Goal: Task Accomplishment & Management: Manage account settings

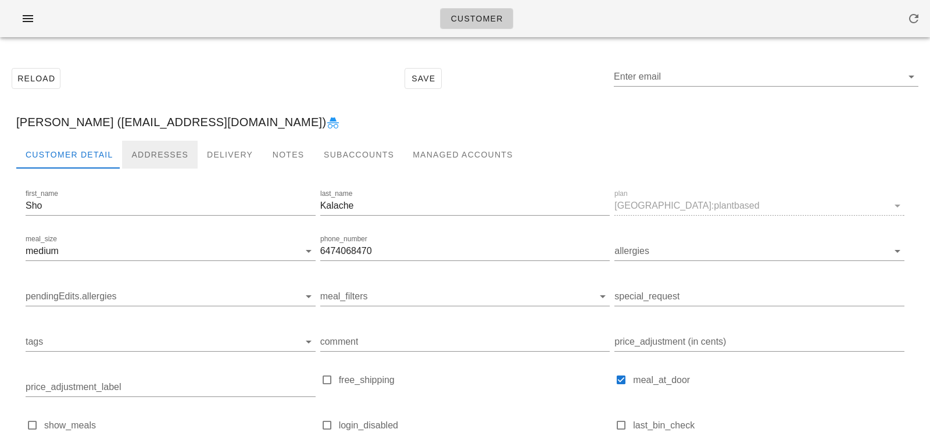
click at [160, 149] on div "Addresses" at bounding box center [160, 155] width 76 height 28
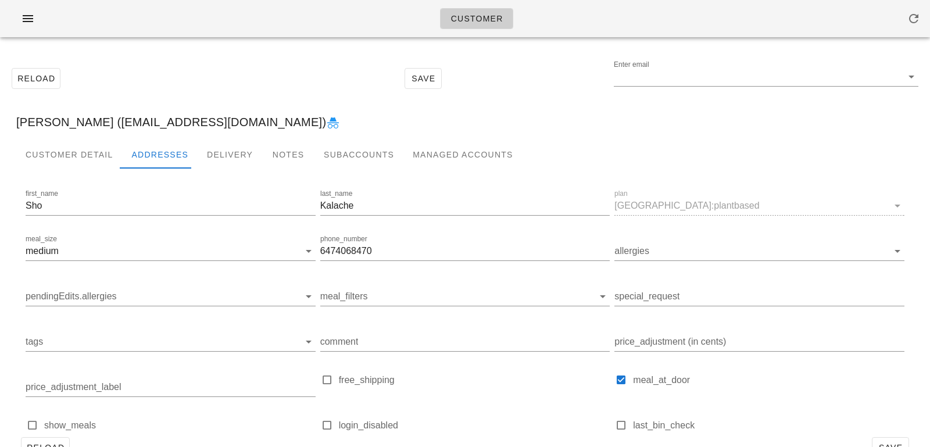
type input "[PERSON_NAME] ([EMAIL_ADDRESS][DOMAIN_NAME])"
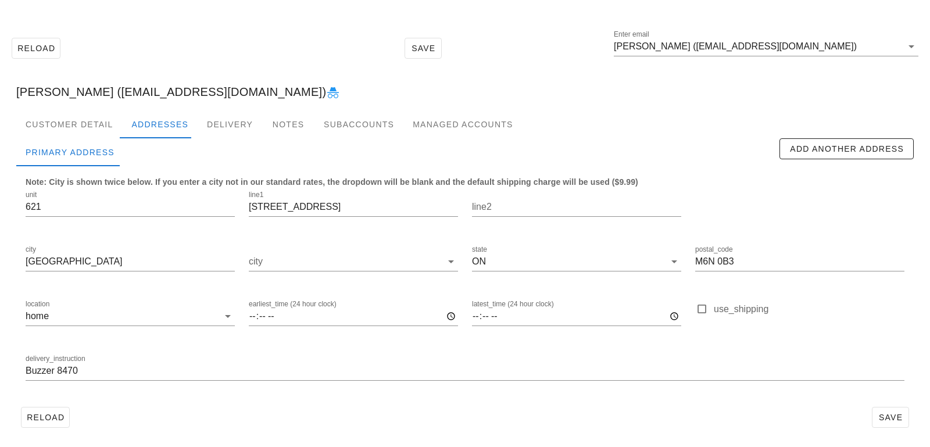
scroll to position [32, 0]
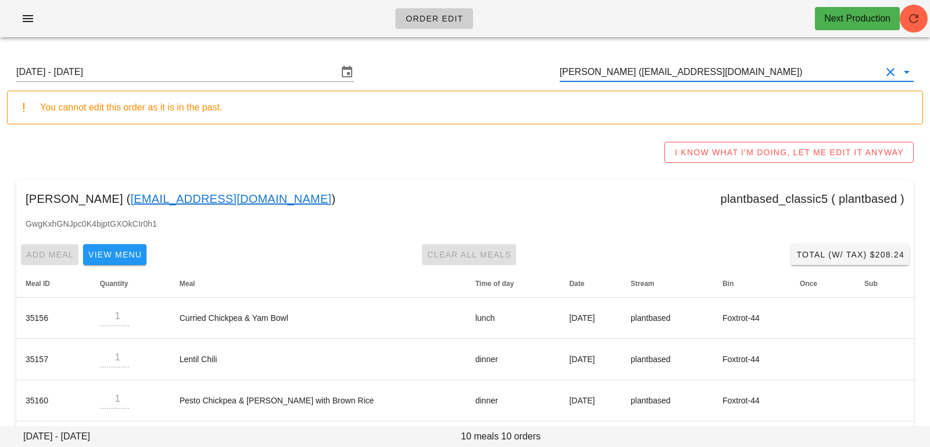
scroll to position [1, 0]
drag, startPoint x: 763, startPoint y: 74, endPoint x: 482, endPoint y: 74, distance: 281.2
click at [485, 74] on div "Sunday August 17 - Saturday August 23 Ema Fortunova (ema.fortunova@gmail.com)" at bounding box center [465, 71] width 916 height 37
paste input "shokalache@gmail.com"
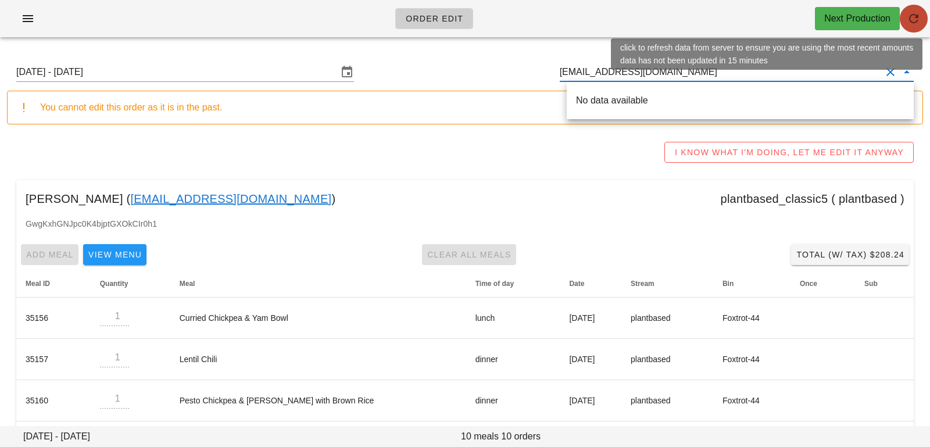
click at [907, 23] on icon "button" at bounding box center [913, 19] width 14 height 14
type input "Ema Fortunova (ema.fortunova@gmail.com)"
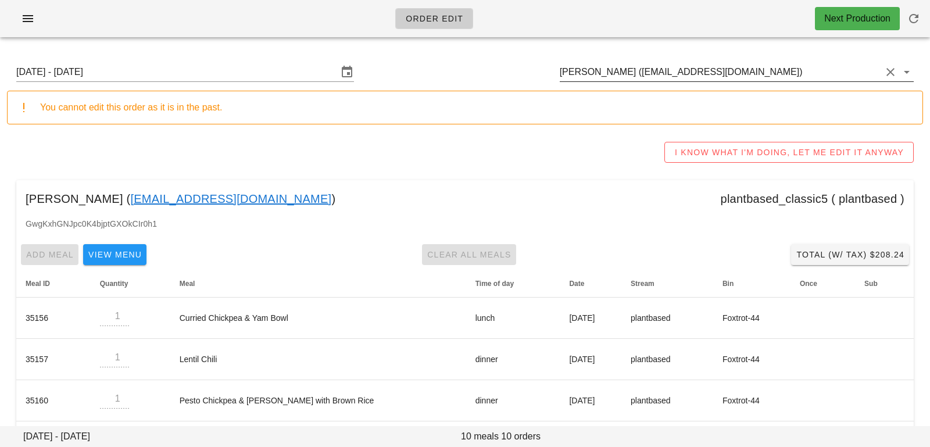
click at [752, 73] on input "[PERSON_NAME] ([EMAIL_ADDRESS][DOMAIN_NAME])" at bounding box center [720, 72] width 321 height 19
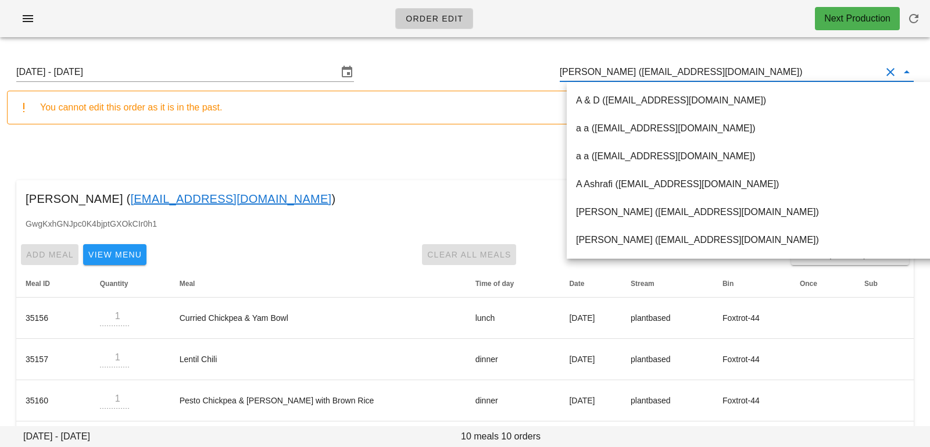
paste input "[EMAIL_ADDRESS][DOMAIN_NAME]"
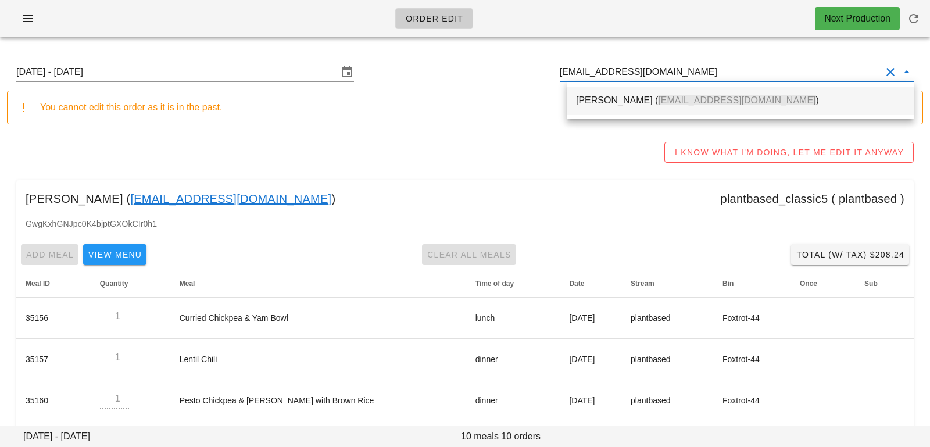
click at [712, 102] on span "[EMAIL_ADDRESS][DOMAIN_NAME]" at bounding box center [736, 100] width 157 height 10
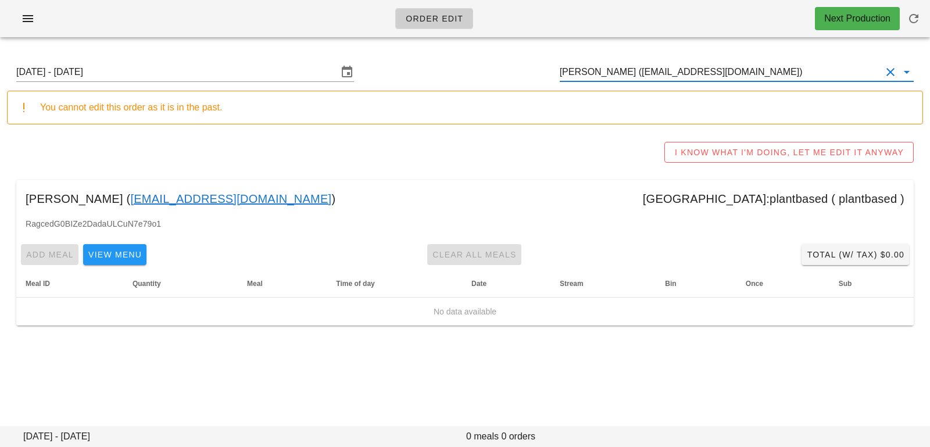
type input "[PERSON_NAME] ([EMAIL_ADDRESS][DOMAIN_NAME])"
click at [307, 61] on div "Sunday August 17 - Saturday August 23 Sho Kalache (shokalache@gmail.com)" at bounding box center [465, 71] width 916 height 37
click at [300, 88] on div "Sunday August 17 - Saturday August 23 Sho Kalache (shokalache@gmail.com)" at bounding box center [465, 71] width 916 height 37
click at [311, 69] on input "Sunday August 17 - Saturday August 23" at bounding box center [176, 72] width 321 height 19
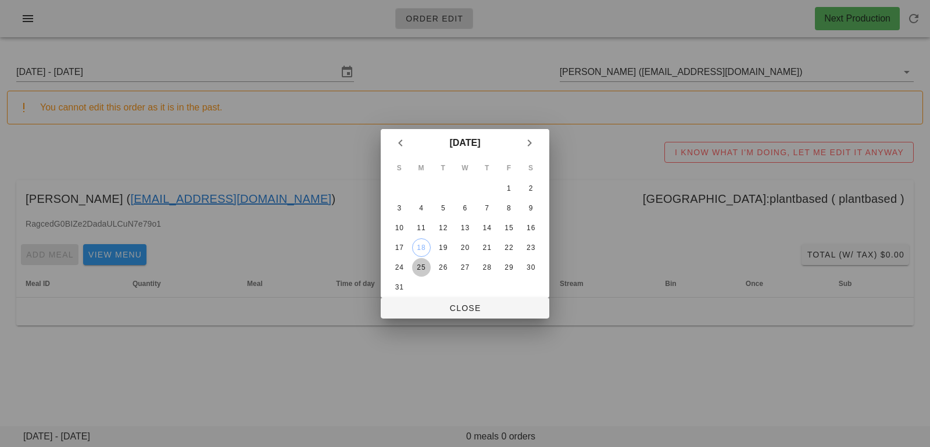
click at [429, 264] on div "25" at bounding box center [421, 267] width 19 height 8
click at [435, 306] on span "Close" at bounding box center [465, 307] width 150 height 9
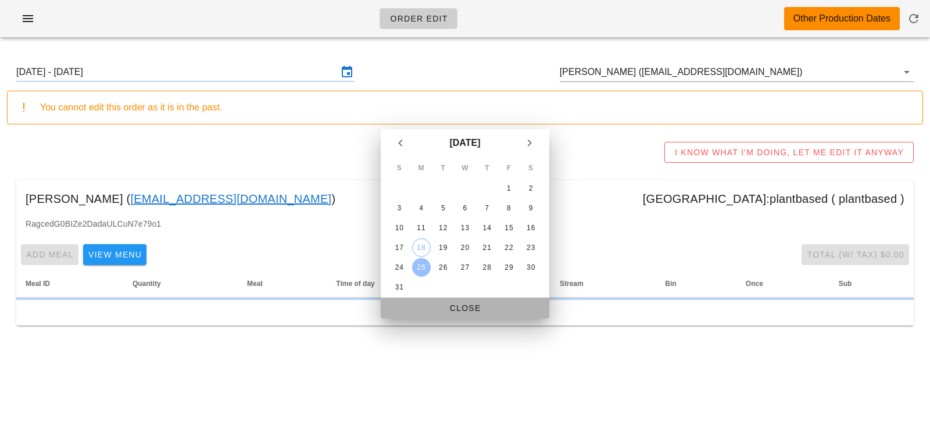
type input "Sunday August 24 - Saturday August 30"
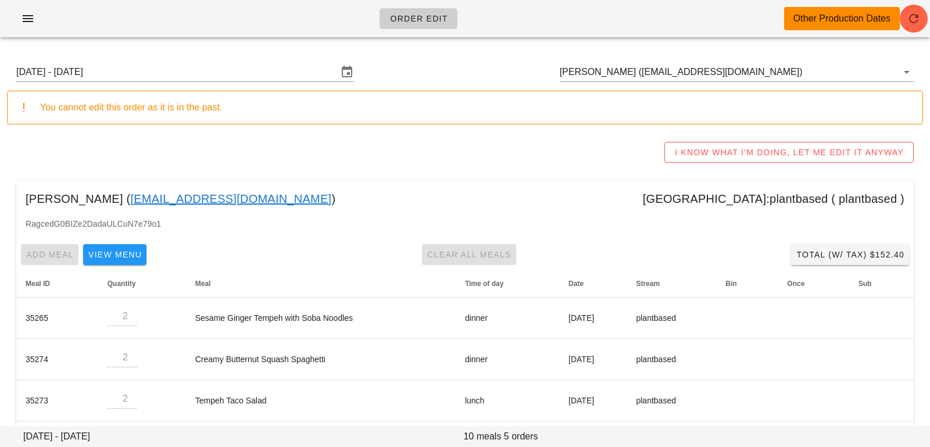
click at [771, 83] on div "Sunday August 24 - Saturday August 30 Sho Kalache (shokalache@gmail.com)" at bounding box center [465, 71] width 916 height 37
click at [770, 82] on div "Sunday August 24 - Saturday August 30 Sho Kalache (shokalache@gmail.com)" at bounding box center [465, 71] width 916 height 37
click at [764, 74] on input "[PERSON_NAME] ([EMAIL_ADDRESS][DOMAIN_NAME])" at bounding box center [720, 72] width 321 height 19
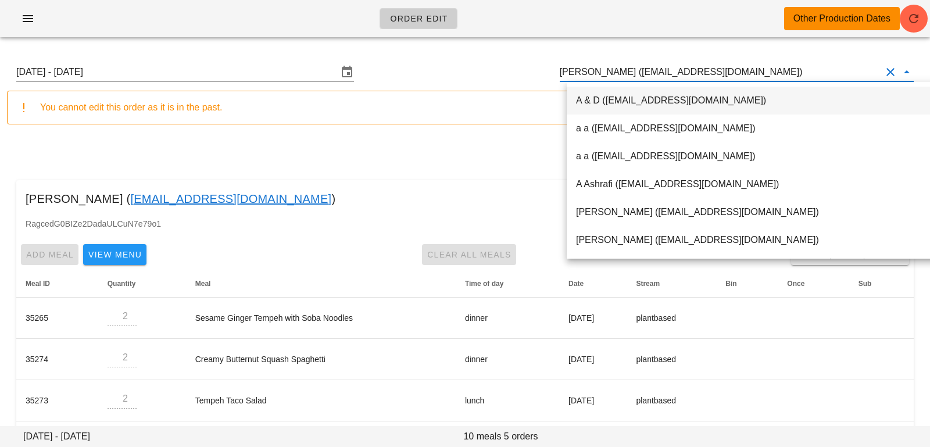
paste input "[EMAIL_ADDRESS][DOMAIN_NAME]"
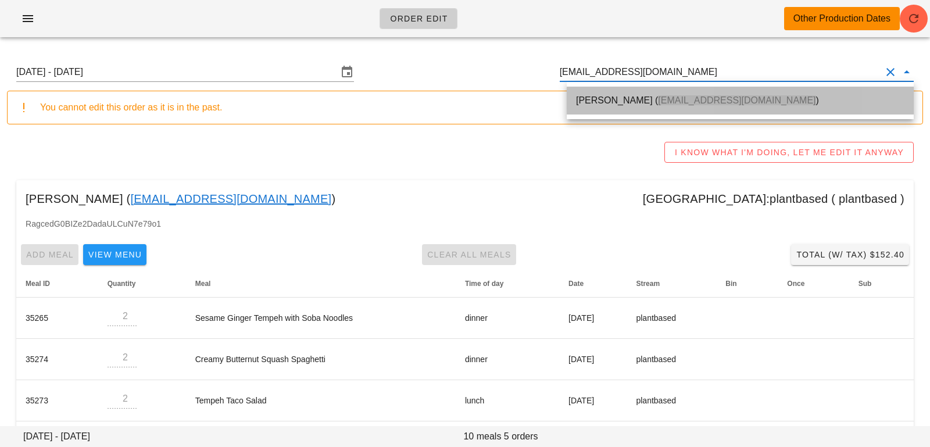
click at [738, 96] on span "[EMAIL_ADDRESS][DOMAIN_NAME]" at bounding box center [736, 100] width 157 height 10
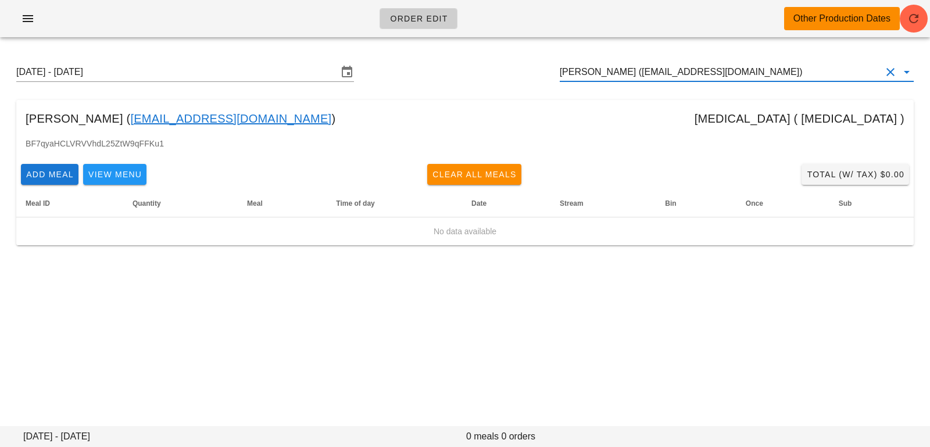
type input "[PERSON_NAME] ([EMAIL_ADDRESS][DOMAIN_NAME])"
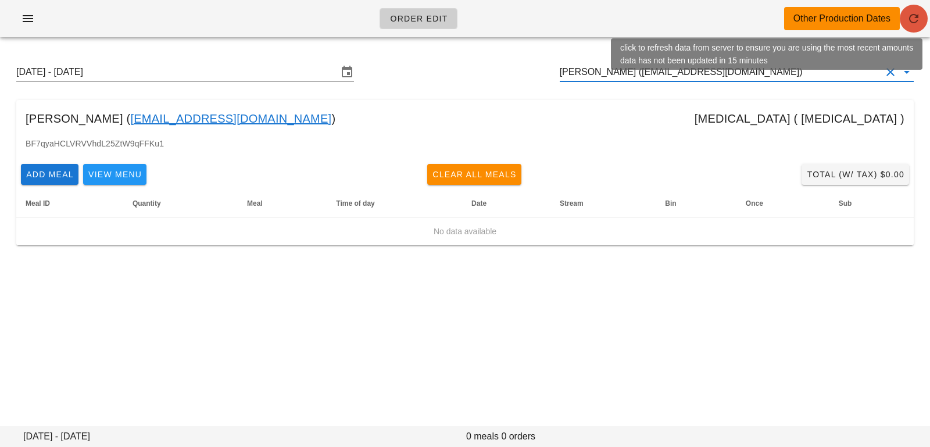
click at [917, 13] on icon "button" at bounding box center [913, 19] width 14 height 14
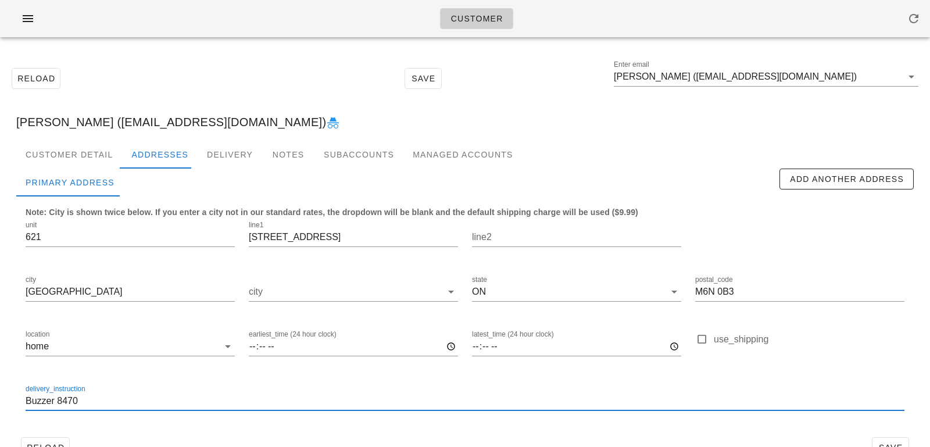
click at [28, 399] on input "Buzzer 8470" at bounding box center [465, 401] width 879 height 19
type input "Unit 621. Buzzer 8470"
click at [62, 152] on div "Customer Detail" at bounding box center [69, 155] width 106 height 28
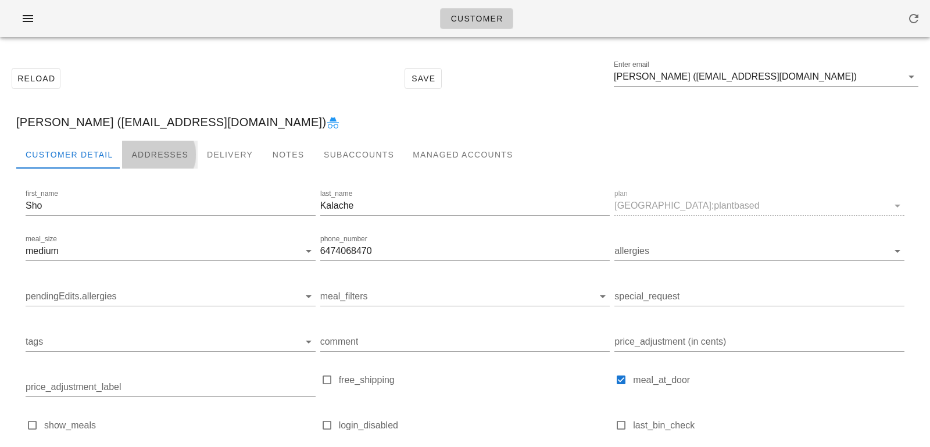
click at [146, 156] on div "Addresses" at bounding box center [160, 155] width 76 height 28
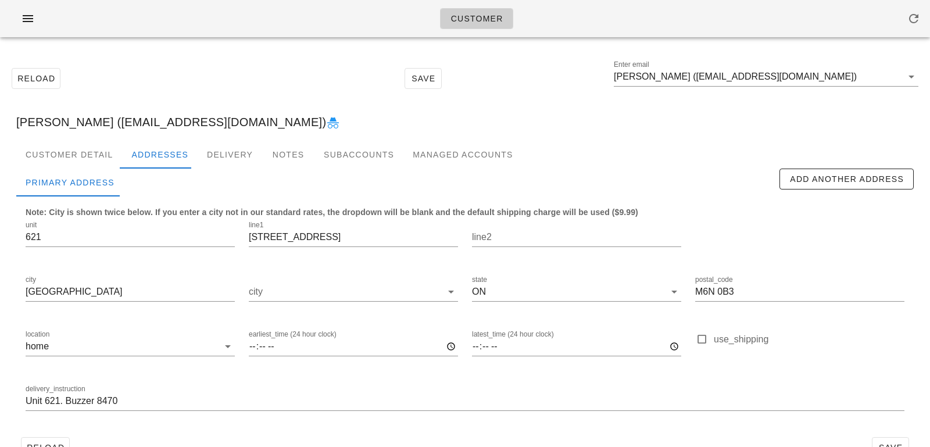
scroll to position [32, 0]
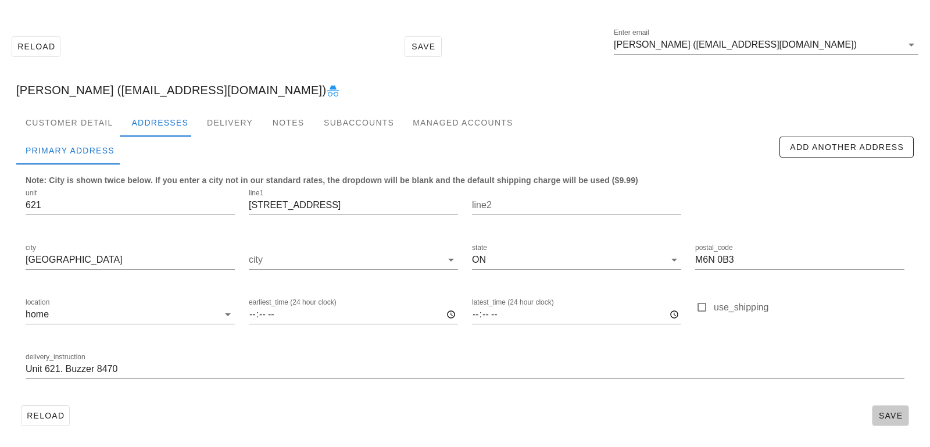
click at [893, 418] on span "Save" at bounding box center [890, 415] width 27 height 9
click at [89, 118] on div "Customer Detail" at bounding box center [69, 123] width 106 height 28
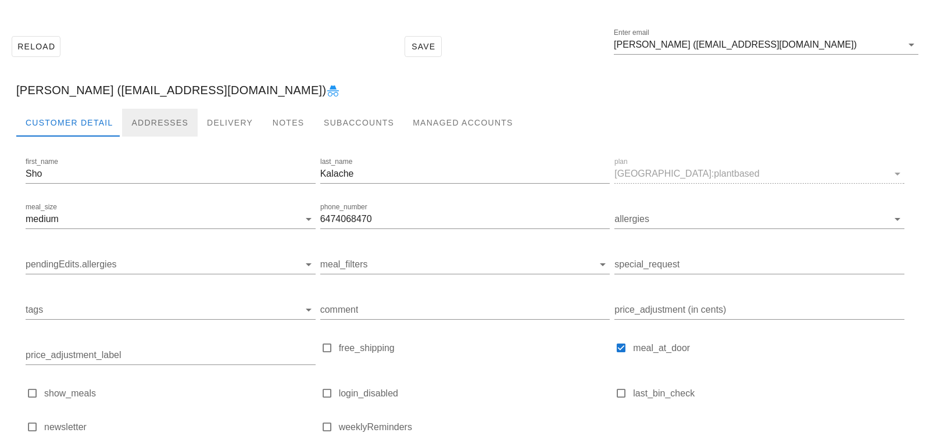
click at [162, 113] on div "Addresses" at bounding box center [160, 123] width 76 height 28
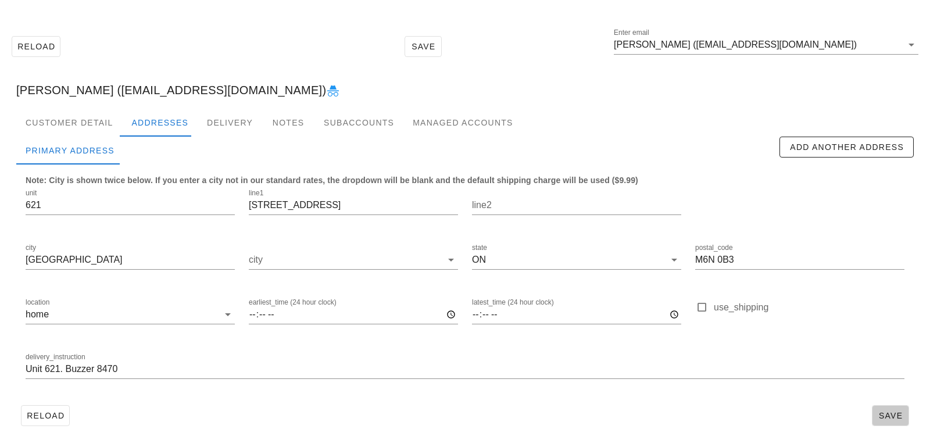
click at [883, 415] on span "Save" at bounding box center [890, 415] width 27 height 9
click at [73, 117] on div "Customer Detail" at bounding box center [69, 123] width 106 height 28
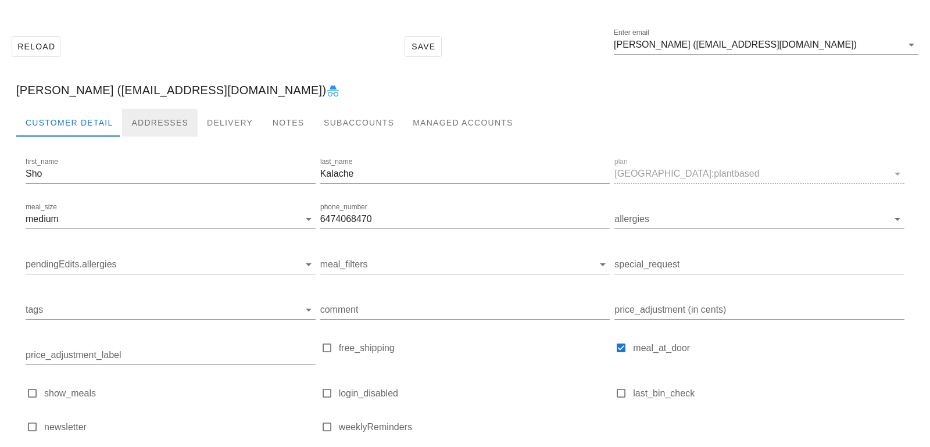
click at [140, 116] on div "Addresses" at bounding box center [160, 123] width 76 height 28
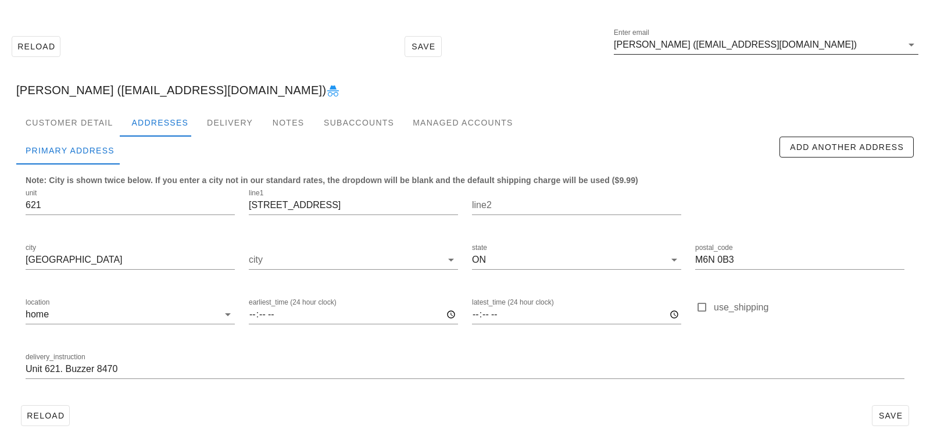
click at [833, 49] on input "Sho Kalache (shokalache@gmail.com)" at bounding box center [758, 44] width 288 height 19
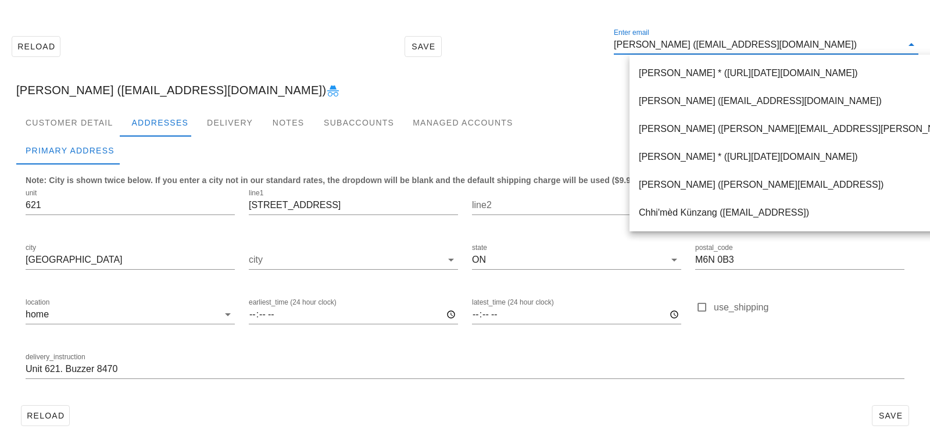
paste input "davidsmith375@gmail.com"
type input "davidsmith375@gmail.com"
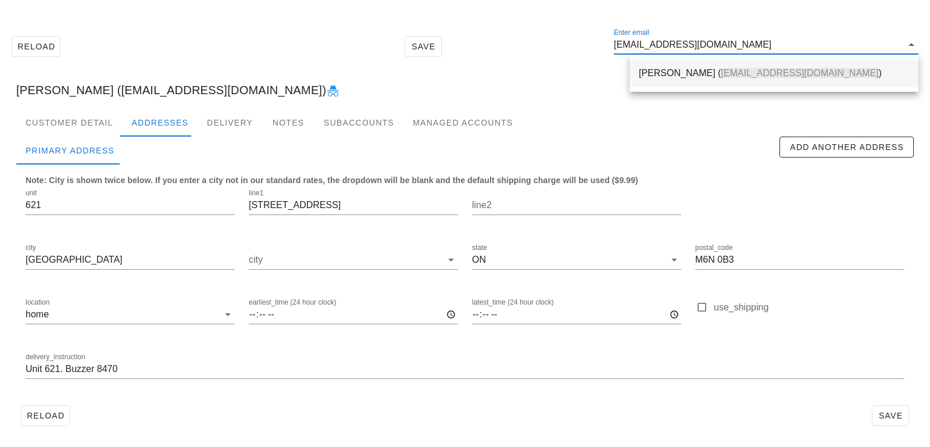
click at [685, 68] on div "Laura Doolan ( davidsmith375@gmail.com )" at bounding box center [774, 72] width 270 height 11
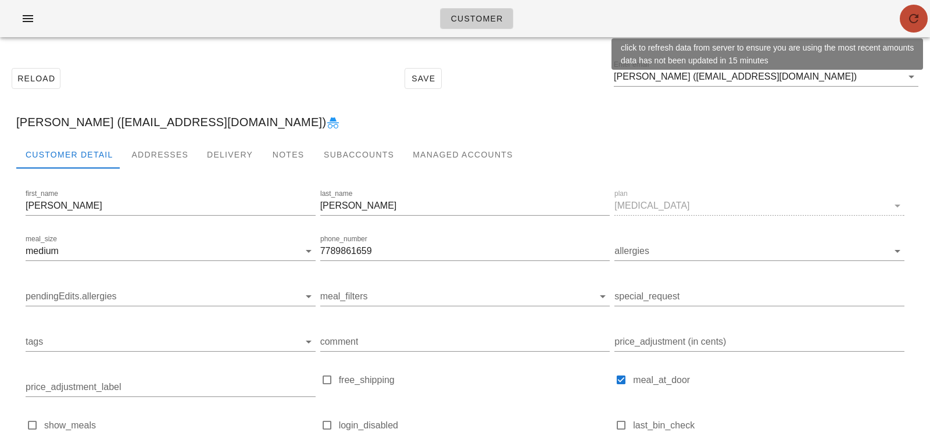
click at [920, 23] on icon "button" at bounding box center [913, 19] width 14 height 14
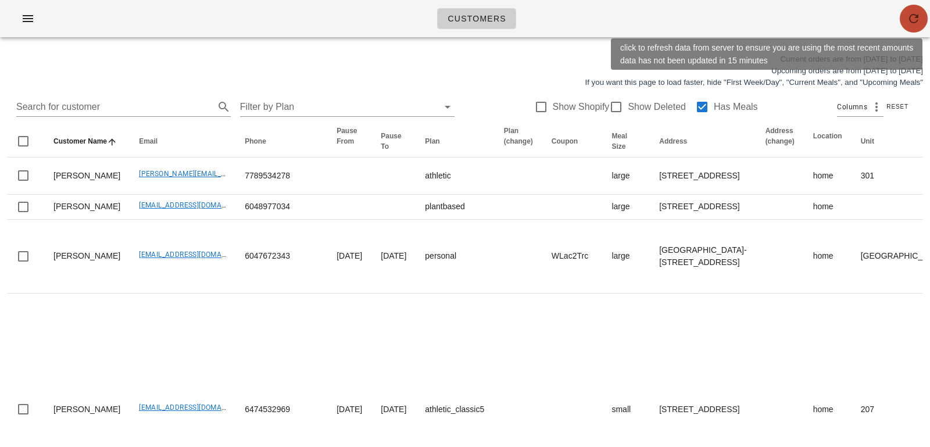
click at [911, 22] on icon "button" at bounding box center [913, 19] width 14 height 14
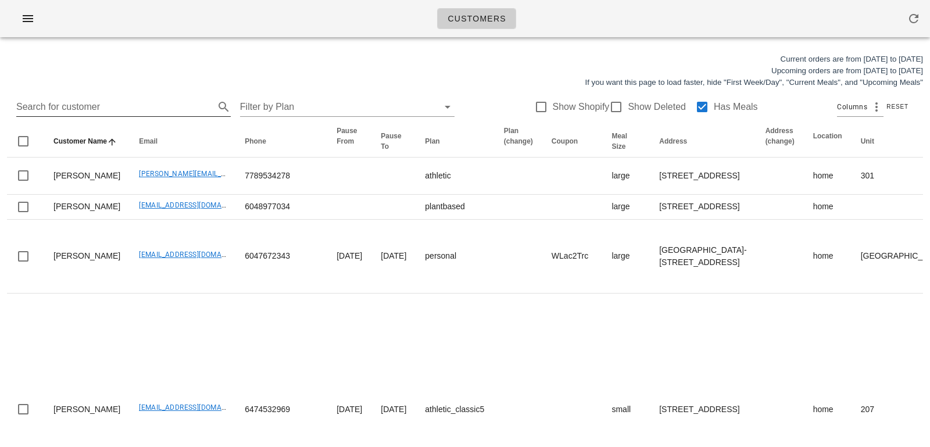
click at [157, 112] on input "Search for customer" at bounding box center [114, 107] width 196 height 19
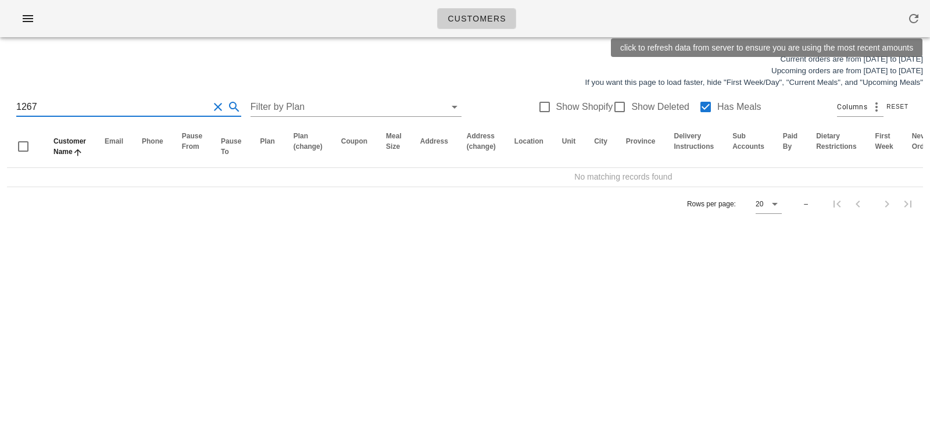
type input "1267"
click at [911, 19] on icon "button" at bounding box center [913, 19] width 14 height 14
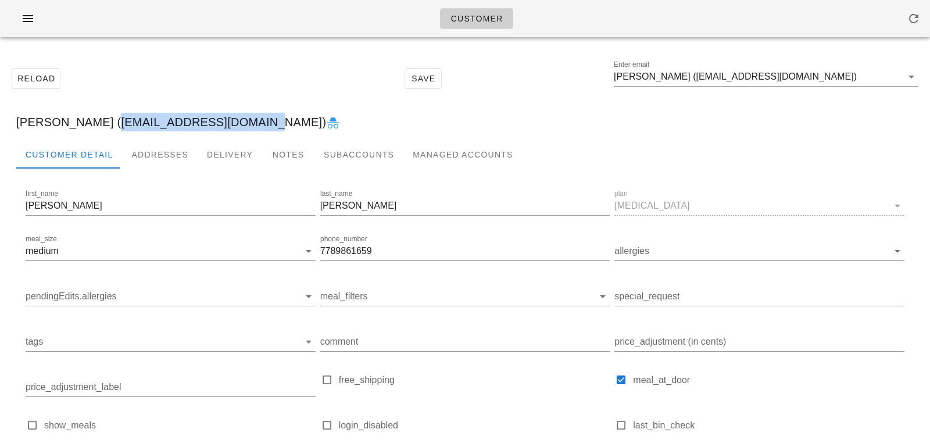
drag, startPoint x: 96, startPoint y: 121, endPoint x: 235, endPoint y: 130, distance: 138.6
click at [235, 130] on div "[PERSON_NAME] ([EMAIL_ADDRESS][DOMAIN_NAME])" at bounding box center [465, 121] width 916 height 37
copy div "[EMAIL_ADDRESS][DOMAIN_NAME]"
click at [146, 149] on div "Addresses" at bounding box center [160, 155] width 76 height 28
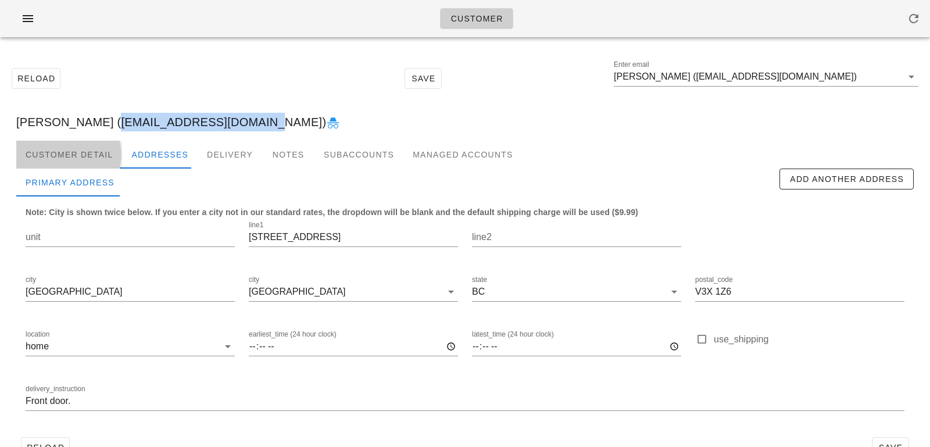
click at [94, 153] on div "Customer Detail" at bounding box center [69, 155] width 106 height 28
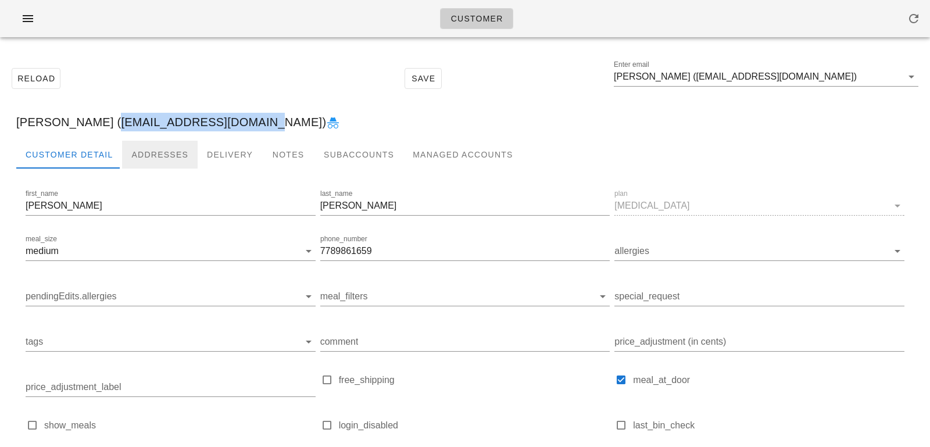
click at [148, 165] on div "Addresses" at bounding box center [160, 155] width 76 height 28
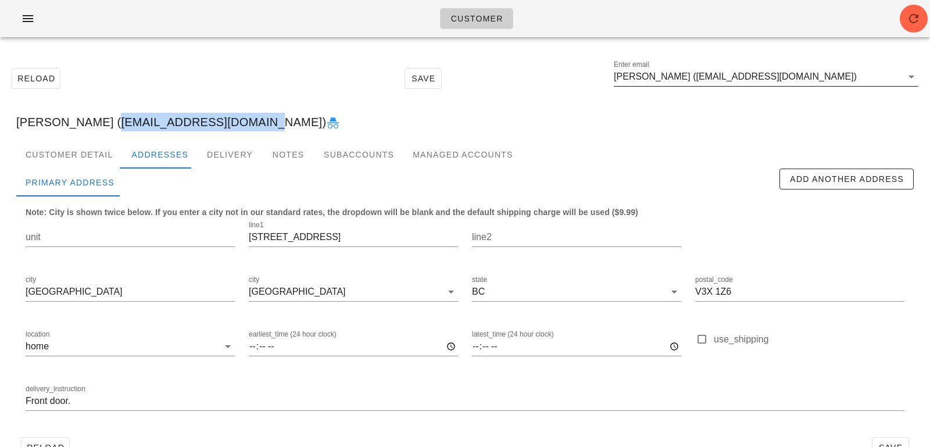
click at [811, 73] on input "Laura Doolan (davidsmith375@gmail.com)" at bounding box center [758, 76] width 288 height 19
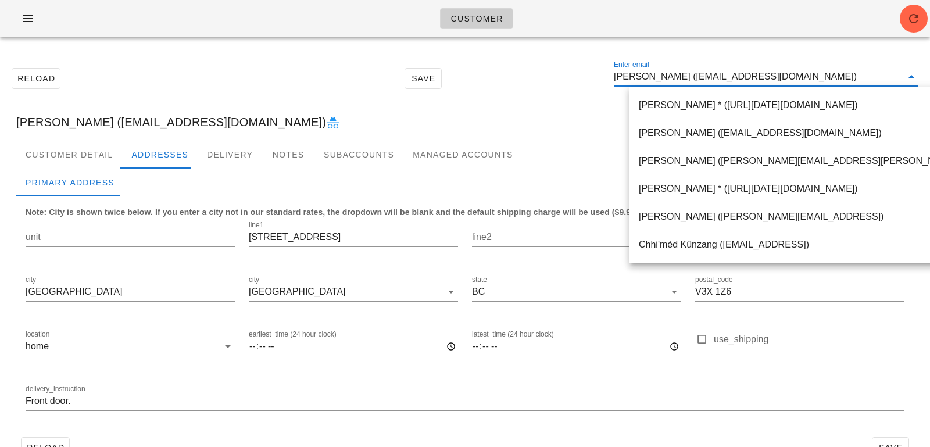
paste input "Arthur Bobany"
type input "Arthur Bobany"
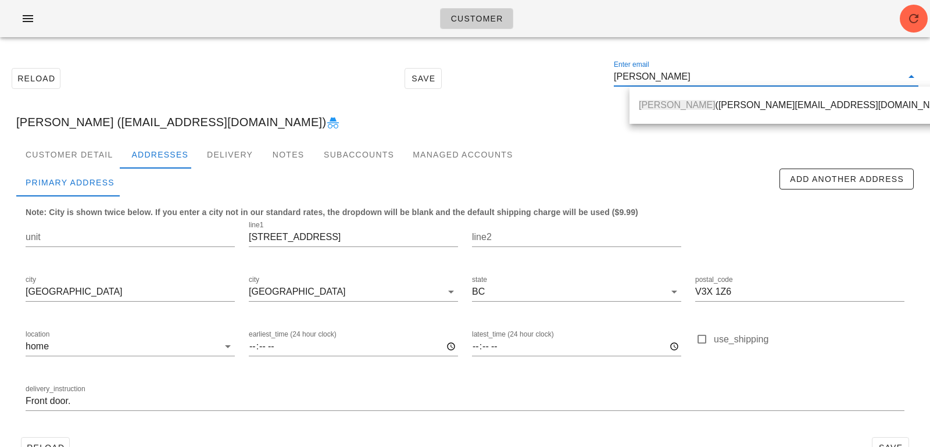
click at [680, 107] on span "[PERSON_NAME]" at bounding box center [677, 105] width 77 height 10
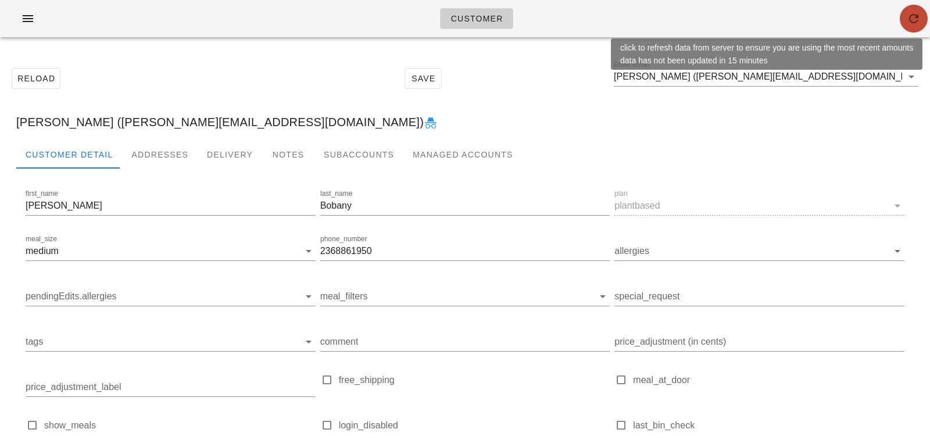
click at [919, 15] on icon "button" at bounding box center [913, 19] width 14 height 14
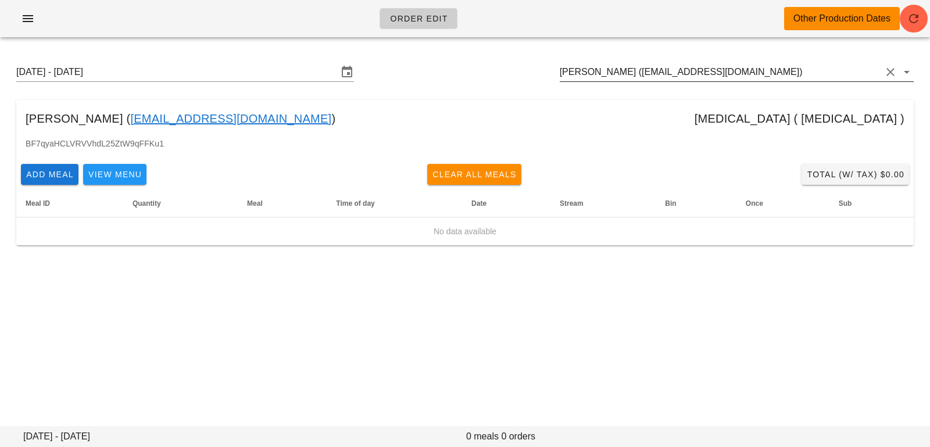
click at [756, 76] on input "[PERSON_NAME] ([EMAIL_ADDRESS][DOMAIN_NAME])" at bounding box center [720, 72] width 321 height 19
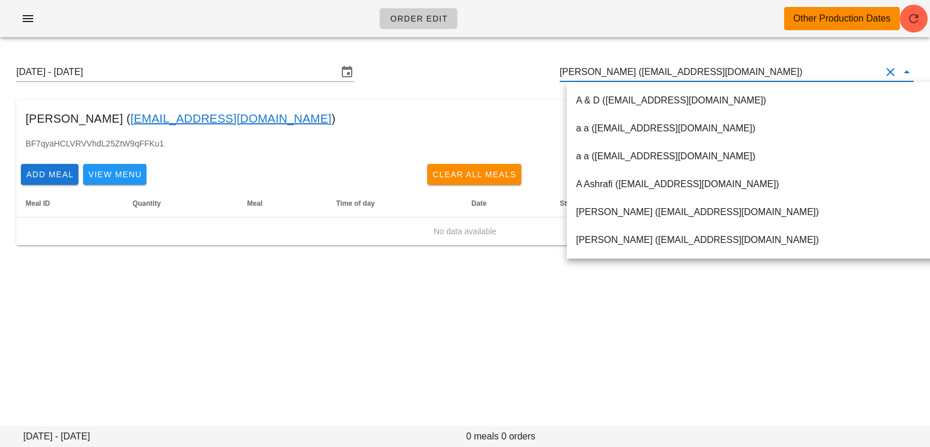
scroll to position [1, 0]
paste input "[PERSON_NAME]"
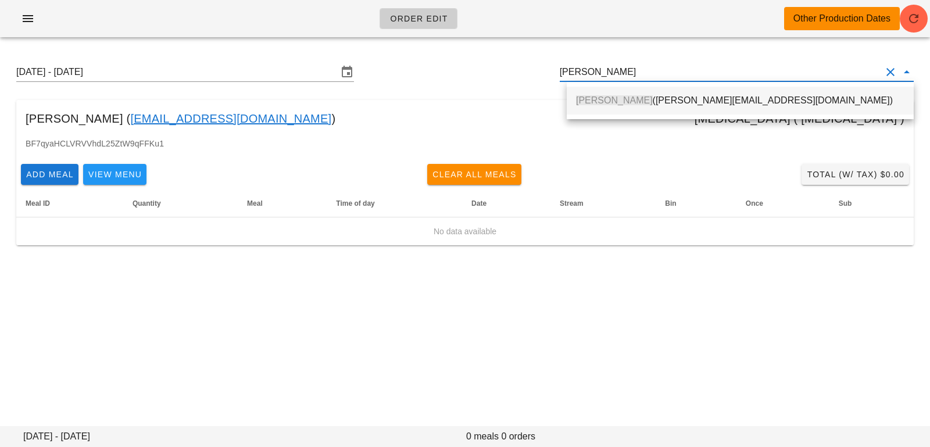
click at [748, 103] on div "[PERSON_NAME] ([PERSON_NAME][EMAIL_ADDRESS][DOMAIN_NAME])" at bounding box center [740, 100] width 328 height 11
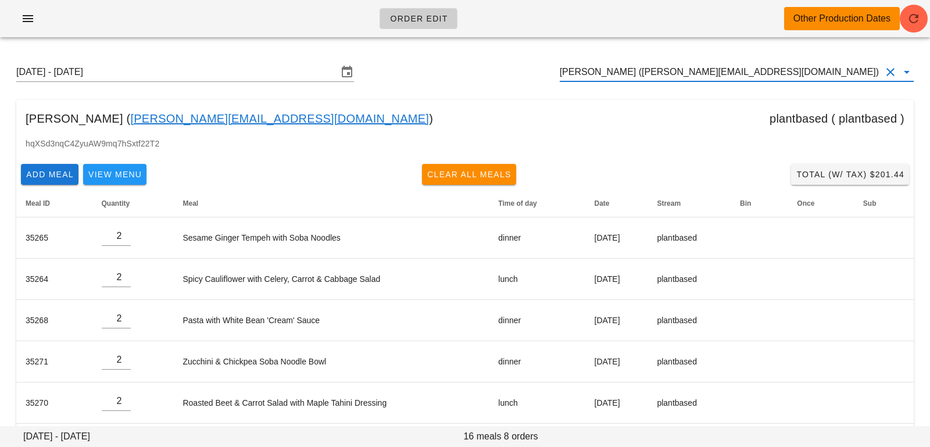
type input "[PERSON_NAME] ([PERSON_NAME][EMAIL_ADDRESS][DOMAIN_NAME])"
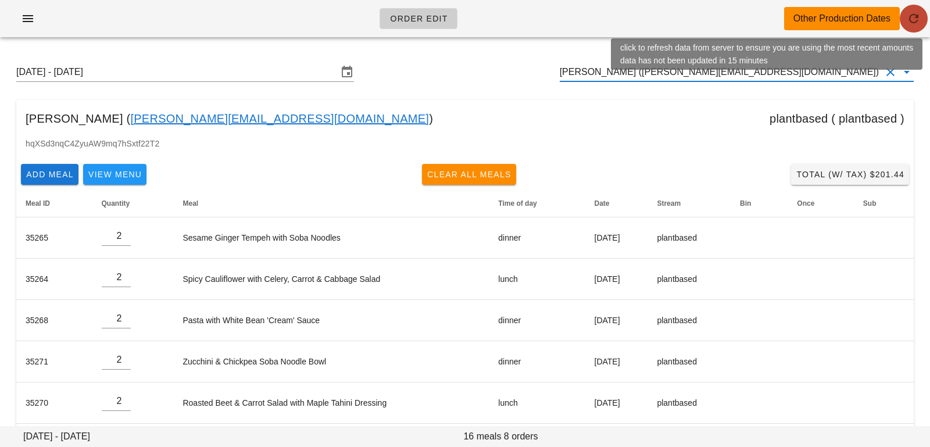
click at [921, 20] on span "button" at bounding box center [914, 19] width 28 height 14
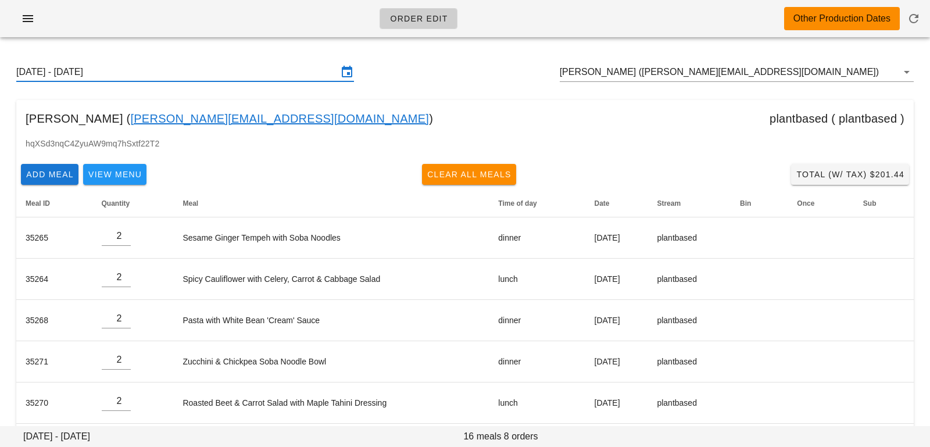
click at [241, 67] on input "[DATE] - [DATE]" at bounding box center [176, 72] width 321 height 19
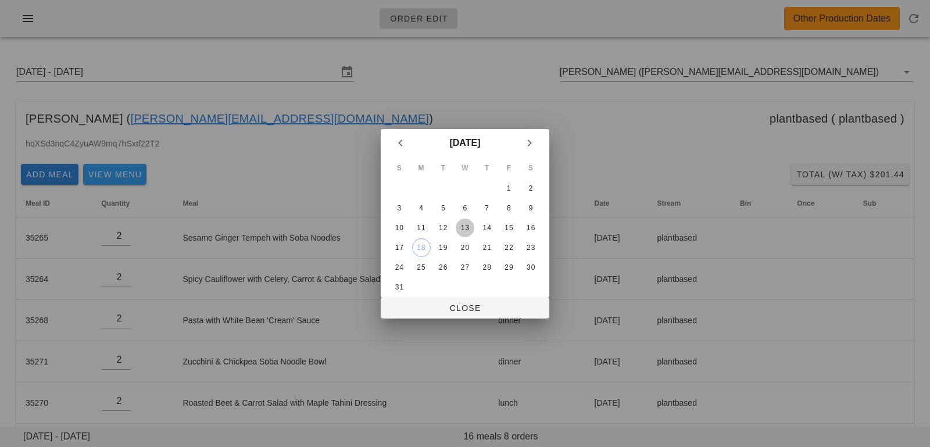
click at [464, 232] on button "13" at bounding box center [465, 227] width 19 height 19
click at [466, 249] on div "20" at bounding box center [465, 247] width 19 height 8
click at [467, 309] on span "Close" at bounding box center [465, 307] width 150 height 9
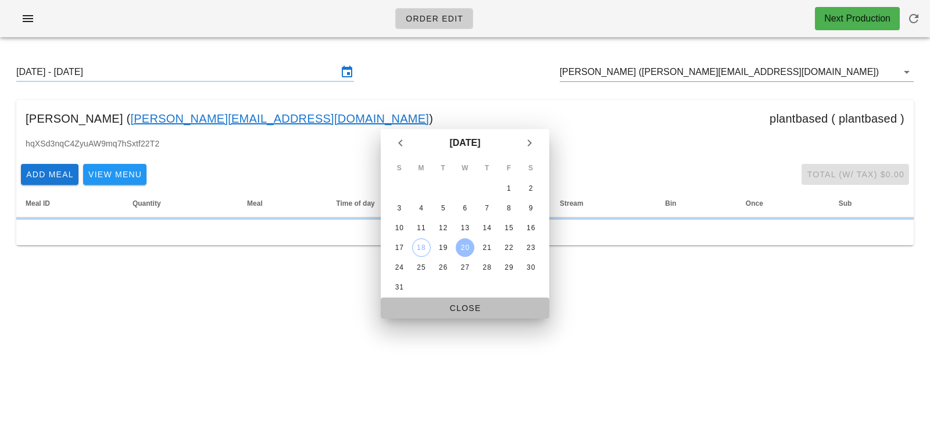
type input "Sunday August 17 - Saturday August 23"
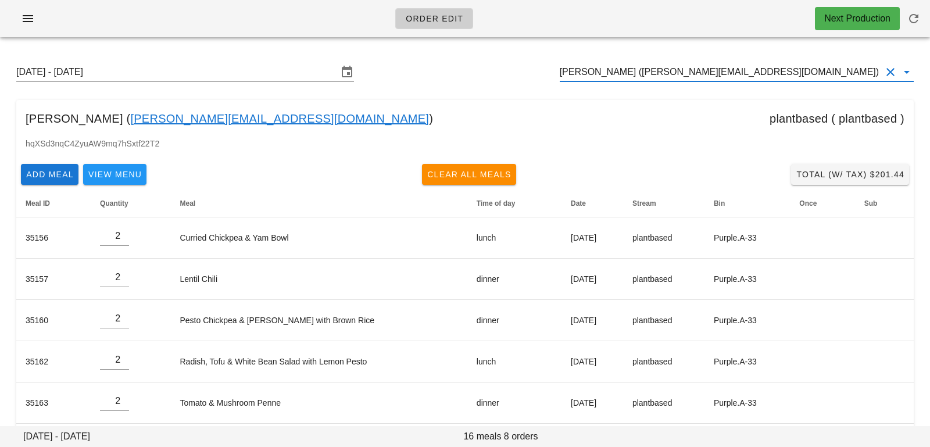
scroll to position [1, 0]
drag, startPoint x: 769, startPoint y: 78, endPoint x: 556, endPoint y: 72, distance: 212.8
click at [558, 73] on div "Sunday August 17 - Saturday August 23 Arthur Bobany (arthur.bobany@gmail.com)" at bounding box center [465, 71] width 916 height 37
drag, startPoint x: 796, startPoint y: 70, endPoint x: 769, endPoint y: 67, distance: 26.9
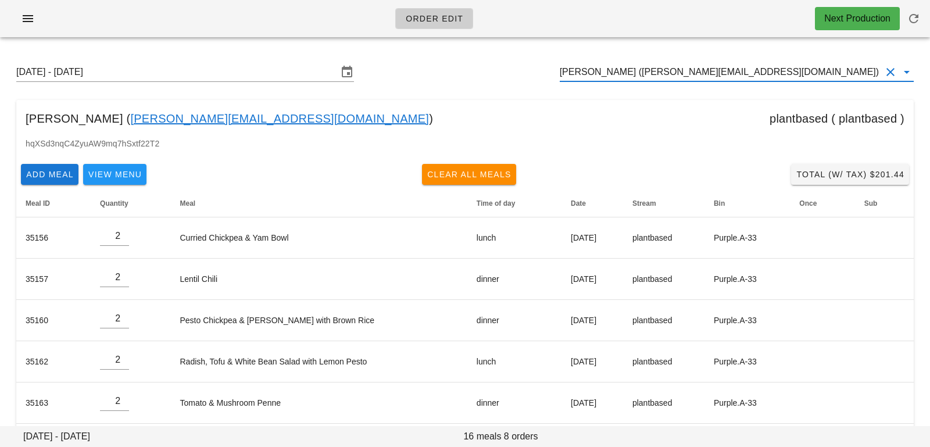
click at [769, 69] on input "[PERSON_NAME] ([PERSON_NAME][EMAIL_ADDRESS][DOMAIN_NAME])" at bounding box center [720, 72] width 321 height 19
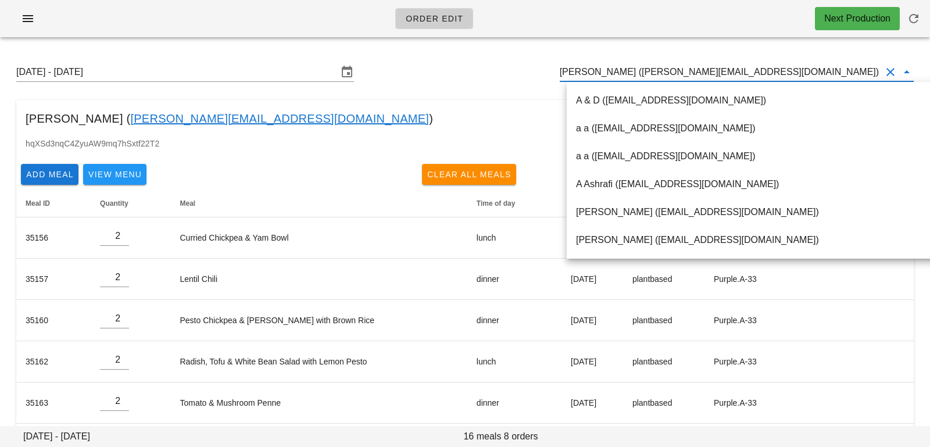
paste input "Jaswinder Adcock"
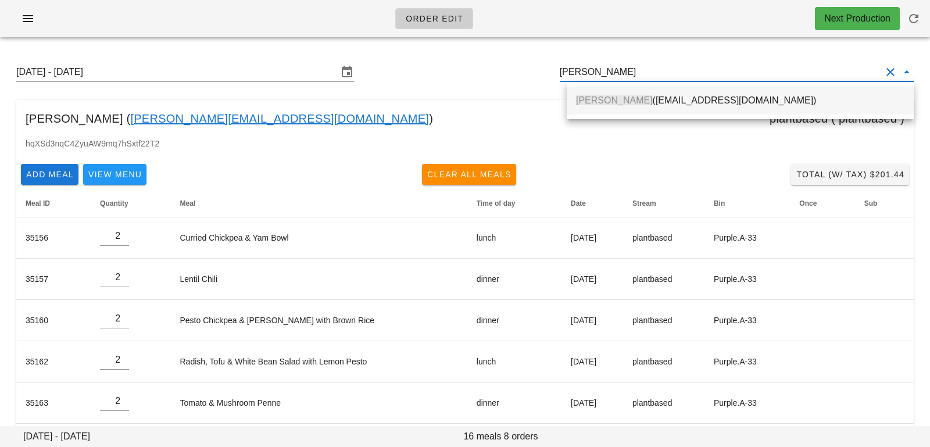
click at [711, 96] on div "Jaswinder Adcock (jessieadcock@yahoo.com)" at bounding box center [740, 100] width 328 height 11
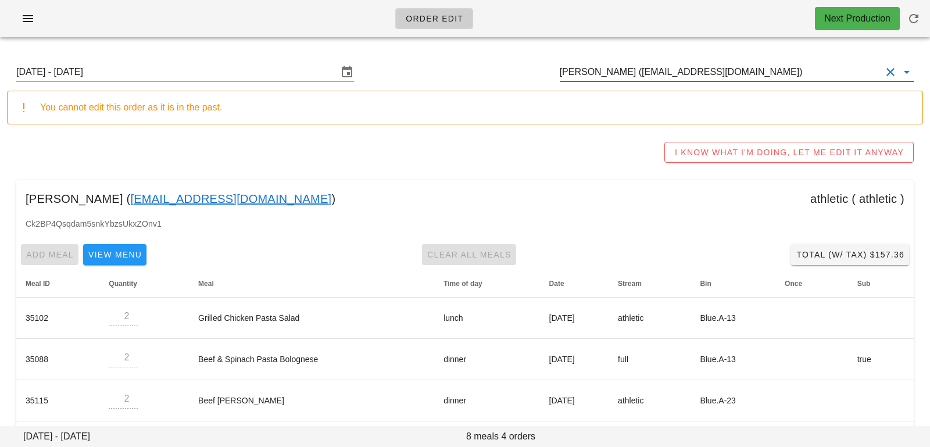
scroll to position [48, 0]
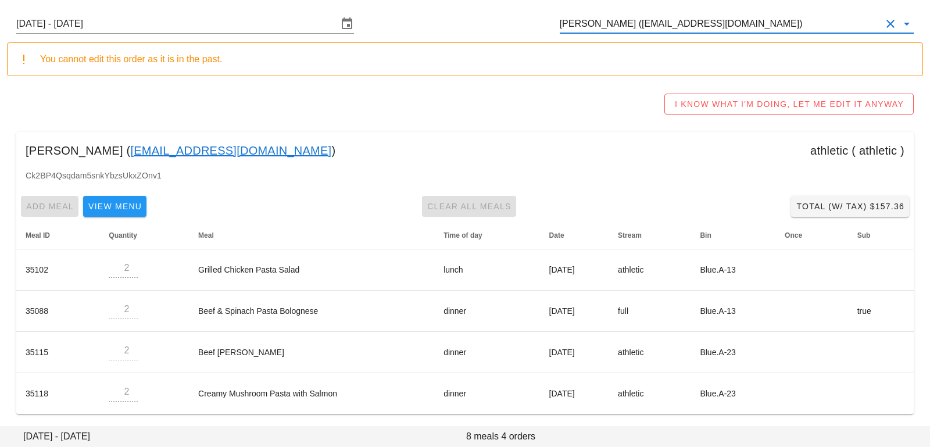
click at [769, 28] on input "Jaswinder Adcock (jessieadcock@yahoo.com)" at bounding box center [720, 24] width 321 height 19
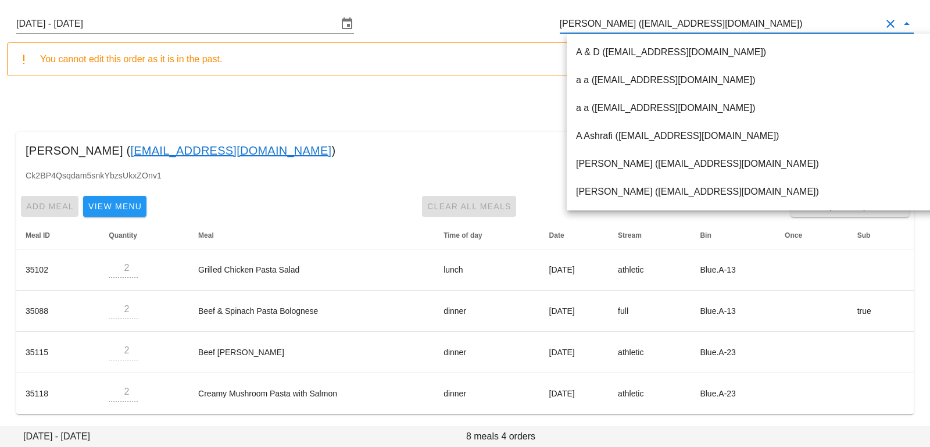
scroll to position [1, 0]
drag, startPoint x: 746, startPoint y: 29, endPoint x: 467, endPoint y: 26, distance: 278.9
click at [467, 26] on div "Sunday August 17 - Saturday August 23 Jaswinder Adcock (jessieadcock@yahoo.com)" at bounding box center [465, 23] width 916 height 37
paste input "Heather Murray"
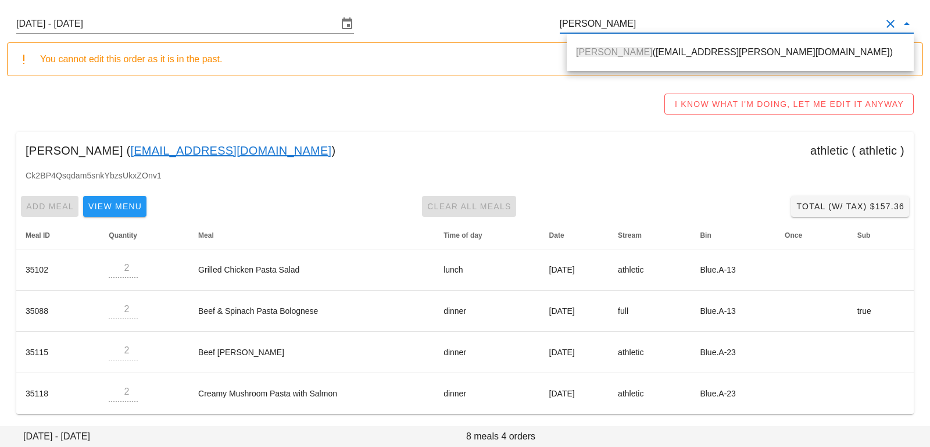
click at [581, 58] on div "Heather Murray (heather.w.murray@gmail.com)" at bounding box center [740, 52] width 328 height 25
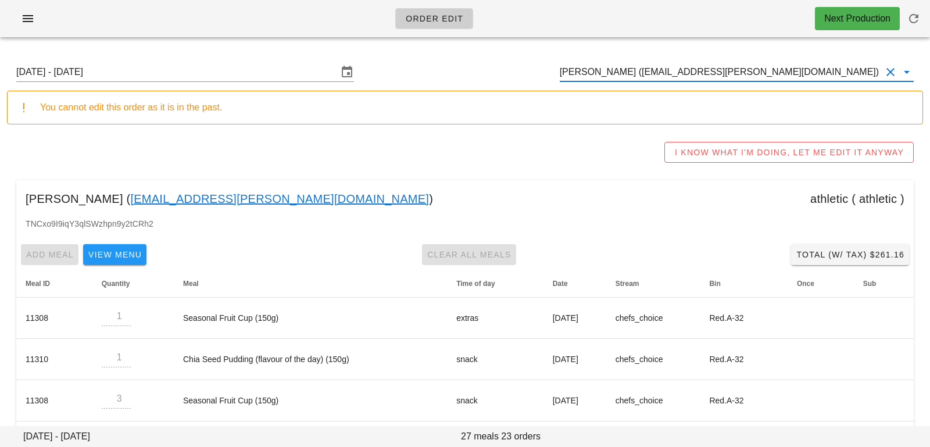
drag, startPoint x: 788, startPoint y: 75, endPoint x: 536, endPoint y: 43, distance: 253.6
paste input "Kim Bergen"
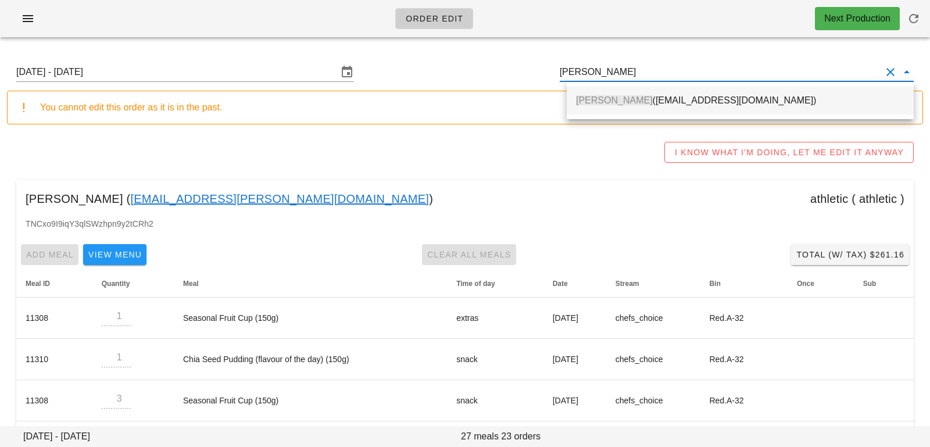
click at [614, 110] on div "Kim Bergen (kforgaard@gmail.com)" at bounding box center [740, 100] width 328 height 25
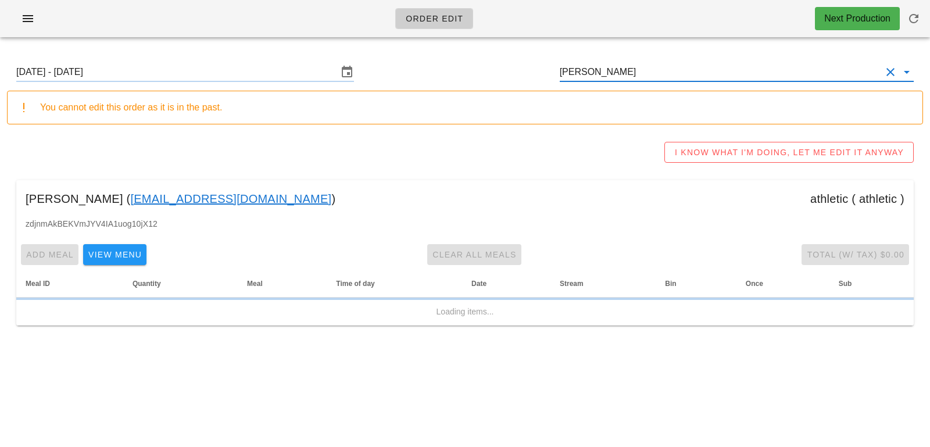
type input "Kim Bergen (kforgaard@gmail.com)"
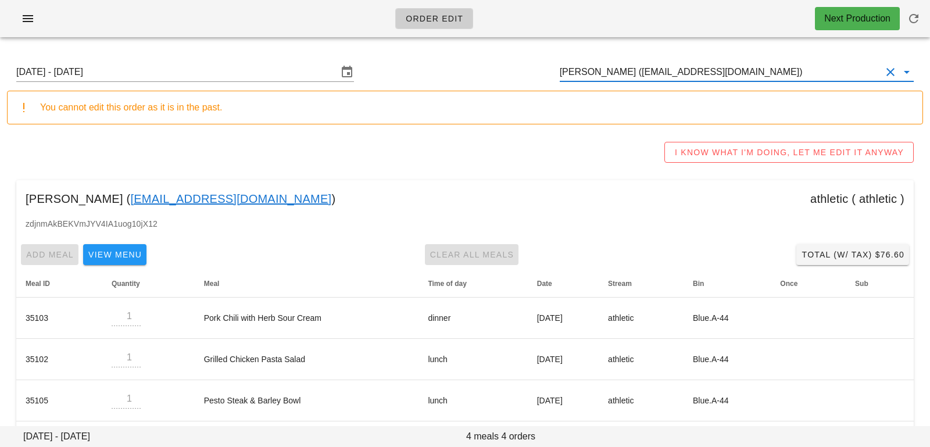
click at [241, 58] on div "Sunday August 17 - Saturday August 23 Kim Bergen (kforgaard@gmail.com)" at bounding box center [465, 71] width 916 height 37
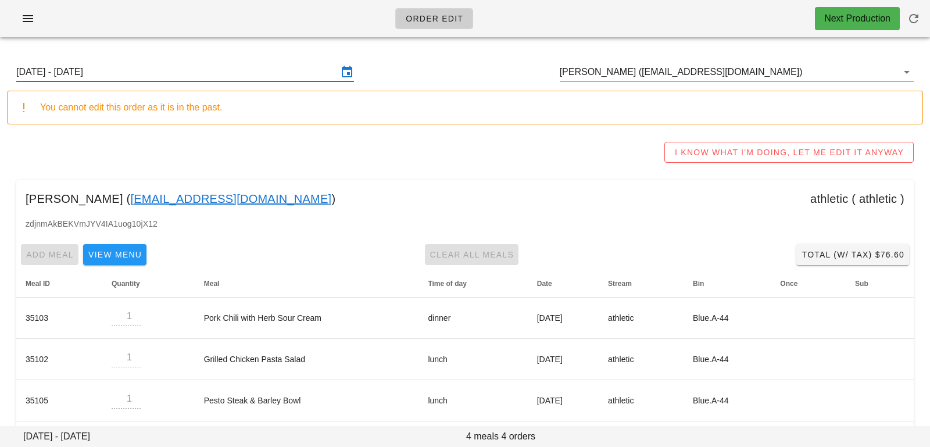
click at [241, 77] on input "Sunday August 17 - Saturday August 23" at bounding box center [176, 72] width 321 height 19
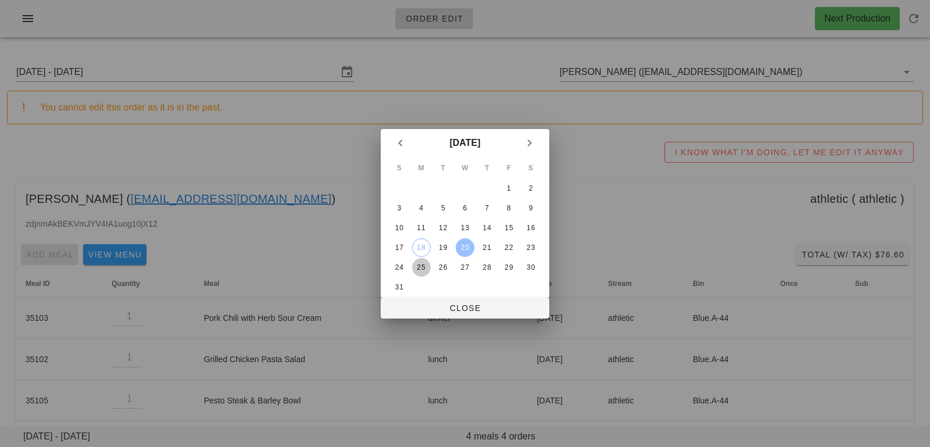
click at [421, 267] on div "25" at bounding box center [421, 267] width 19 height 8
click at [431, 314] on button "Close" at bounding box center [465, 308] width 169 height 21
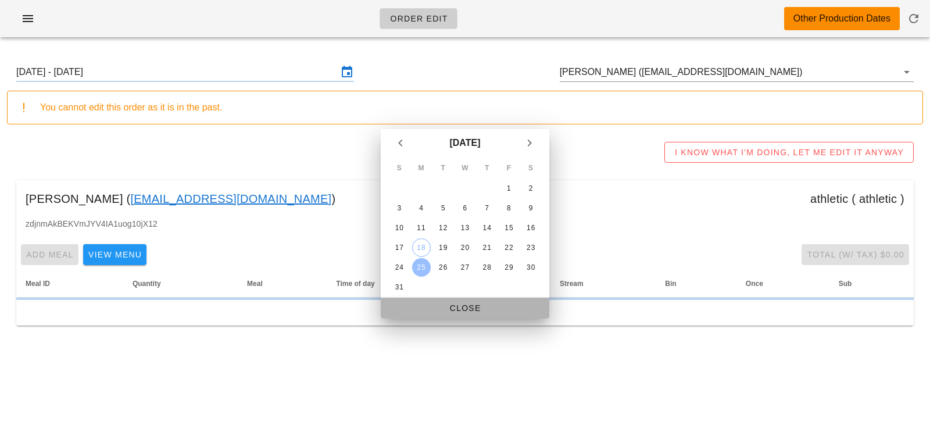
type input "Sunday August 24 - Saturday August 30"
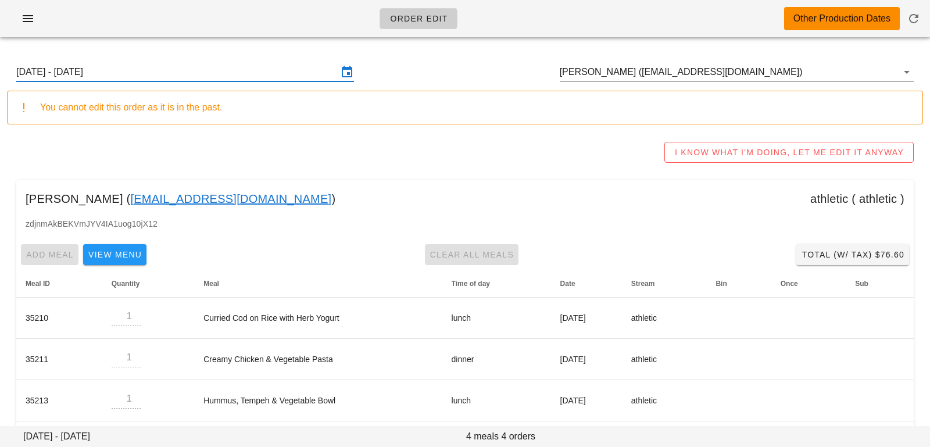
scroll to position [48, 0]
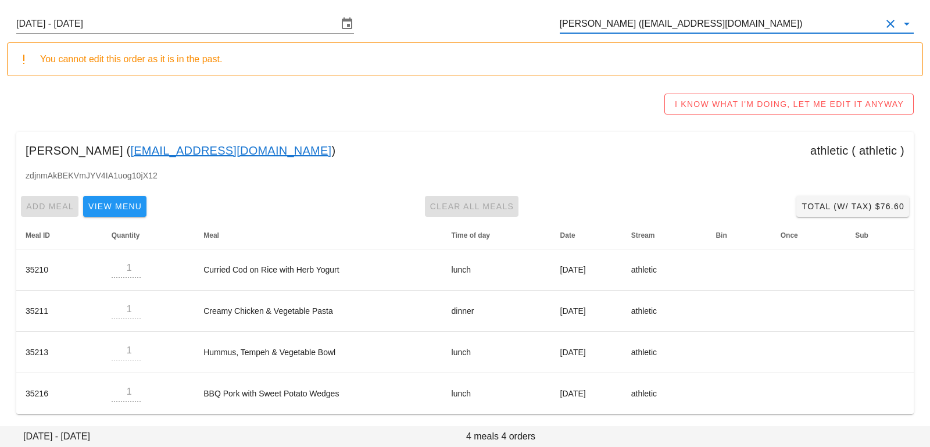
click at [722, 30] on input "Kim Bergen (kforgaard@gmail.com)" at bounding box center [720, 24] width 321 height 19
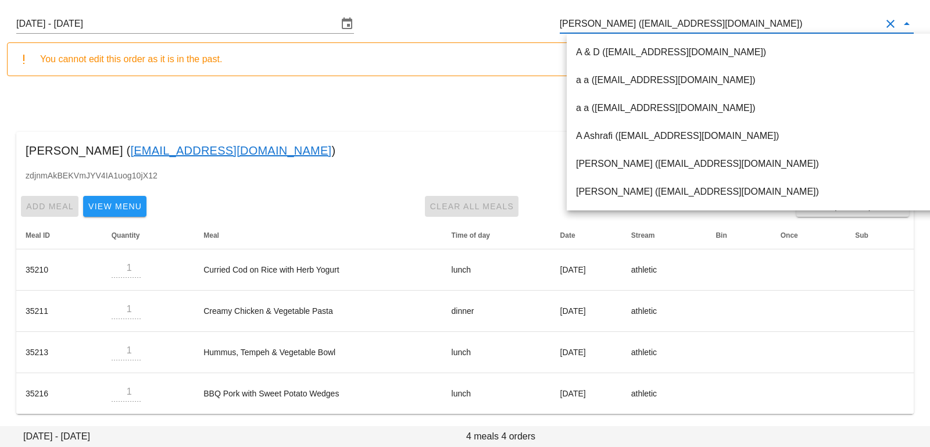
paste input "Lisa Ma"
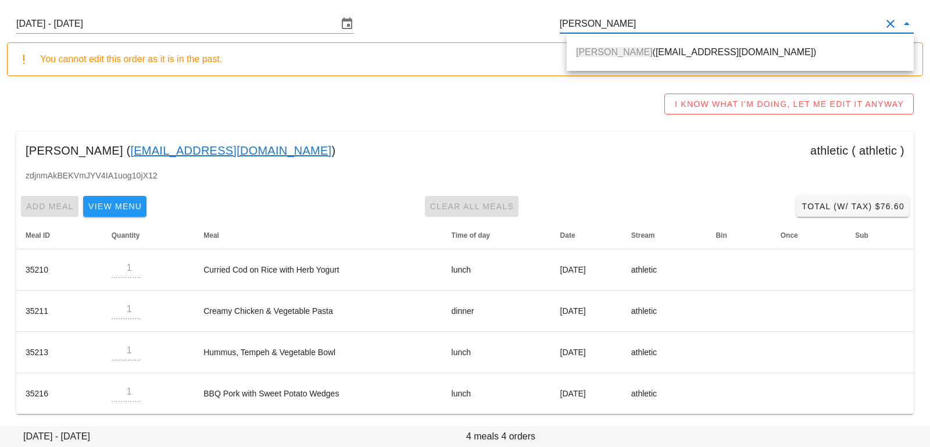
click at [656, 67] on div "Lisa Ma (majunlisa@gmail.com)" at bounding box center [740, 52] width 347 height 37
drag, startPoint x: 653, startPoint y: 57, endPoint x: 392, endPoint y: 5, distance: 265.4
click at [653, 57] on div "Lisa Ma (majunlisa@gmail.com)" at bounding box center [740, 51] width 328 height 11
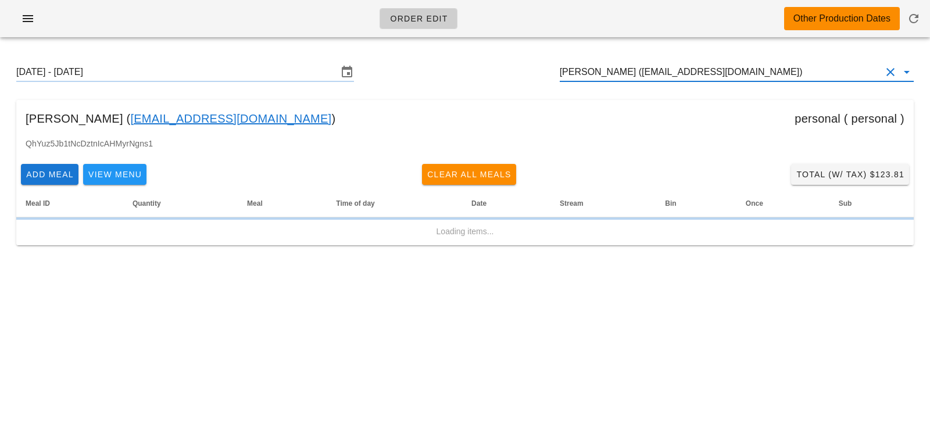
type input "Lisa Ma (majunlisa@gmail.com)"
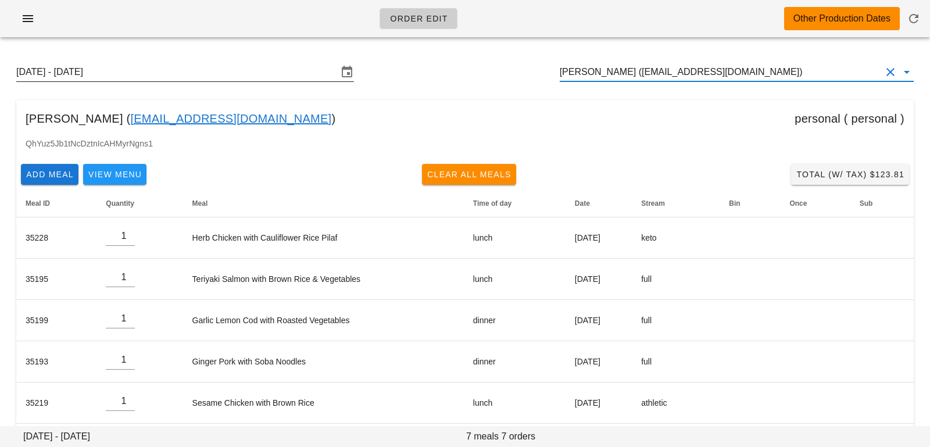
click at [218, 81] on div "Sunday August 24 - Saturday August 30" at bounding box center [185, 72] width 338 height 19
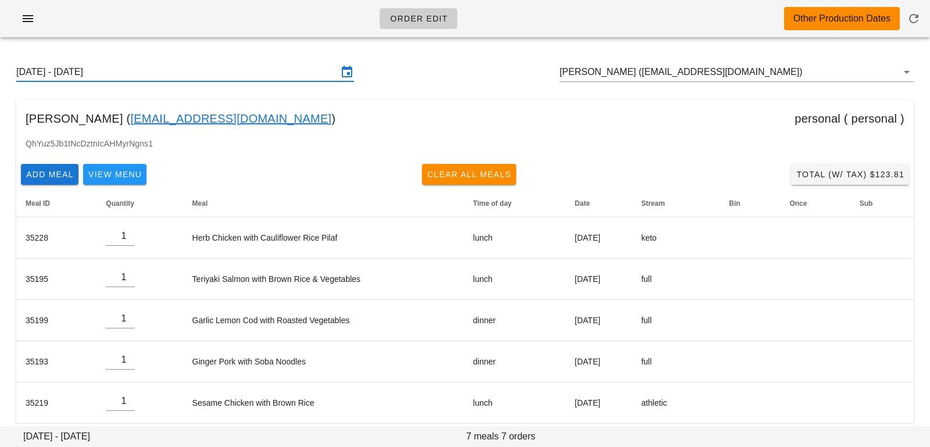
click at [328, 74] on input "Sunday August 24 - Saturday August 30" at bounding box center [176, 72] width 321 height 19
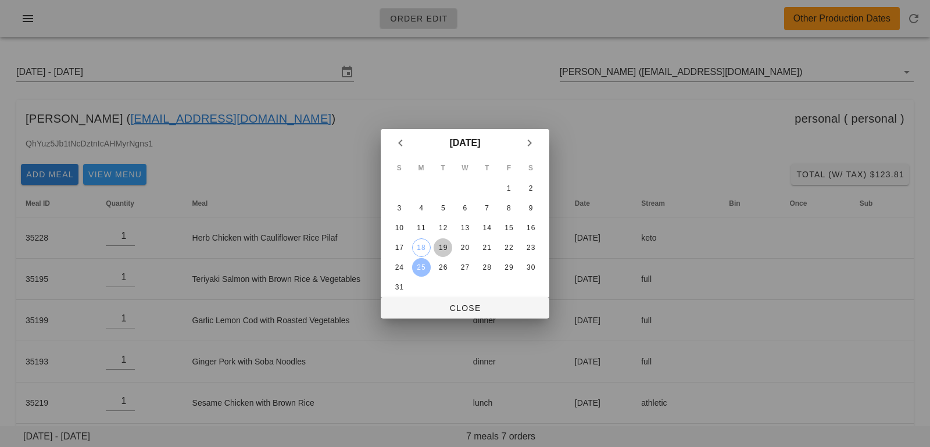
click at [441, 249] on div "19" at bounding box center [442, 247] width 19 height 8
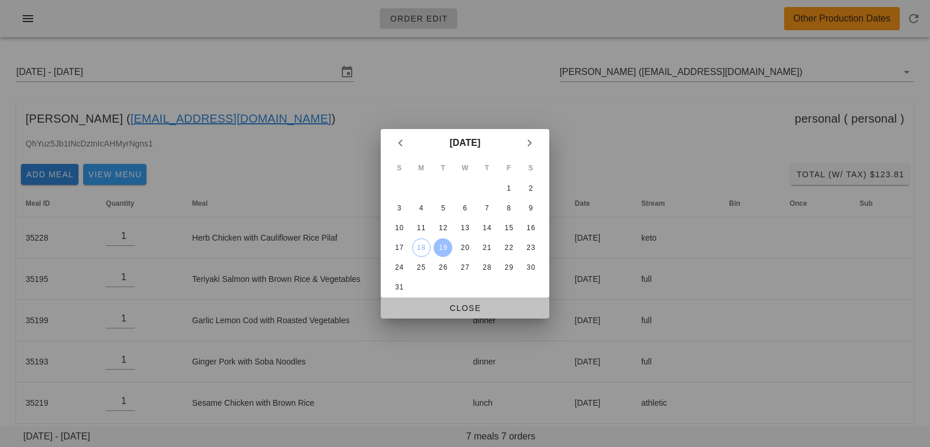
click at [445, 314] on button "Close" at bounding box center [465, 308] width 169 height 21
type input "Sunday August 17 - Saturday August 23"
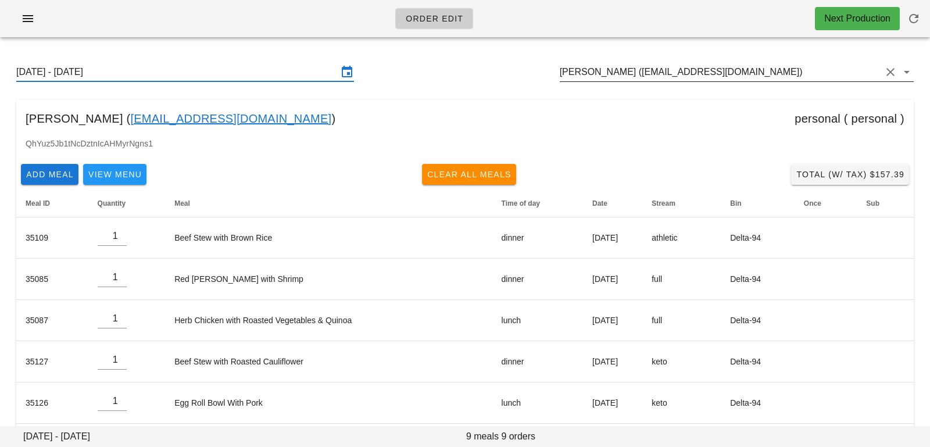
click at [749, 79] on input "[PERSON_NAME] ([EMAIL_ADDRESS][DOMAIN_NAME])" at bounding box center [720, 72] width 321 height 19
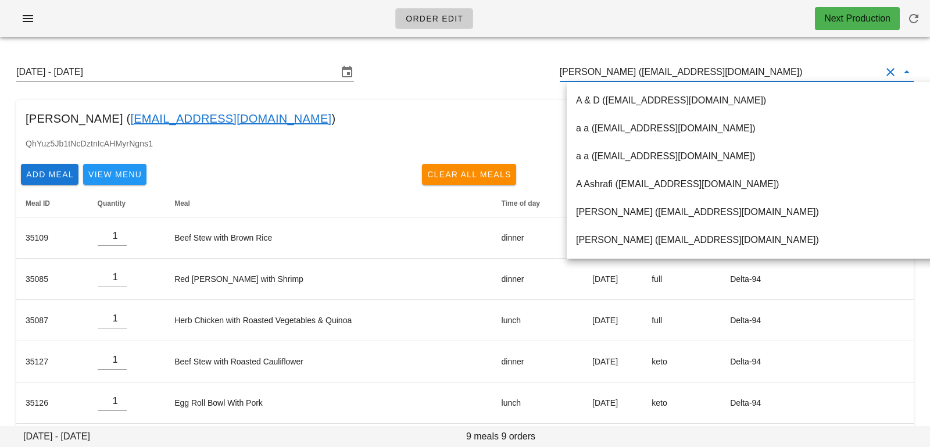
paste input "Ali Kagalwala"
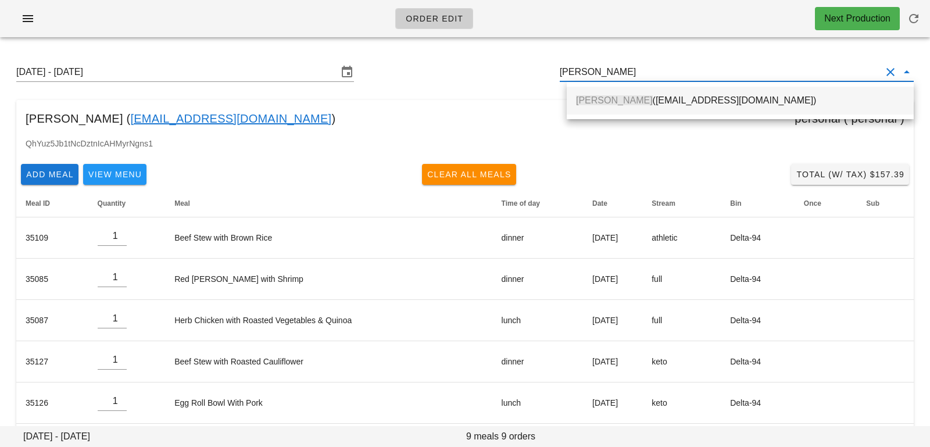
click at [732, 108] on div "Ali Kagalwala (alias.k90@gmail.com)" at bounding box center [740, 100] width 328 height 25
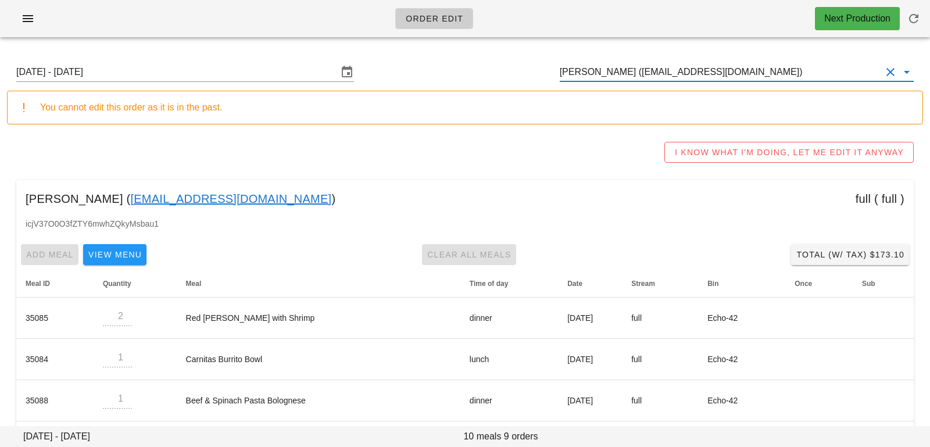
drag, startPoint x: 755, startPoint y: 68, endPoint x: 550, endPoint y: 60, distance: 205.3
click at [551, 62] on div "Sunday August 17 - Saturday August 23 Ali Kagalwala (alias.k90@gmail.com)" at bounding box center [465, 71] width 916 height 37
paste input "Justin Goldson"
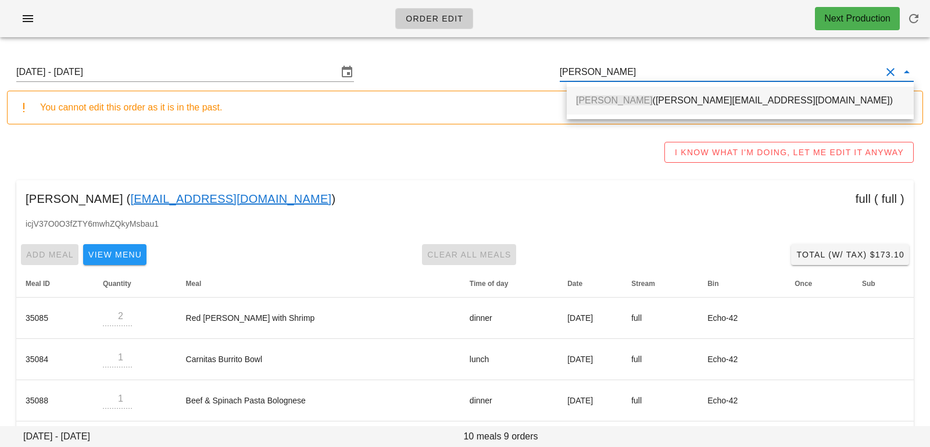
click at [611, 107] on div "Justin Goldson (justin@kimbodesign.ca)" at bounding box center [740, 100] width 328 height 25
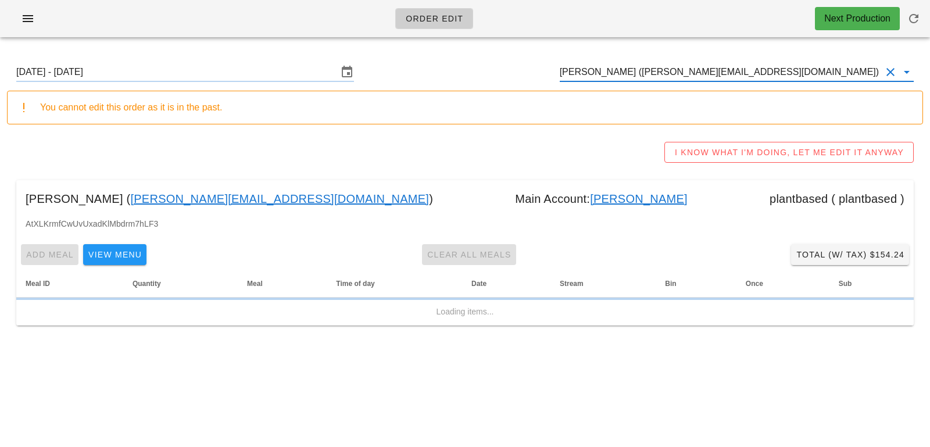
type input "Justin Goldson (justin@kimbodesign.ca)"
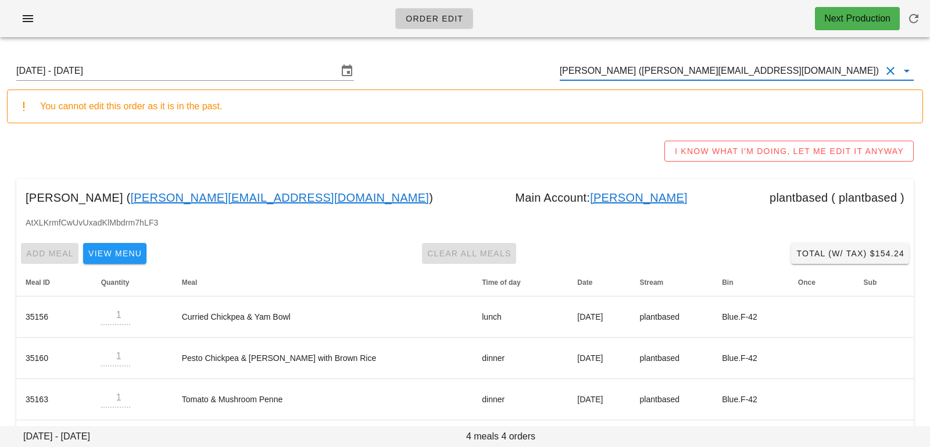
scroll to position [48, 0]
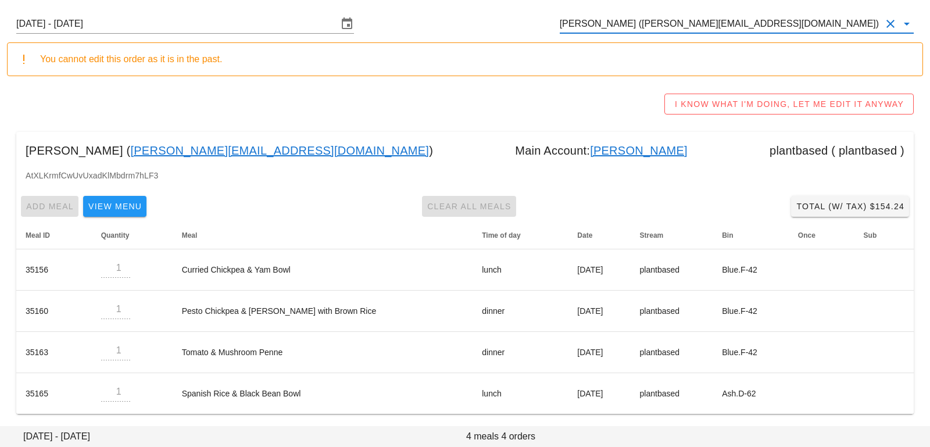
click at [762, 23] on input "Justin Goldson (justin@kimbodesign.ca)" at bounding box center [720, 24] width 321 height 19
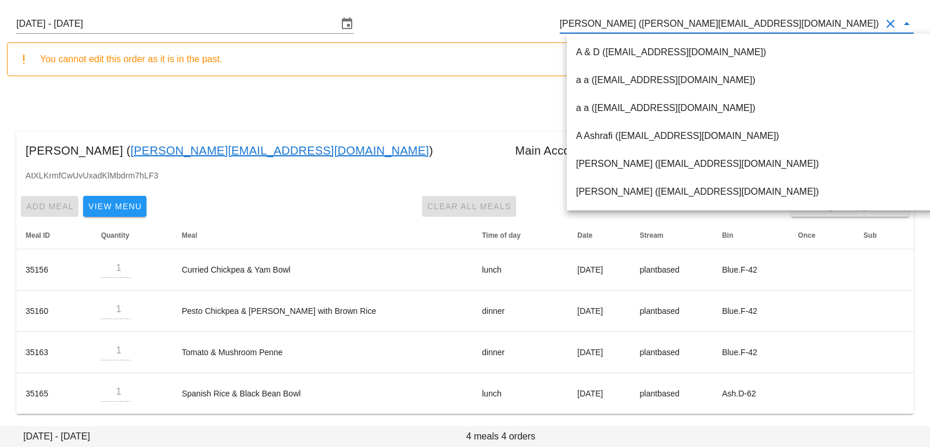
click at [885, 26] on button "Clear Customer" at bounding box center [890, 24] width 14 height 14
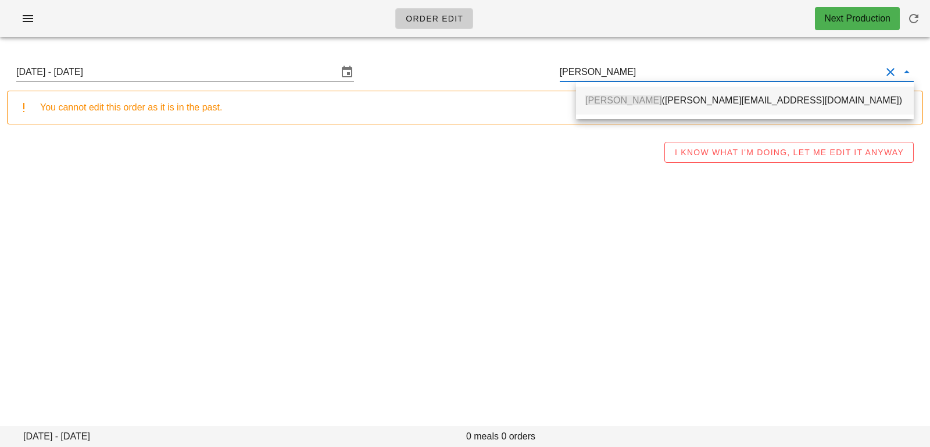
click at [716, 95] on div "Kim Pickett (kim@kimbodesign.ca)" at bounding box center [744, 100] width 319 height 25
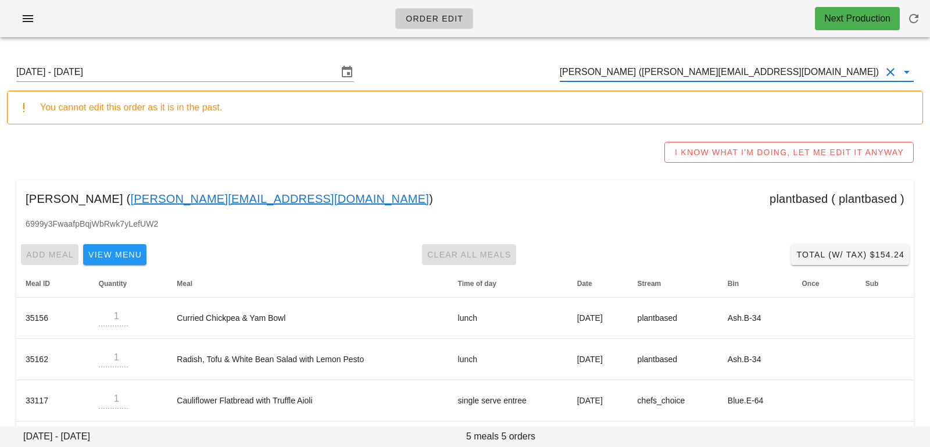
drag, startPoint x: 737, startPoint y: 70, endPoint x: 489, endPoint y: 69, distance: 248.1
click at [490, 70] on div "Sunday August 17 - Saturday August 23 Kim Pickett (kim@kimbodesign.ca)" at bounding box center [465, 71] width 916 height 37
paste input "Ema Fortunova"
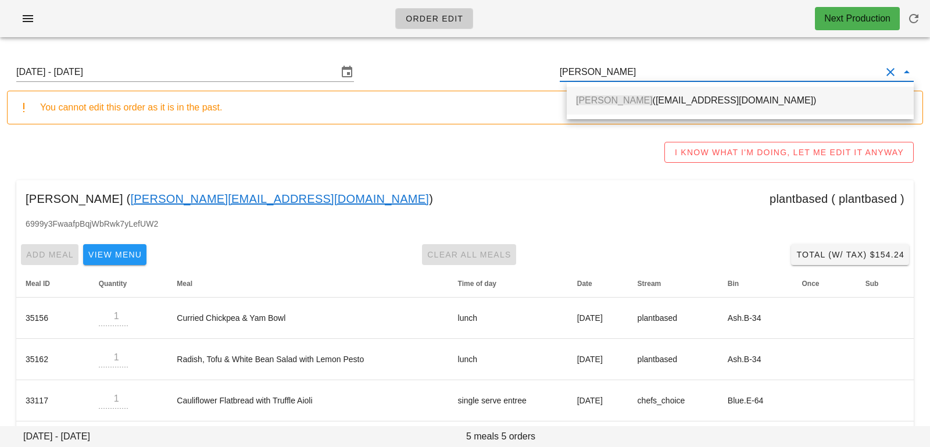
click at [601, 102] on span "Ema Fortunova" at bounding box center [614, 100] width 77 height 10
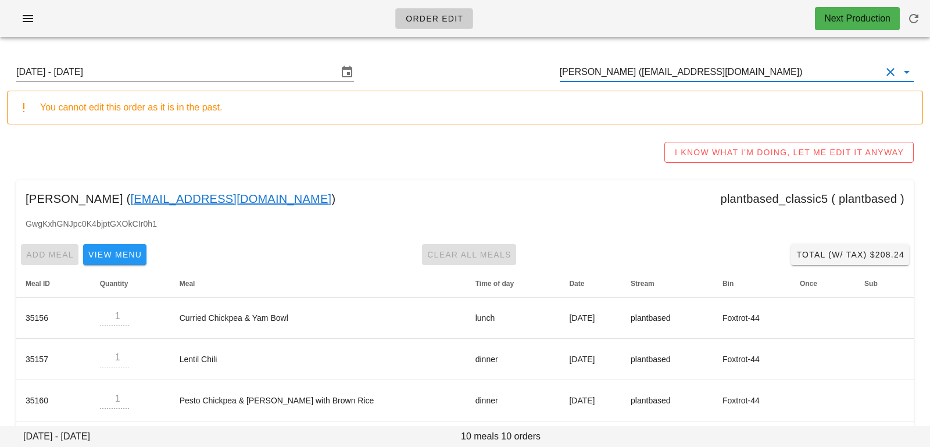
drag, startPoint x: 764, startPoint y: 71, endPoint x: 440, endPoint y: 47, distance: 324.6
click at [440, 48] on div "Sunday August 17 - Saturday August 23 Ema Fortunova (ema.fortunova@gmail.com) Y…" at bounding box center [465, 385] width 930 height 679
paste input "Robbie Victoria"
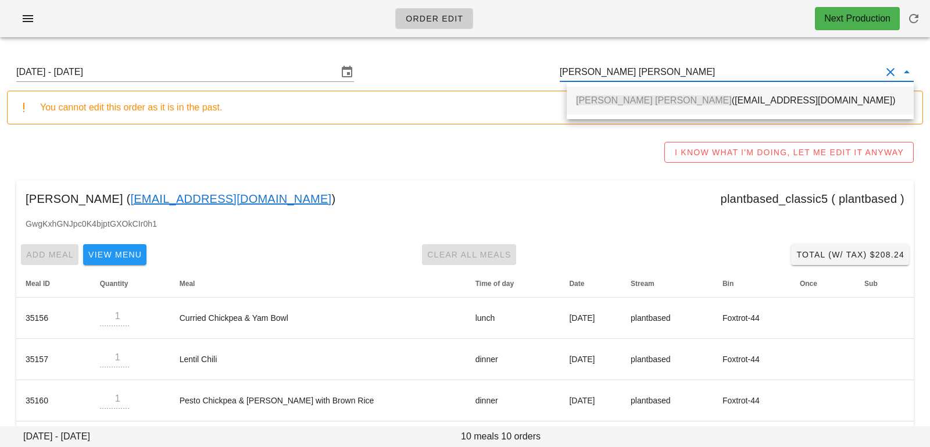
click at [666, 100] on div "Robbie Victoria (emafortunova@gmail.com)" at bounding box center [740, 100] width 328 height 11
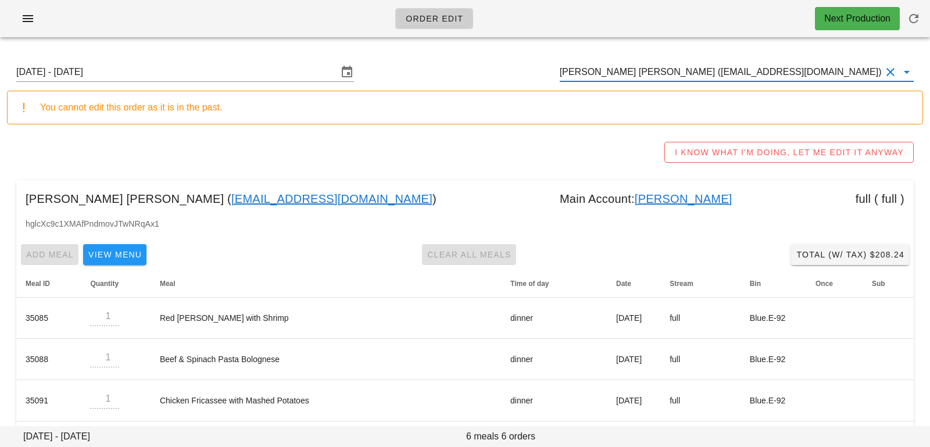
drag, startPoint x: 761, startPoint y: 73, endPoint x: 462, endPoint y: 67, distance: 298.7
click at [467, 68] on div "Sunday August 17 - Saturday August 23 Robbie Victoria (emafortunova@gmail.com)" at bounding box center [465, 71] width 916 height 37
paste input "Arundhati Jaswal"
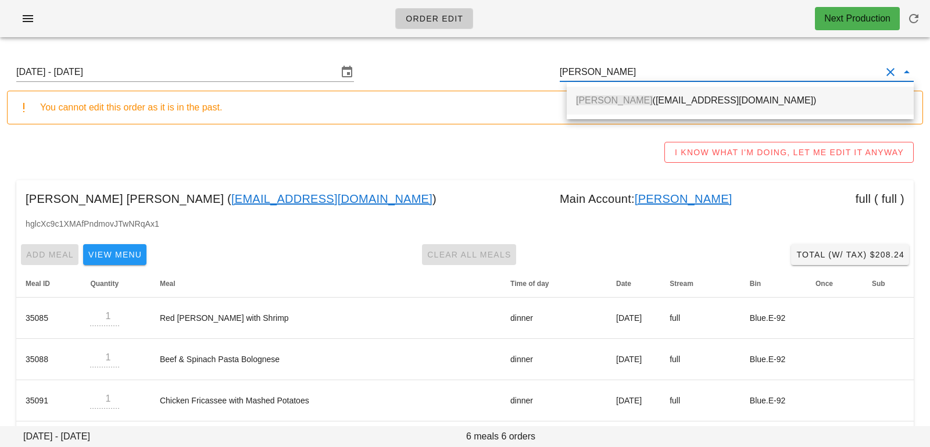
click at [647, 101] on div "Arundhati Jaswal (arundhatijaswal@gmail.com)" at bounding box center [740, 100] width 328 height 11
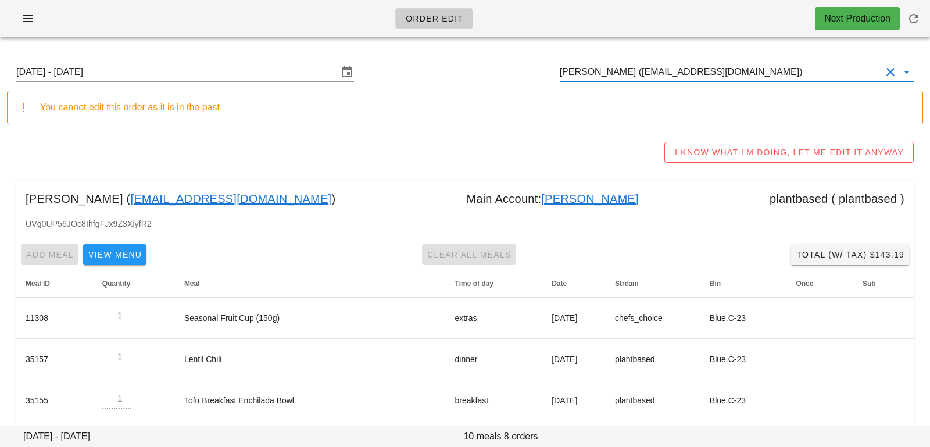
drag, startPoint x: 821, startPoint y: 69, endPoint x: 531, endPoint y: 47, distance: 291.3
click at [533, 51] on div "Sunday August 17 - Saturday August 23 Arundhati Jaswal (arundhatijaswal@gmail.c…" at bounding box center [465, 344] width 930 height 597
paste input "Rishav Bhowmick"
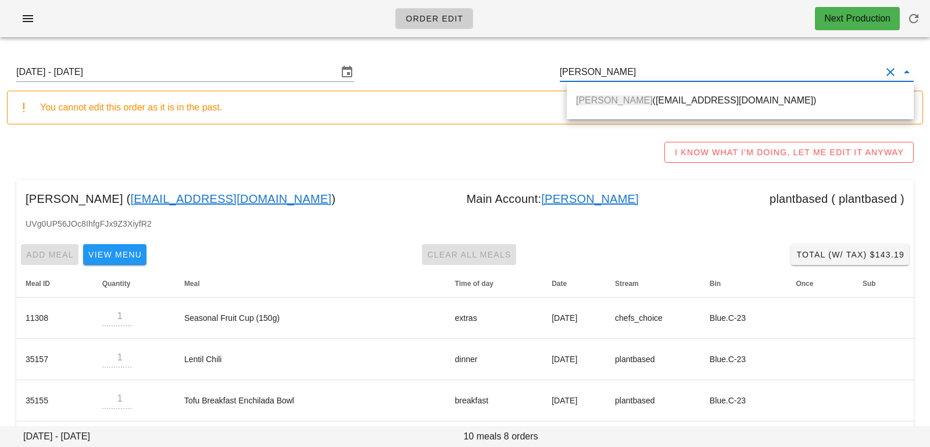
drag, startPoint x: 628, startPoint y: 101, endPoint x: 307, endPoint y: 59, distance: 322.9
click at [628, 101] on span "Rishav Bhowmick" at bounding box center [614, 100] width 77 height 10
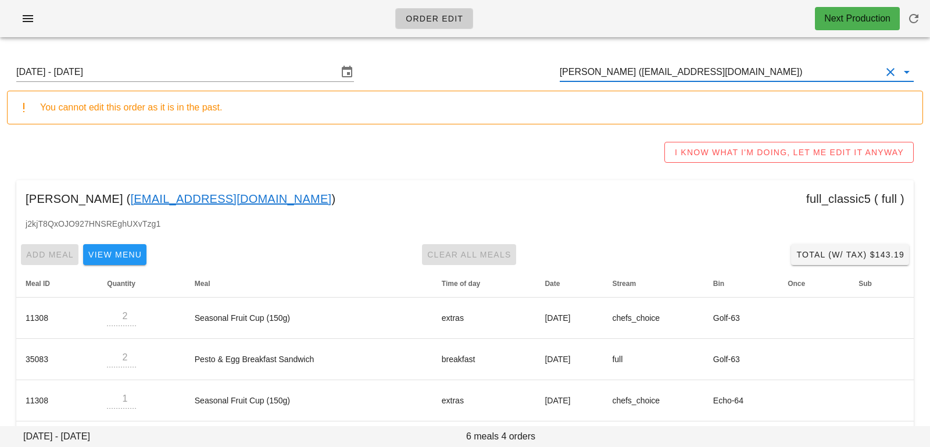
drag, startPoint x: 776, startPoint y: 78, endPoint x: 487, endPoint y: 67, distance: 289.6
click at [490, 71] on div "Sunday August 17 - Saturday August 23 Rishav Bhowmick (jasmick19@gmail.com)" at bounding box center [465, 71] width 916 height 37
paste input "Perersonrob92@gmail.com"
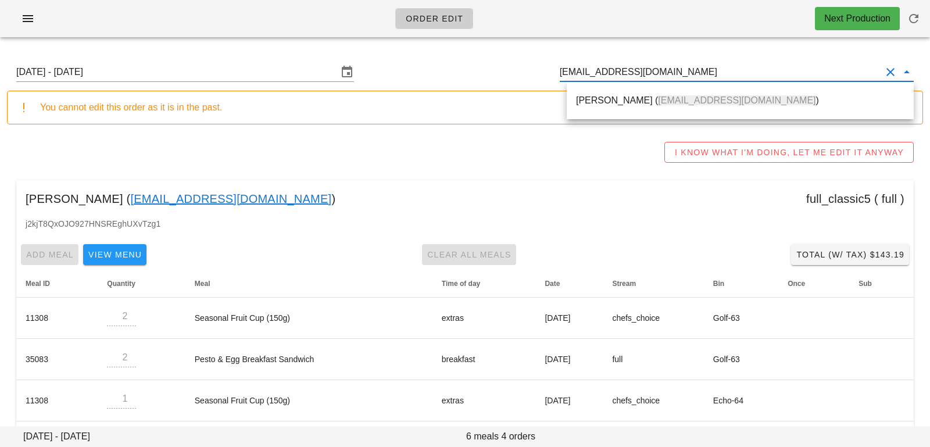
click at [609, 107] on div "Rob Peterson ( Perersonrob92@gmail.com )" at bounding box center [740, 100] width 328 height 25
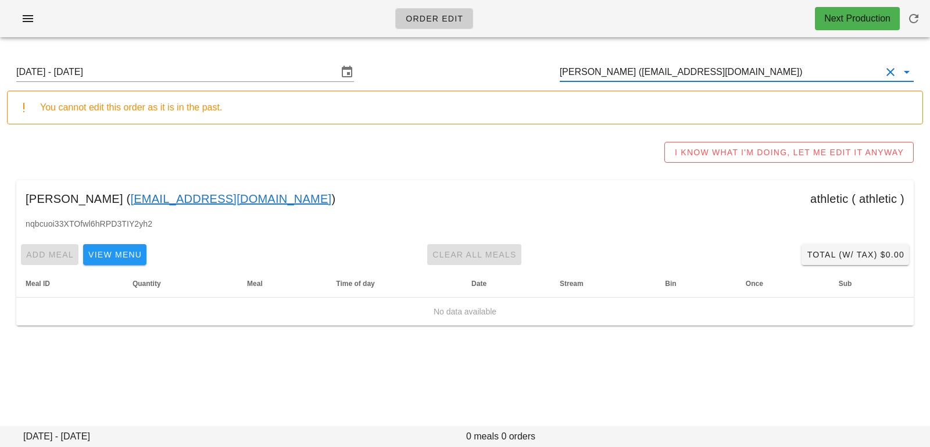
type input "Rob Peterson (Perersonrob92@gmail.com)"
click at [202, 75] on input "Sunday August 17 - Saturday August 23" at bounding box center [176, 72] width 321 height 19
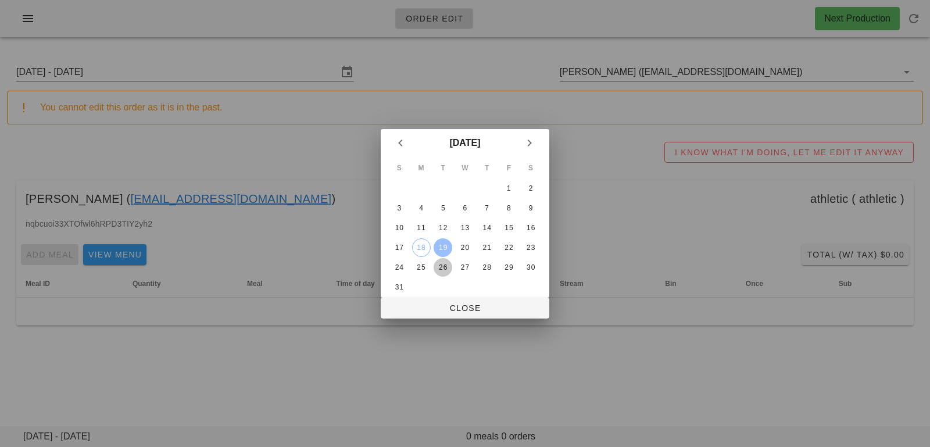
click at [445, 264] on div "26" at bounding box center [442, 267] width 19 height 8
click at [452, 308] on span "Close" at bounding box center [465, 307] width 150 height 9
type input "Sunday August 24 - Saturday August 30"
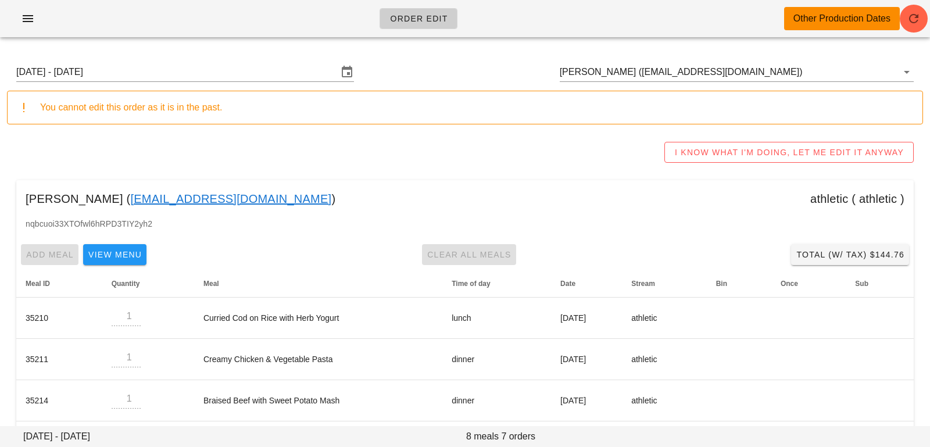
click at [929, 17] on div "Order Edit Other Production Dates" at bounding box center [465, 18] width 930 height 37
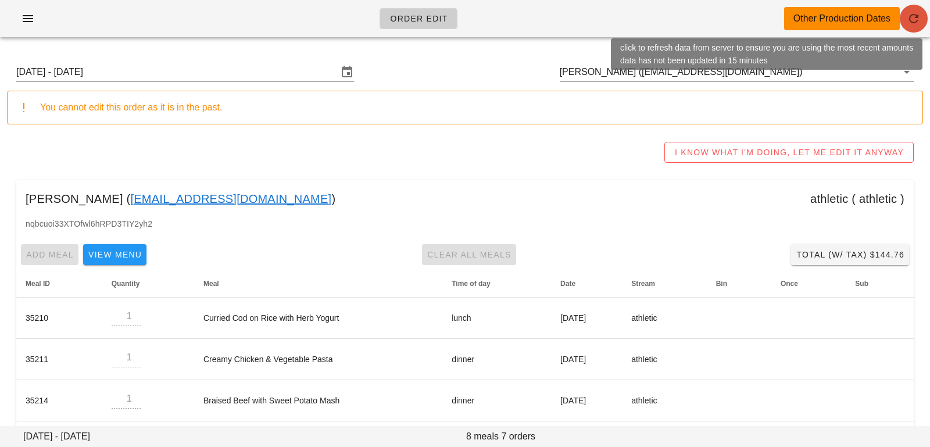
click at [919, 16] on icon "button" at bounding box center [913, 19] width 14 height 14
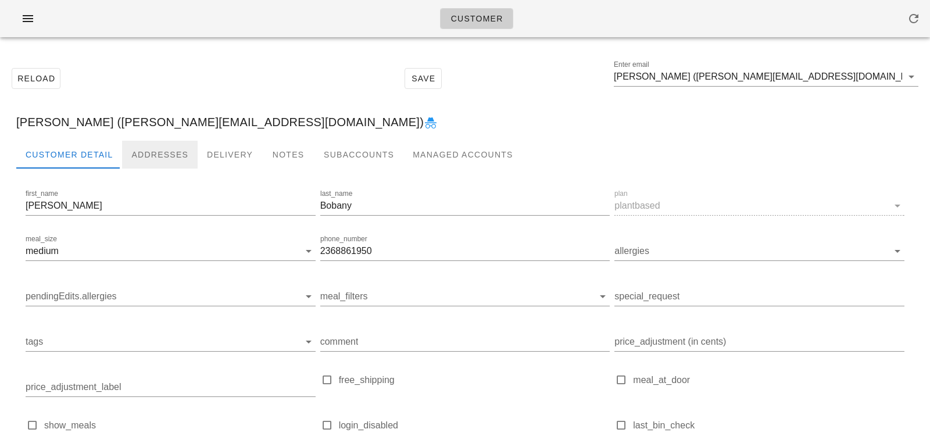
click at [147, 162] on div "Addresses" at bounding box center [160, 155] width 76 height 28
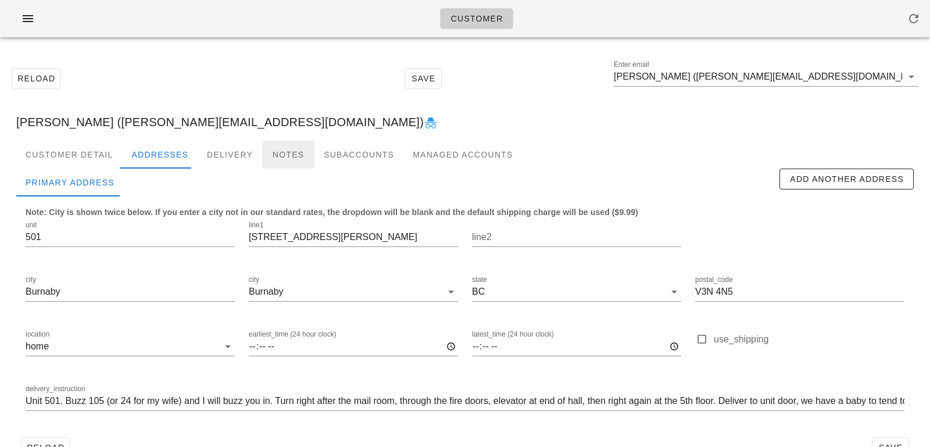
click at [281, 155] on div "Notes" at bounding box center [288, 155] width 52 height 28
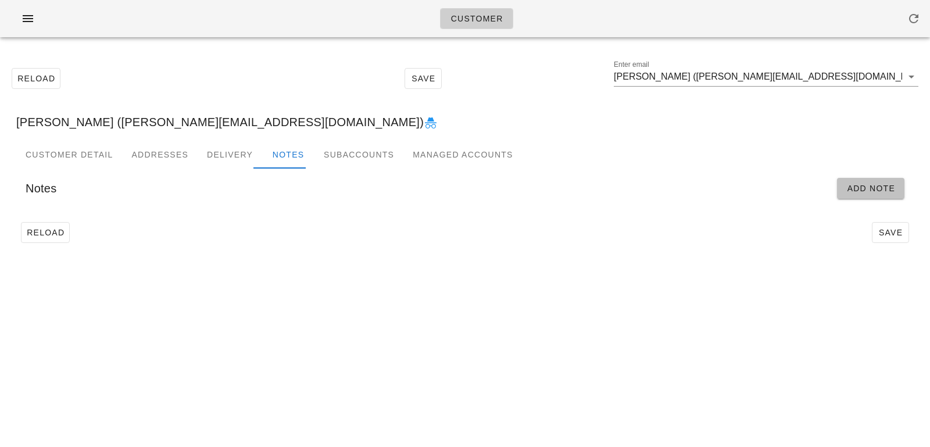
click at [858, 191] on span "Add Note" at bounding box center [870, 188] width 49 height 9
click at [854, 192] on span "Add Note" at bounding box center [870, 188] width 49 height 9
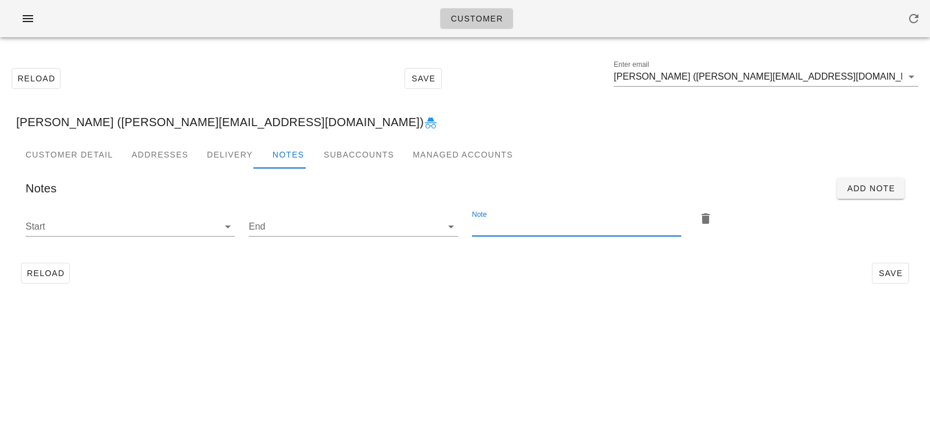
click at [501, 234] on input "Note" at bounding box center [576, 226] width 209 height 19
paste input "Please add 2x [MEDICAL_DATA] return bags"
type input "Please add 2x [MEDICAL_DATA] return bags"
click at [230, 227] on icon at bounding box center [228, 227] width 14 height 14
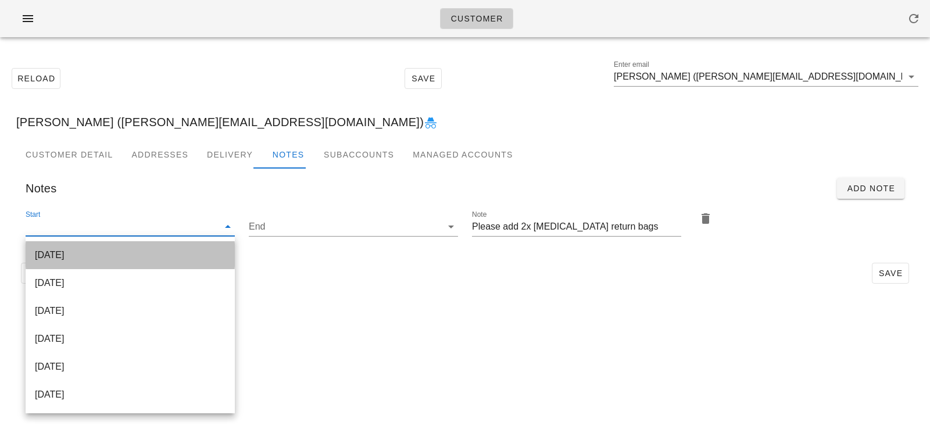
click at [212, 249] on div "[DATE]" at bounding box center [130, 254] width 191 height 11
type input "[DATE]"
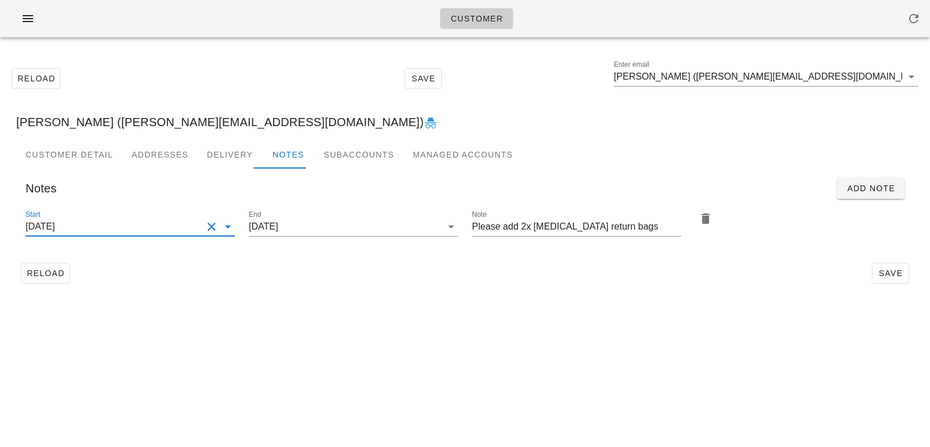
click at [353, 271] on div "Reload Save" at bounding box center [464, 273] width 897 height 30
click at [883, 271] on span "Save" at bounding box center [890, 272] width 27 height 9
click at [851, 82] on input "[PERSON_NAME] ([PERSON_NAME][EMAIL_ADDRESS][DOMAIN_NAME])" at bounding box center [758, 76] width 288 height 19
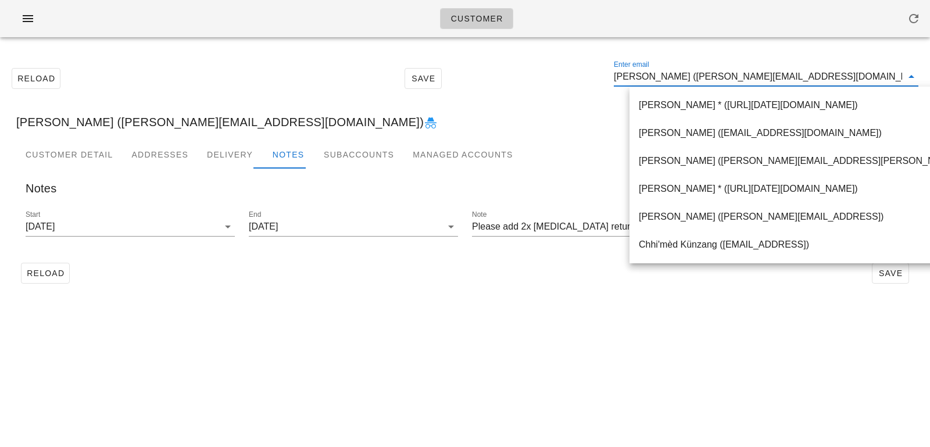
paste input "[PERSON_NAME]"
type input "Jaswinder Adcock"
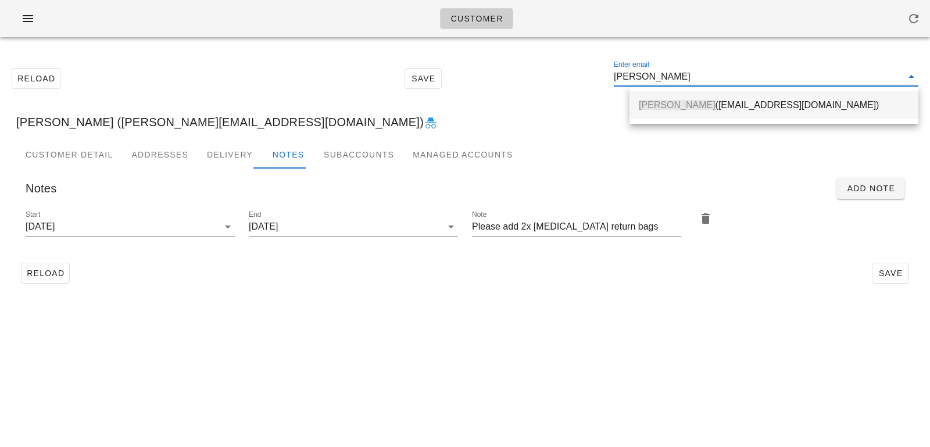
click at [817, 106] on div "Jaswinder Adcock (jessieadcock@yahoo.com)" at bounding box center [774, 104] width 270 height 11
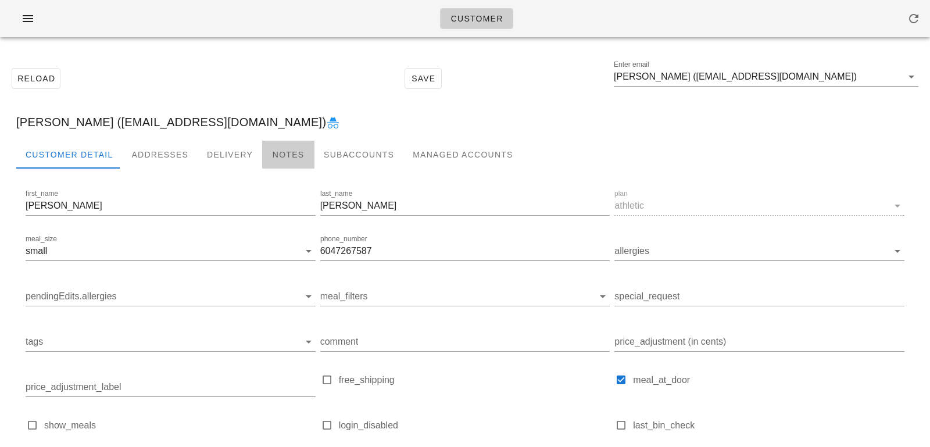
click at [264, 154] on div "Notes" at bounding box center [288, 155] width 52 height 28
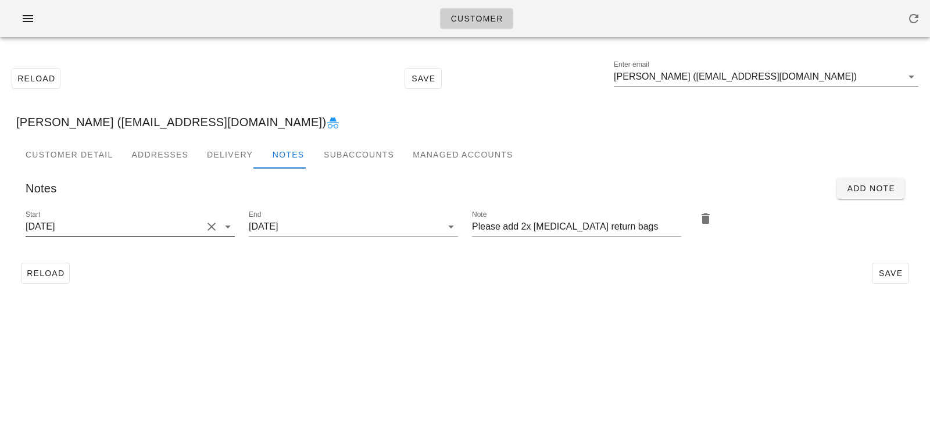
click at [212, 227] on button "Clear Start" at bounding box center [212, 227] width 14 height 14
click at [217, 229] on div "Start" at bounding box center [130, 226] width 209 height 19
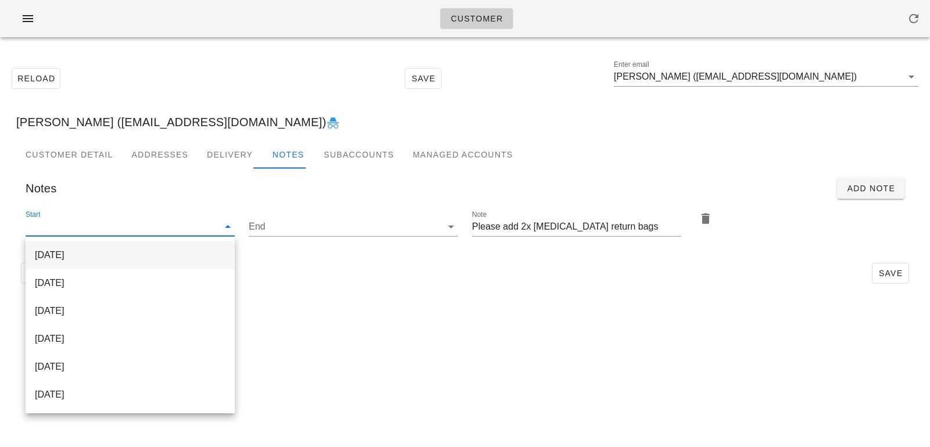
click at [210, 248] on div "[DATE]" at bounding box center [130, 254] width 191 height 25
type input "[DATE]"
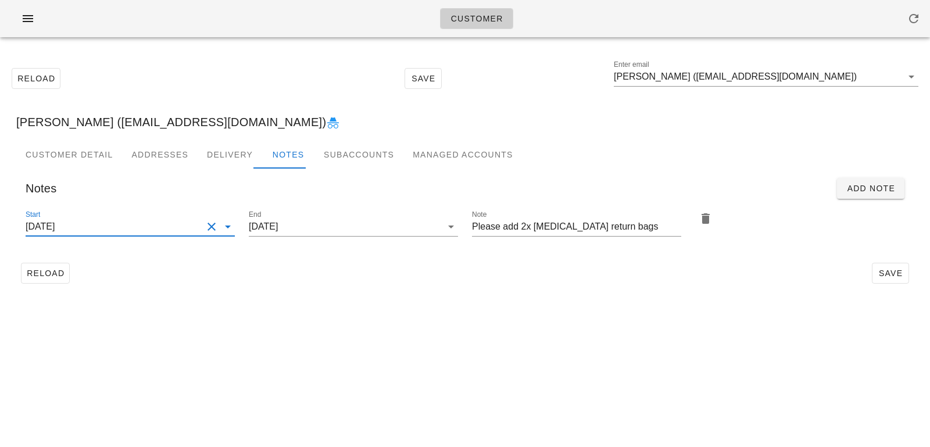
click at [333, 267] on div "Reload Save" at bounding box center [464, 273] width 897 height 30
click at [884, 268] on span "Save" at bounding box center [890, 272] width 27 height 9
click at [519, 105] on div "[PERSON_NAME] ([EMAIL_ADDRESS][DOMAIN_NAME])" at bounding box center [465, 121] width 916 height 37
click at [267, 314] on div "Customer Reload Save Enter email [PERSON_NAME] ([EMAIL_ADDRESS][DOMAIN_NAME]) […" at bounding box center [465, 223] width 930 height 447
click at [845, 80] on input "[PERSON_NAME] ([EMAIL_ADDRESS][DOMAIN_NAME])" at bounding box center [758, 76] width 288 height 19
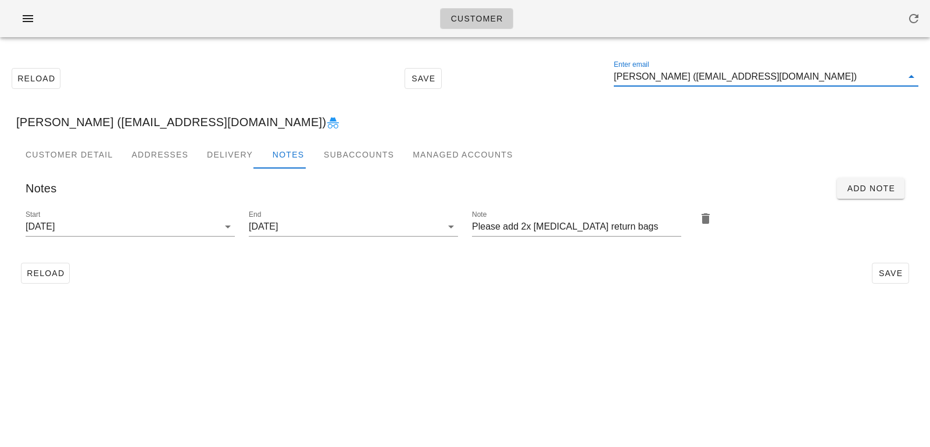
scroll to position [1, 0]
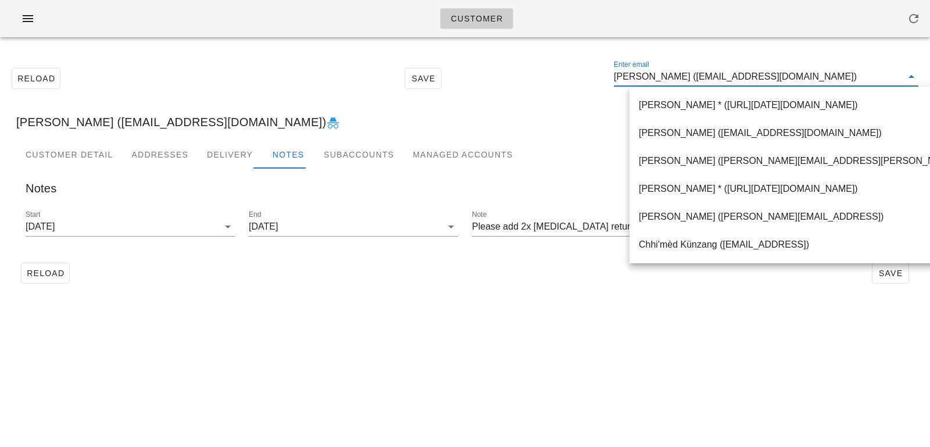
paste input "[PERSON_NAME]"
type input "Heather Murray"
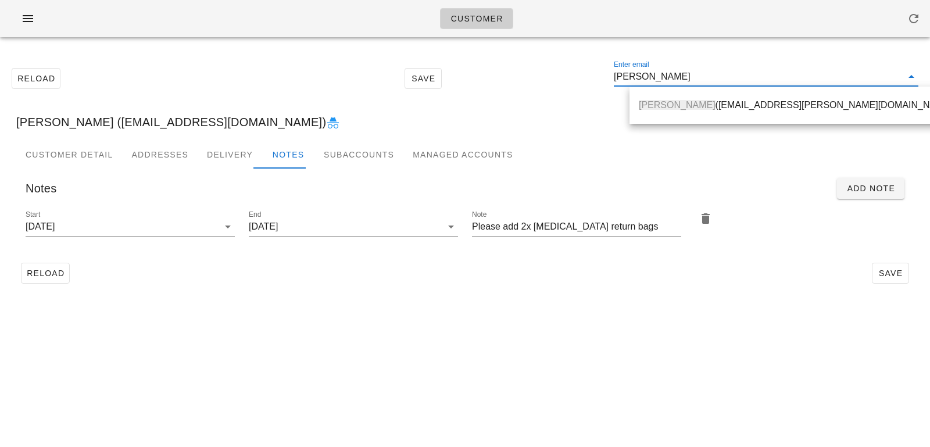
drag, startPoint x: 715, startPoint y: 102, endPoint x: 397, endPoint y: 3, distance: 332.8
click at [715, 102] on div "Heather Murray (heather.w.murray@gmail.com)" at bounding box center [797, 104] width 317 height 11
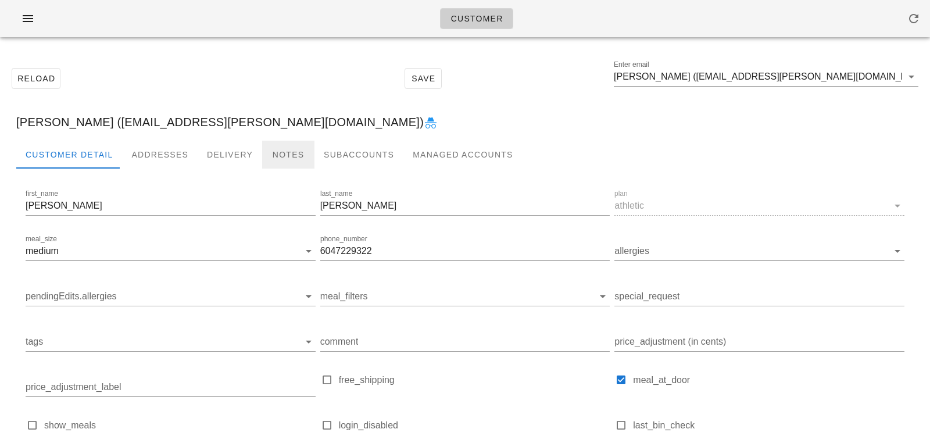
click at [280, 153] on div "Notes" at bounding box center [288, 155] width 52 height 28
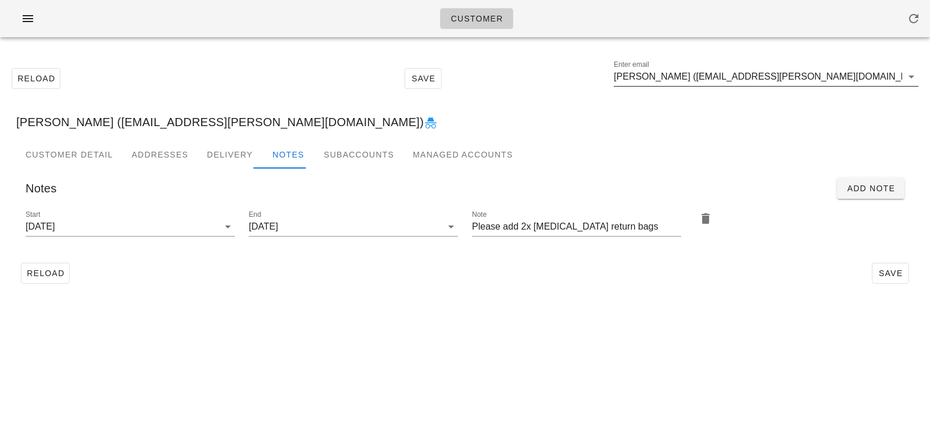
click at [850, 85] on input "Heather Murray (heather.w.murray@gmail.com)" at bounding box center [758, 76] width 288 height 19
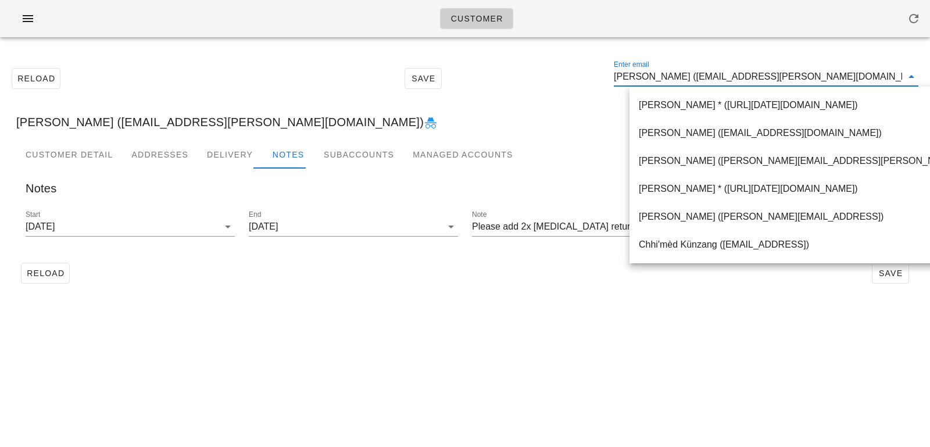
paste input "Kim Bergen"
type input "Kim Bergen"
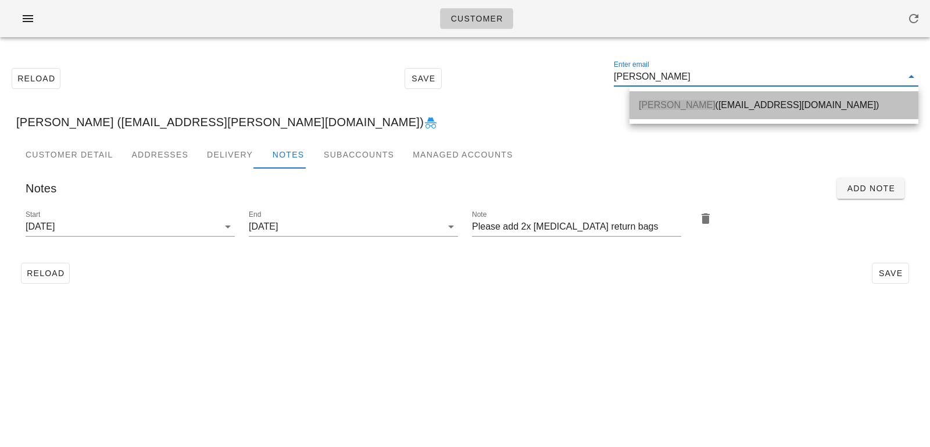
click at [705, 105] on div "Kim Bergen (kforgaard@gmail.com)" at bounding box center [774, 104] width 270 height 11
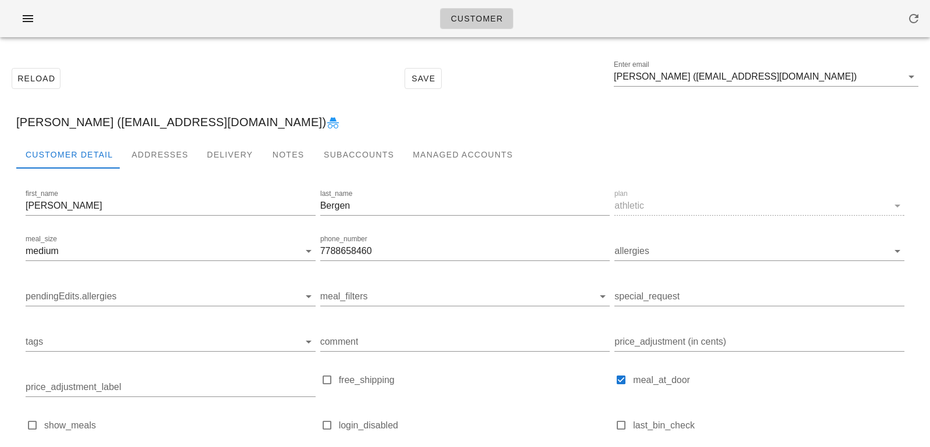
click at [284, 169] on div at bounding box center [464, 178] width 897 height 19
click at [283, 153] on div "Notes" at bounding box center [288, 155] width 52 height 28
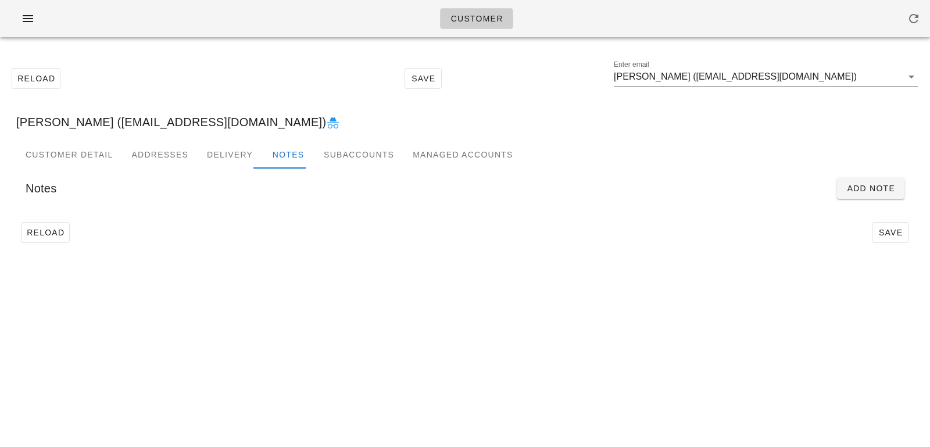
click at [895, 200] on div "Notes Add Note" at bounding box center [464, 189] width 897 height 40
click at [890, 188] on span "Add Note" at bounding box center [870, 188] width 49 height 9
click at [515, 229] on input "Note" at bounding box center [576, 226] width 209 height 19
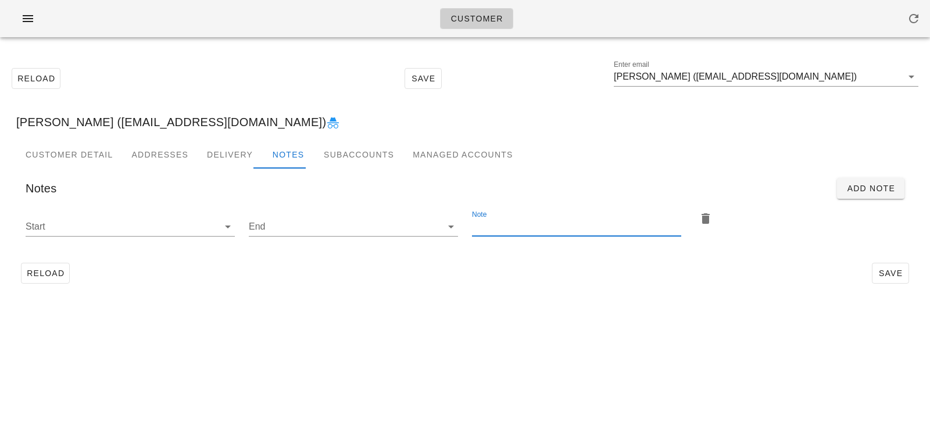
click at [522, 219] on input "Note" at bounding box center [576, 226] width 209 height 19
paste input "Please add 2x ice pack return bags"
type input "Please add 2x ice pack return bags"
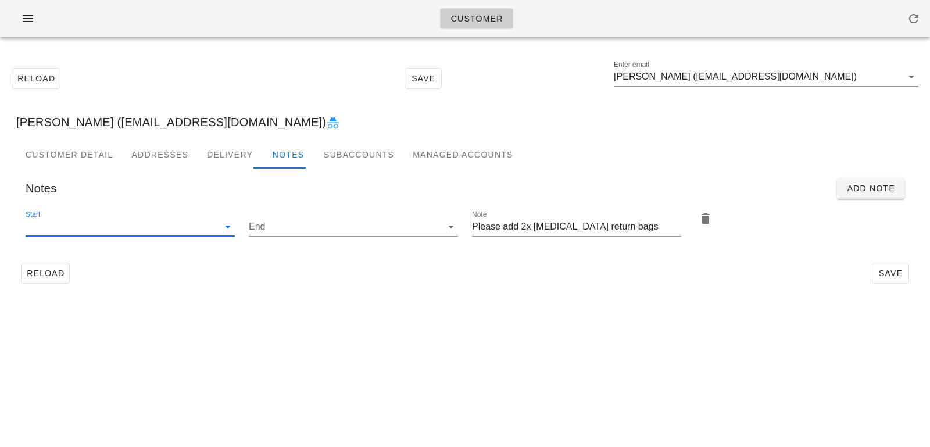
click at [213, 235] on input "Start" at bounding box center [121, 226] width 191 height 19
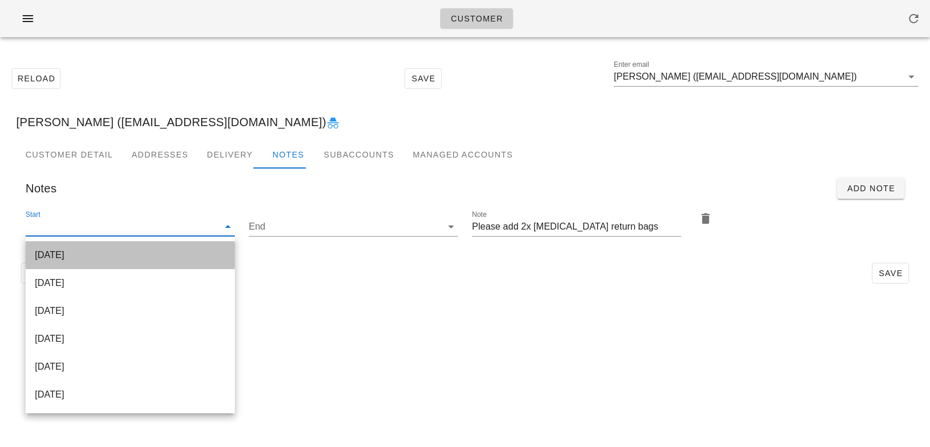
click at [213, 253] on div "2025-08-20" at bounding box center [130, 254] width 191 height 11
type input "2025-08-20"
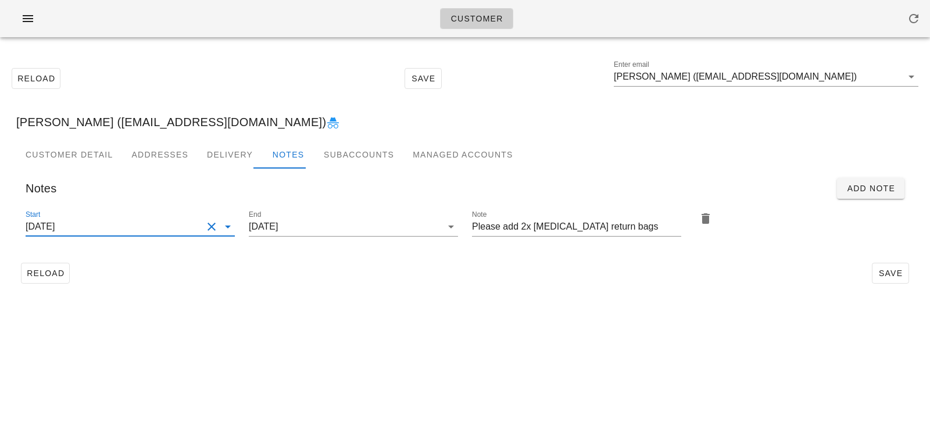
click at [212, 224] on button "Clear Start" at bounding box center [212, 227] width 14 height 14
click at [212, 224] on input "Start" at bounding box center [121, 226] width 191 height 19
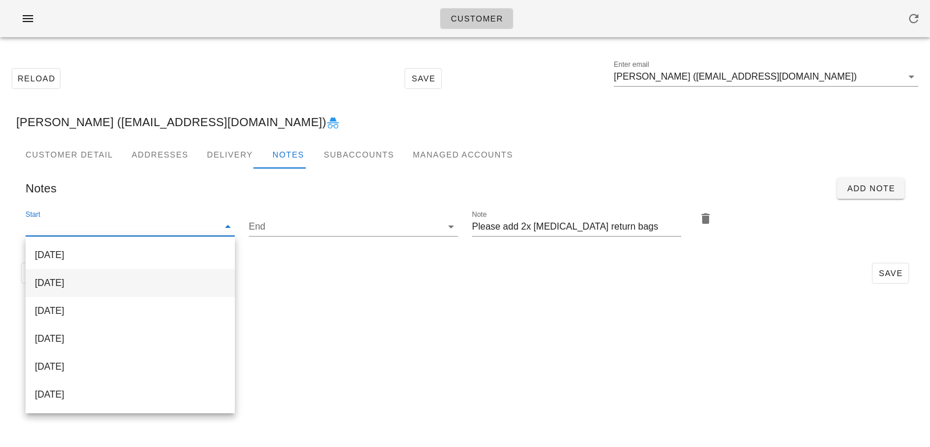
click at [206, 284] on div "[DATE]" at bounding box center [130, 282] width 191 height 11
type input "[DATE]"
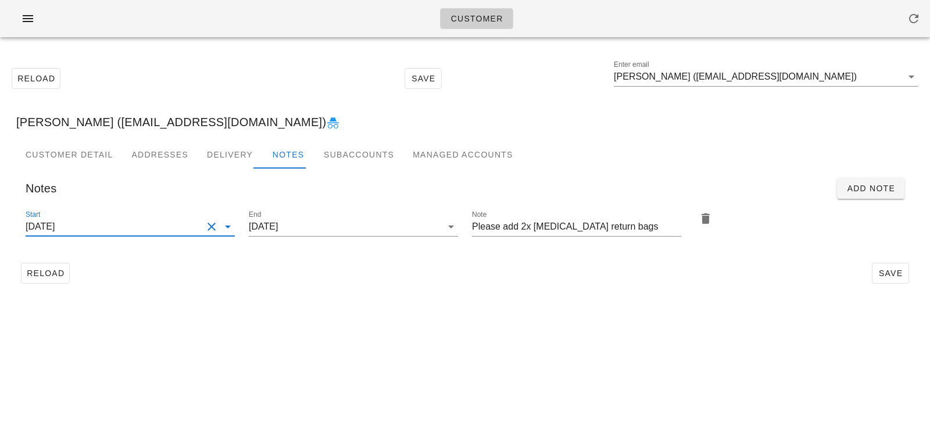
click at [465, 329] on div "Customer Reload Save Enter email Kim Bergen (kforgaard@gmail.com) Kim Bergen (k…" at bounding box center [465, 223] width 930 height 447
click at [898, 274] on span "Save" at bounding box center [890, 272] width 27 height 9
drag, startPoint x: 630, startPoint y: 224, endPoint x: 432, endPoint y: 211, distance: 198.6
click at [436, 215] on div "Start 2025-08-24 End 2025-08-24 Note Please add 2x ice pack return bags" at bounding box center [465, 228] width 893 height 55
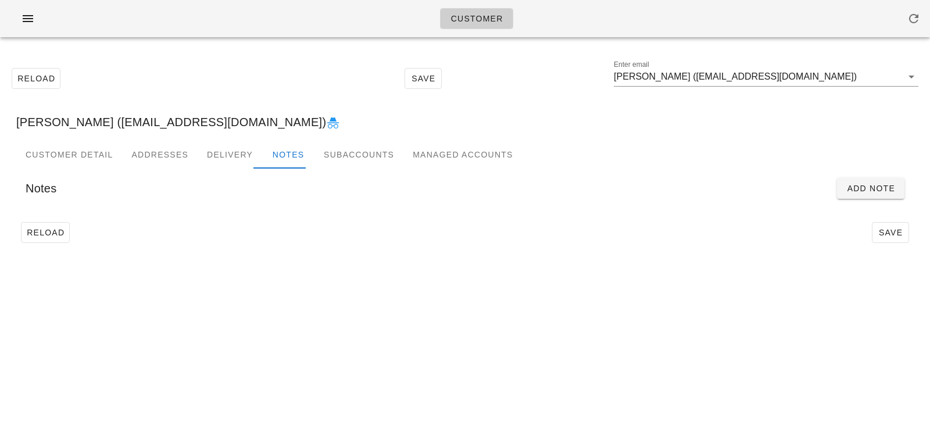
click at [851, 204] on div "Notes Add Note" at bounding box center [464, 189] width 897 height 40
click at [850, 193] on span "Add Note" at bounding box center [870, 188] width 49 height 9
click at [493, 236] on div "Note" at bounding box center [576, 232] width 209 height 31
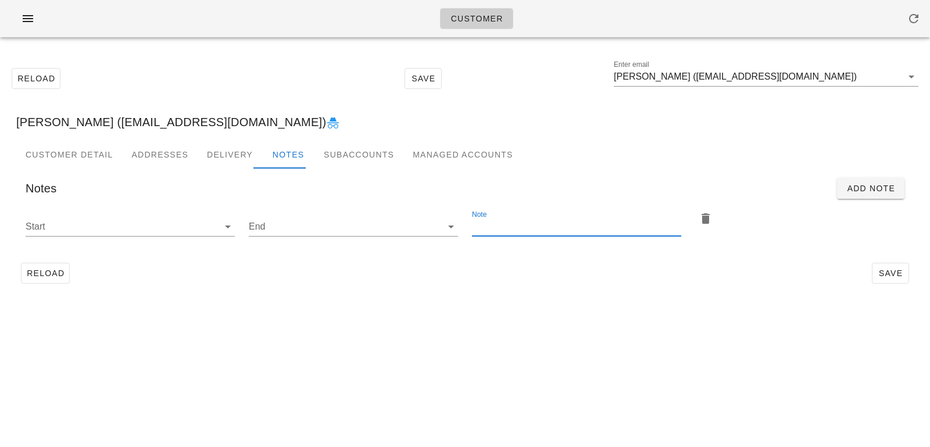
click at [496, 231] on input "Note" at bounding box center [576, 226] width 209 height 19
paste input "Please add 2x [MEDICAL_DATA] return bags"
type input "Please add 2x [MEDICAL_DATA] return bags"
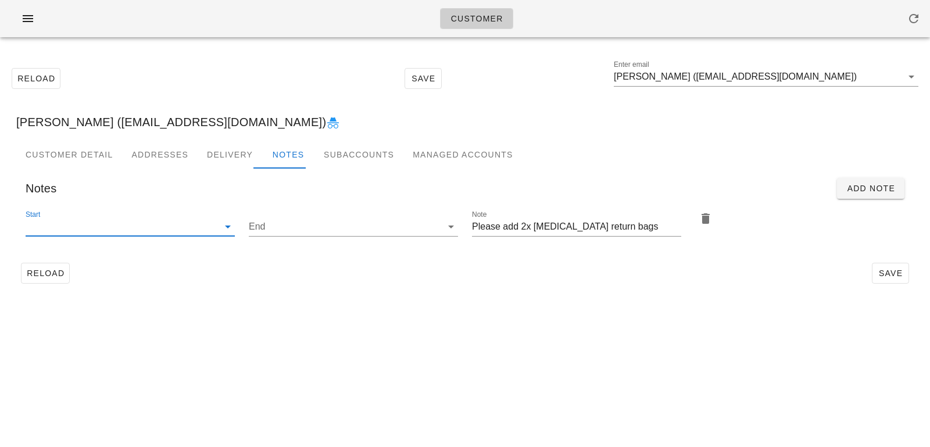
click at [193, 231] on input "Start" at bounding box center [121, 226] width 191 height 19
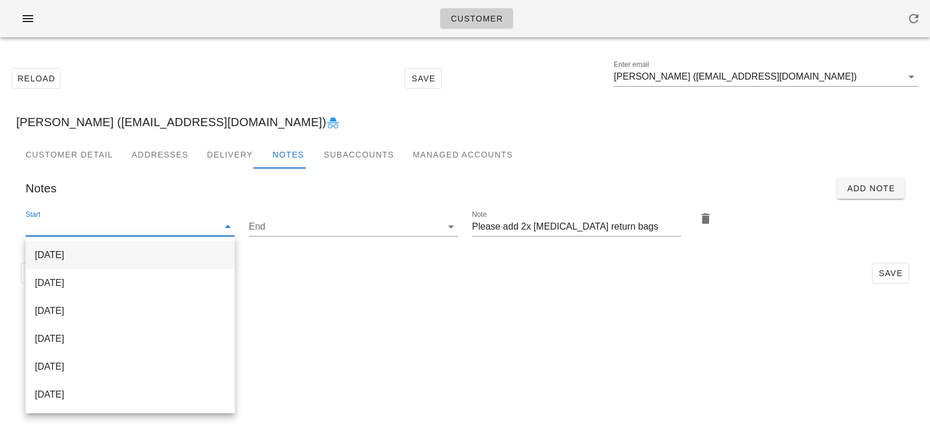
click at [202, 249] on div "[DATE]" at bounding box center [130, 254] width 191 height 11
type input "[DATE]"
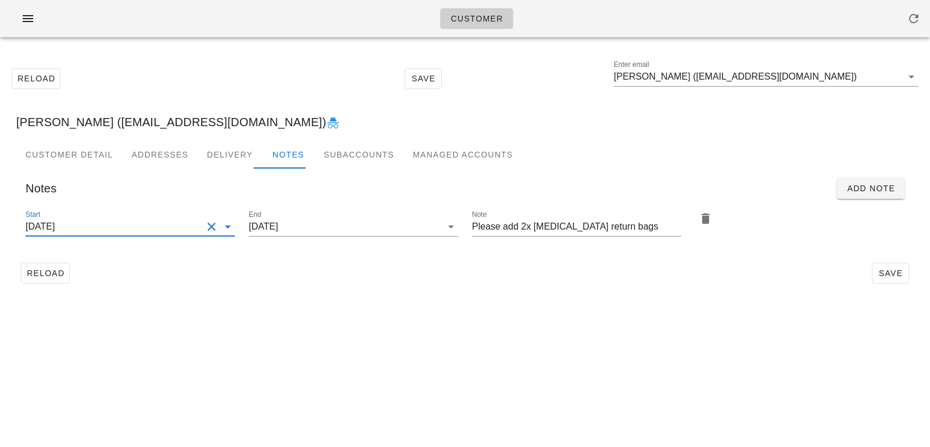
click at [410, 313] on div "Customer Reload Save Enter email Kim Bergen (kforgaard@gmail.com) Kim Bergen (k…" at bounding box center [465, 223] width 930 height 447
click at [168, 220] on input "[DATE]" at bounding box center [114, 226] width 177 height 19
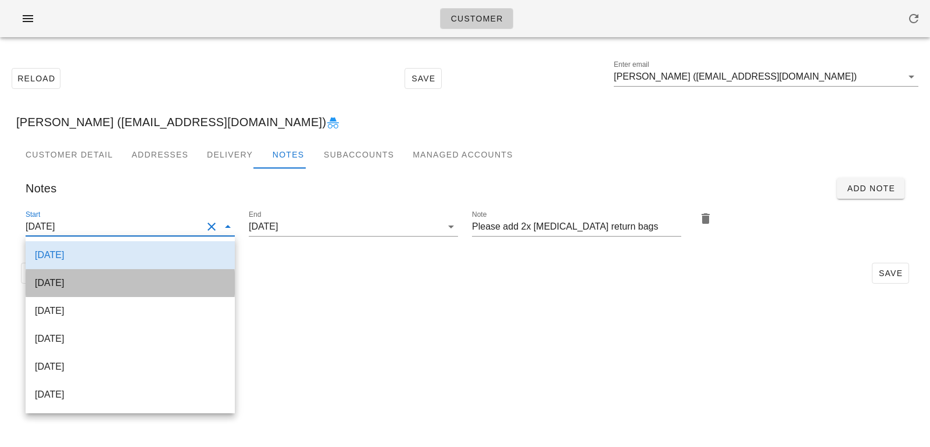
click at [166, 279] on div "[DATE]" at bounding box center [130, 282] width 191 height 11
type input "[DATE]"
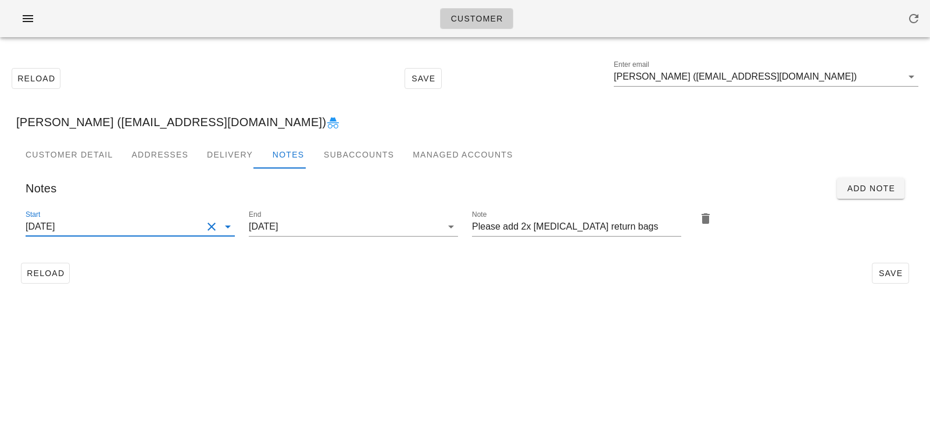
click at [449, 300] on div "Reload Save Enter email Kim Bergen (kforgaard@gmail.com) Kim Bergen (kforgaard@…" at bounding box center [465, 175] width 930 height 258
click at [886, 275] on span "Save" at bounding box center [890, 272] width 27 height 9
click at [800, 80] on input "[PERSON_NAME] ([EMAIL_ADDRESS][DOMAIN_NAME])" at bounding box center [758, 76] width 288 height 19
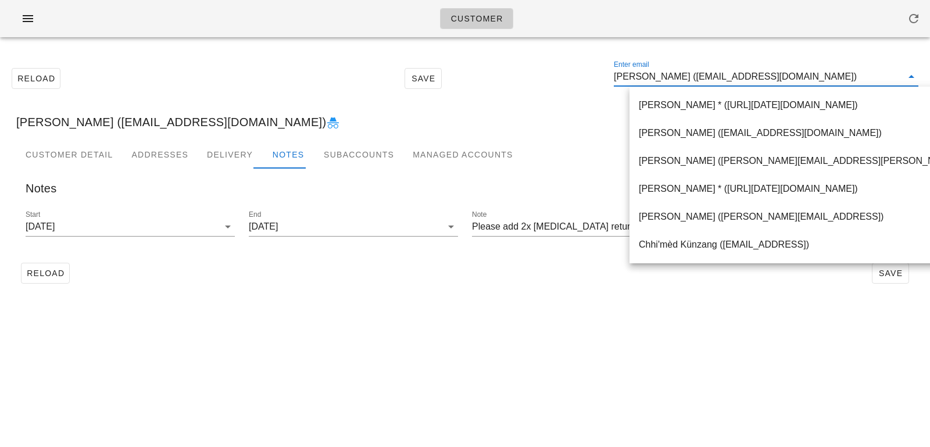
paste input "Lisa Ma"
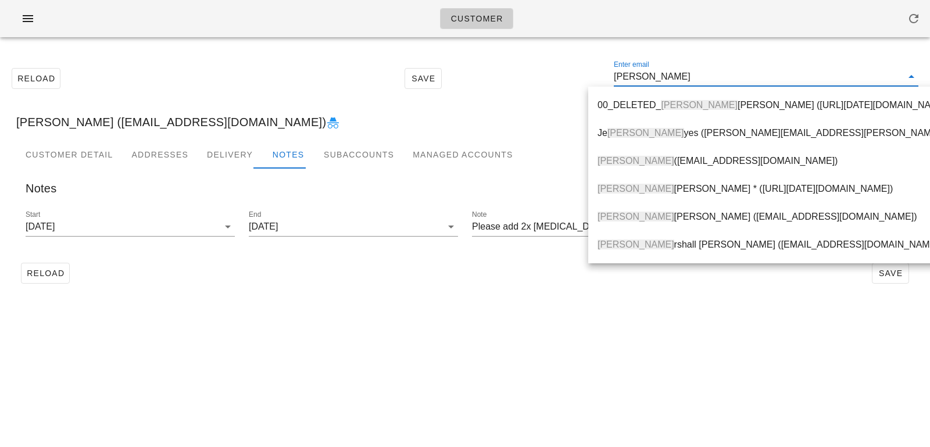
type input "Lisa Ma"
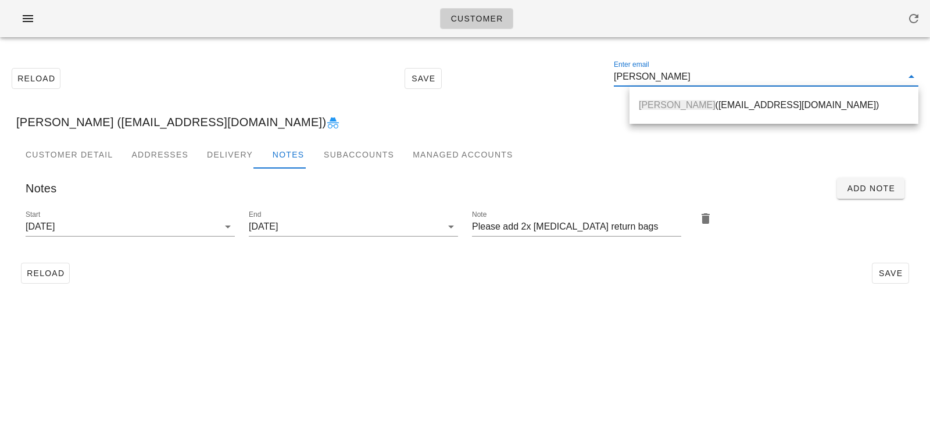
click at [740, 105] on div "Lisa Ma (majunlisa@gmail.com)" at bounding box center [774, 104] width 270 height 11
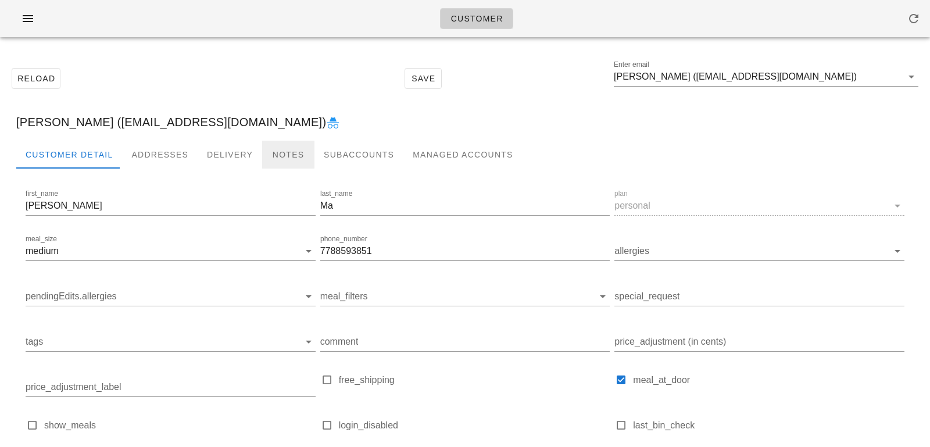
click at [280, 157] on div "Notes" at bounding box center [288, 155] width 52 height 28
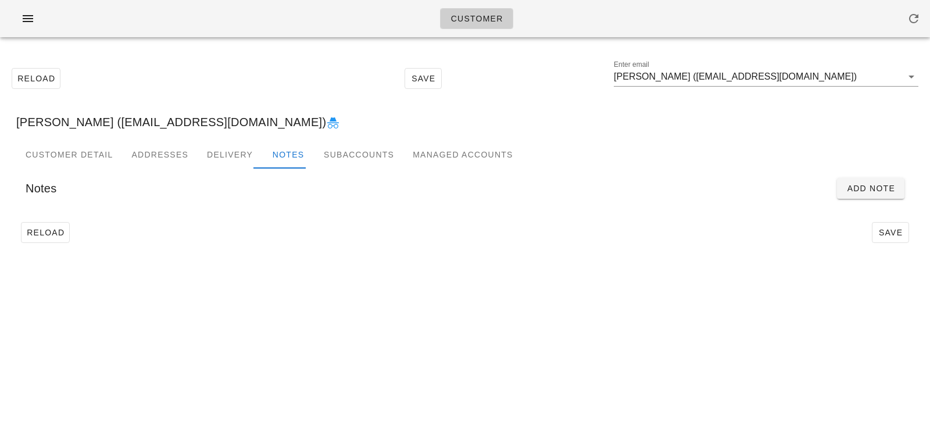
click at [884, 199] on div "Notes Add Note" at bounding box center [464, 189] width 897 height 40
click at [877, 186] on span "Add Note" at bounding box center [870, 188] width 49 height 9
click at [555, 234] on input "Note" at bounding box center [576, 226] width 209 height 19
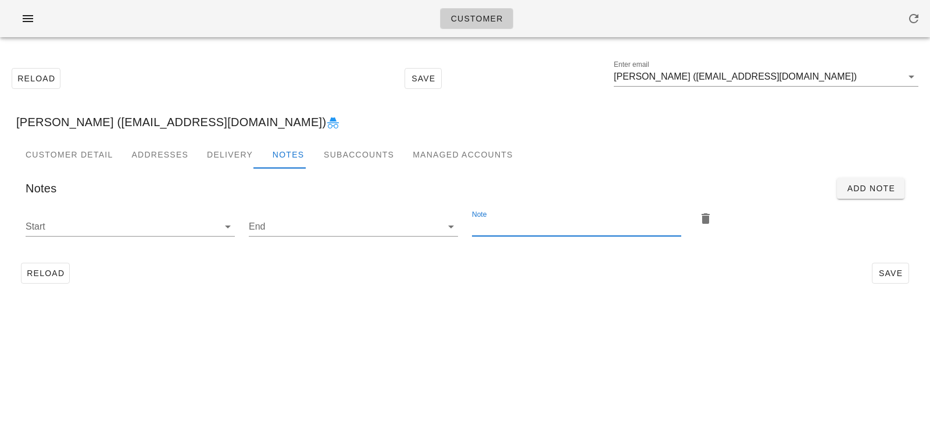
click at [500, 223] on input "Note" at bounding box center [576, 226] width 209 height 19
paste input "Please add 2x [MEDICAL_DATA] return bags"
type input "Please add 2x [MEDICAL_DATA] return bags"
click at [231, 231] on icon at bounding box center [228, 227] width 14 height 14
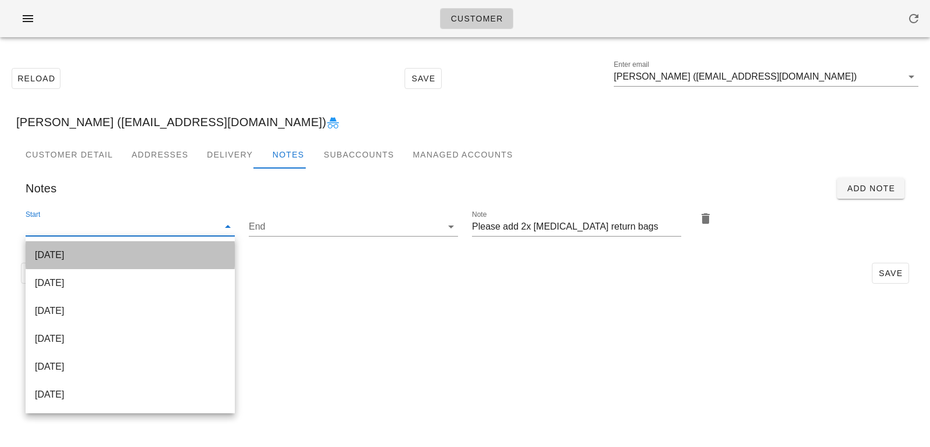
click at [207, 260] on div "[DATE]" at bounding box center [130, 254] width 191 height 11
type input "[DATE]"
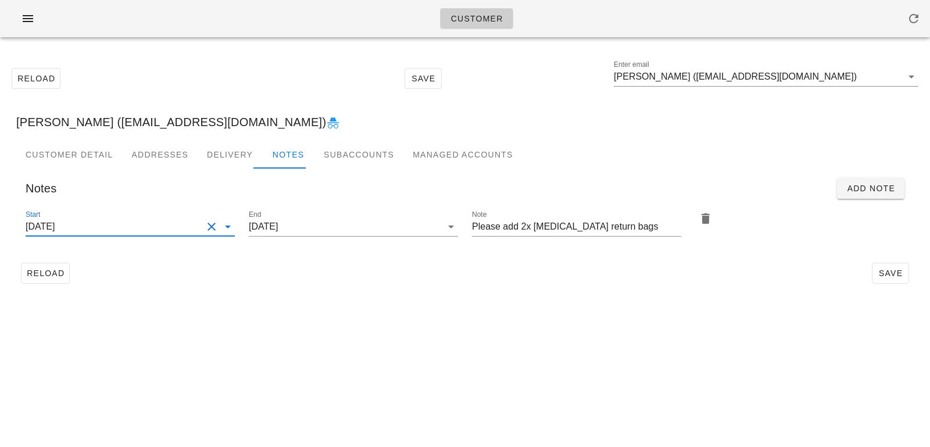
click at [370, 299] on div "Reload Save Enter email Lisa Ma (majunlisa@gmail.com) Lisa Ma (majunlisa@gmail.…" at bounding box center [465, 175] width 930 height 258
click at [900, 277] on span "Save" at bounding box center [890, 272] width 27 height 9
drag, startPoint x: 632, startPoint y: 230, endPoint x: 454, endPoint y: 197, distance: 180.8
click at [454, 197] on div "Notes Add Note Start 2025-08-20 End 2025-08-20 Note Please add 2x ice pack retu…" at bounding box center [464, 213] width 897 height 89
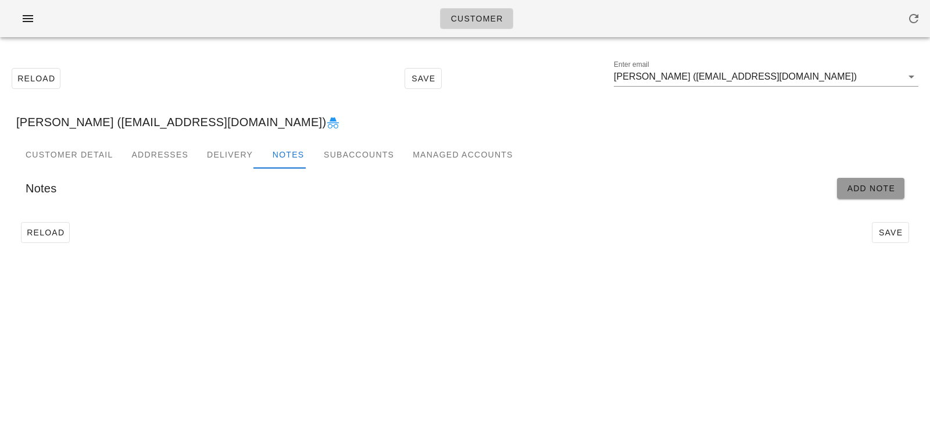
click at [859, 188] on span "Add Note" at bounding box center [870, 188] width 49 height 9
click at [214, 229] on input "Start" at bounding box center [121, 226] width 191 height 19
click at [229, 220] on icon at bounding box center [228, 227] width 14 height 14
click at [224, 231] on icon at bounding box center [228, 227] width 14 height 14
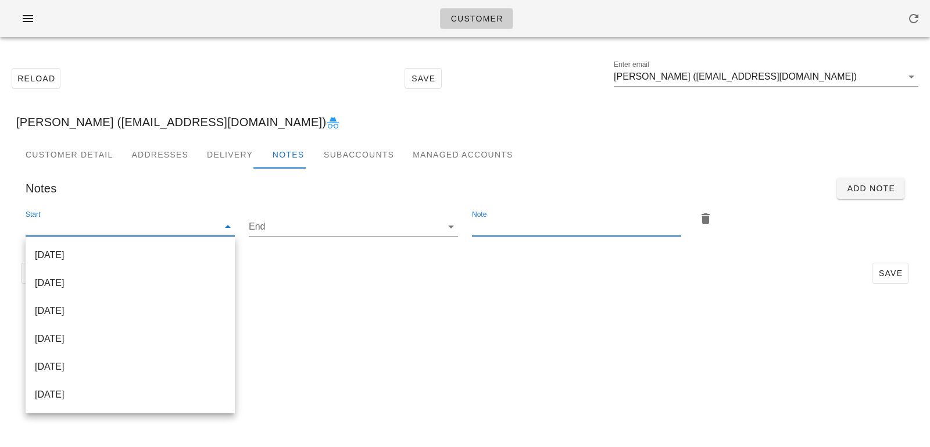
click at [526, 223] on input "Note" at bounding box center [576, 226] width 209 height 19
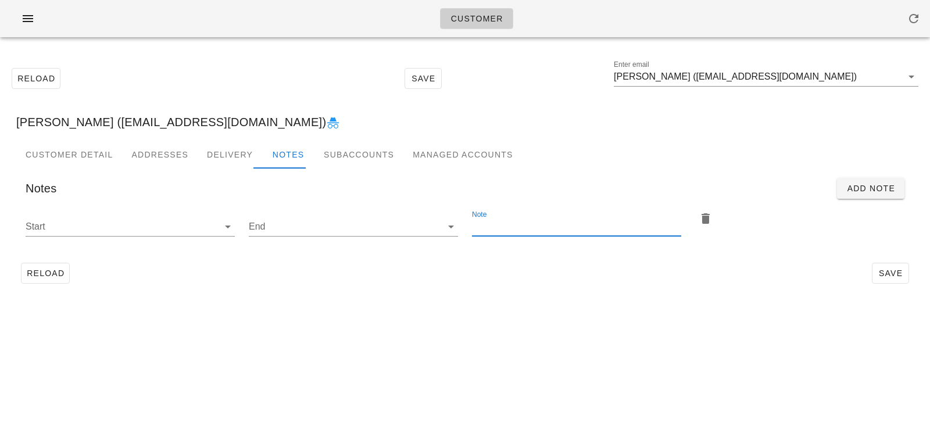
click at [526, 224] on input "Note" at bounding box center [576, 226] width 209 height 19
paste input "Please add 2x [MEDICAL_DATA] return bags"
type input "Please add 2x [MEDICAL_DATA] return bags"
click at [224, 228] on icon at bounding box center [228, 227] width 14 height 14
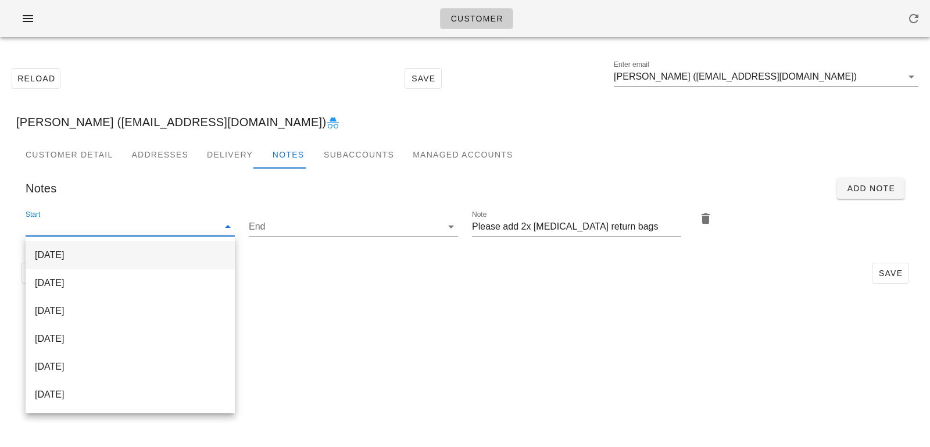
click at [200, 256] on div "[DATE]" at bounding box center [130, 254] width 191 height 11
type input "[DATE]"
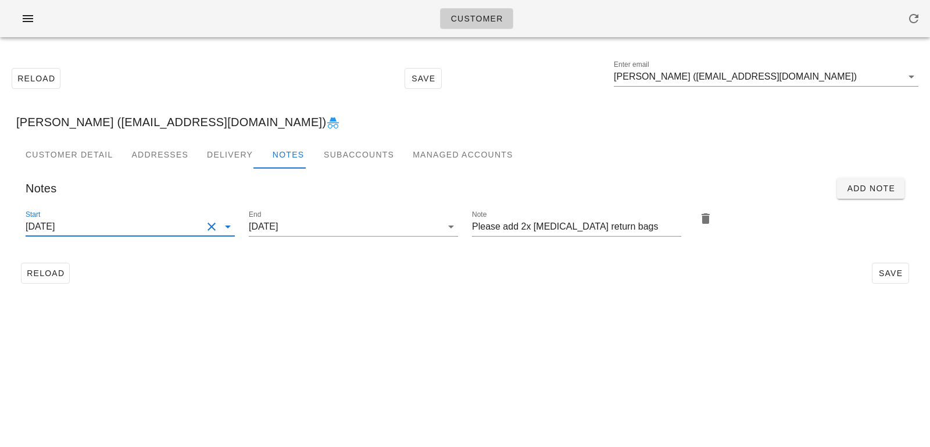
click at [359, 263] on div "Reload Save" at bounding box center [464, 273] width 897 height 30
click at [786, 264] on div "Reload Save" at bounding box center [464, 273] width 897 height 30
click at [899, 281] on button "Save" at bounding box center [890, 273] width 37 height 21
click at [576, 117] on div "[PERSON_NAME] ([EMAIL_ADDRESS][DOMAIN_NAME])" at bounding box center [465, 121] width 916 height 37
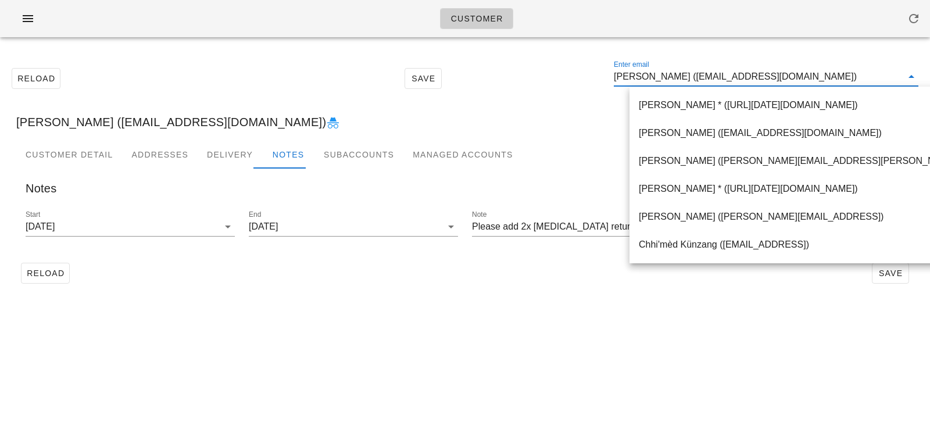
scroll to position [1, 0]
drag, startPoint x: 915, startPoint y: 320, endPoint x: 547, endPoint y: 78, distance: 439.8
click at [548, 80] on div "Reload Save Enter email [PERSON_NAME] ([EMAIL_ADDRESS][DOMAIN_NAME])" at bounding box center [465, 78] width 916 height 50
type input "[PERSON_NAME]"
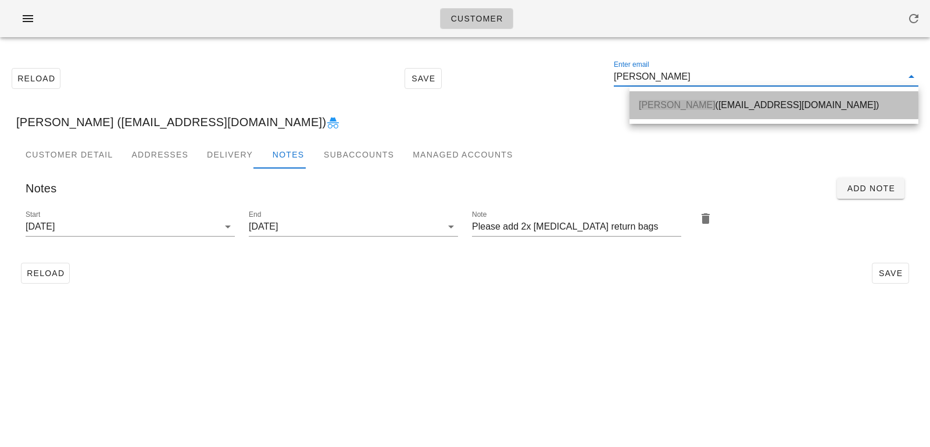
click at [729, 105] on div "[PERSON_NAME] ([EMAIL_ADDRESS][DOMAIN_NAME])" at bounding box center [774, 104] width 270 height 11
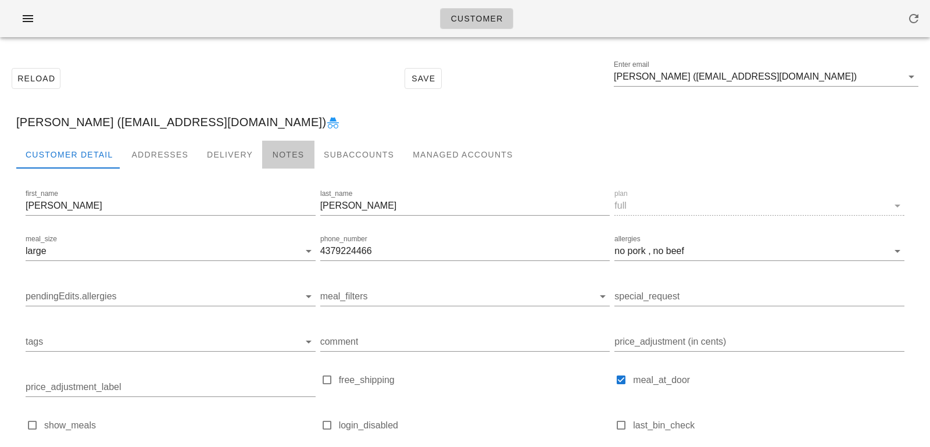
click at [279, 155] on div "Notes" at bounding box center [288, 155] width 52 height 28
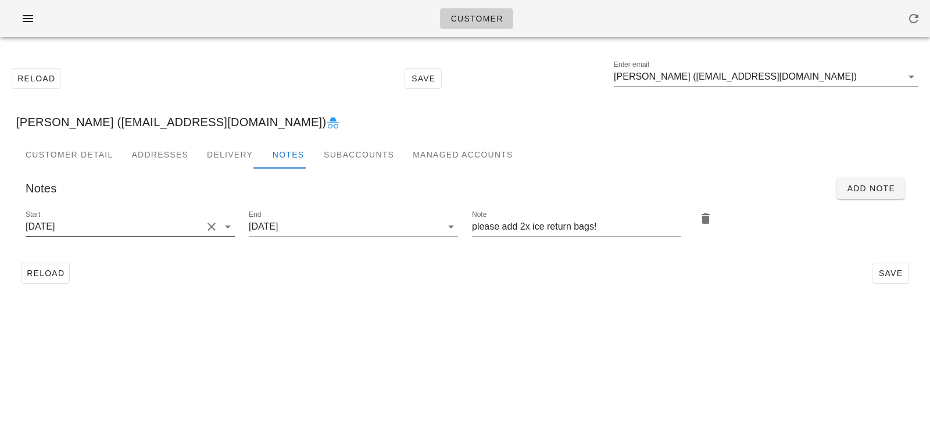
click at [215, 225] on button "Clear Start" at bounding box center [212, 227] width 14 height 14
click at [215, 225] on input "Start" at bounding box center [121, 226] width 191 height 19
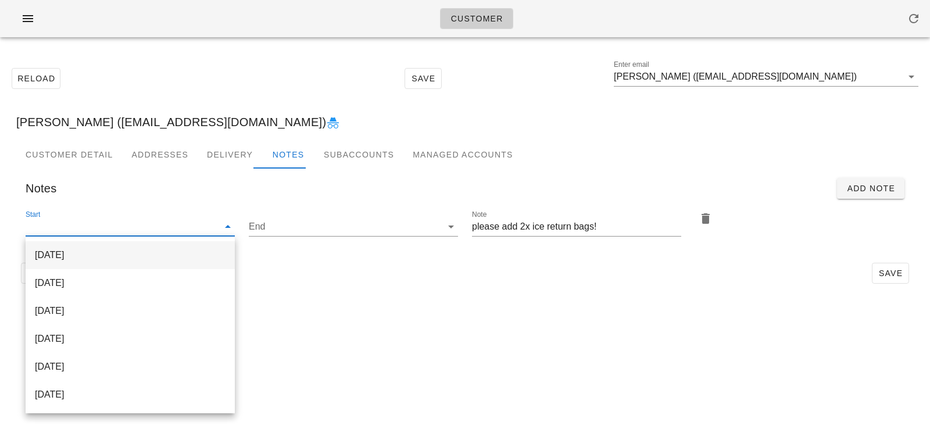
click at [212, 246] on div "[DATE]" at bounding box center [130, 254] width 191 height 25
type input "[DATE]"
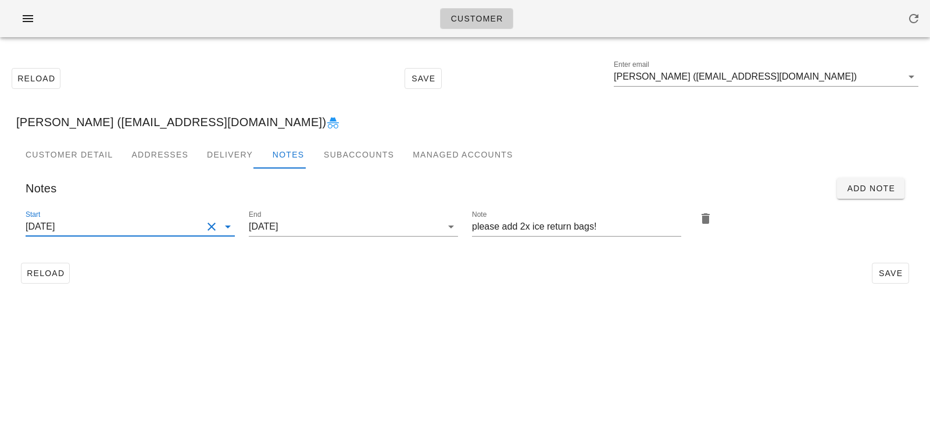
click at [486, 260] on div "Reload Save" at bounding box center [464, 273] width 897 height 30
click at [888, 271] on span "Save" at bounding box center [890, 272] width 27 height 9
click at [797, 81] on input "[PERSON_NAME] ([EMAIL_ADDRESS][DOMAIN_NAME])" at bounding box center [758, 76] width 288 height 19
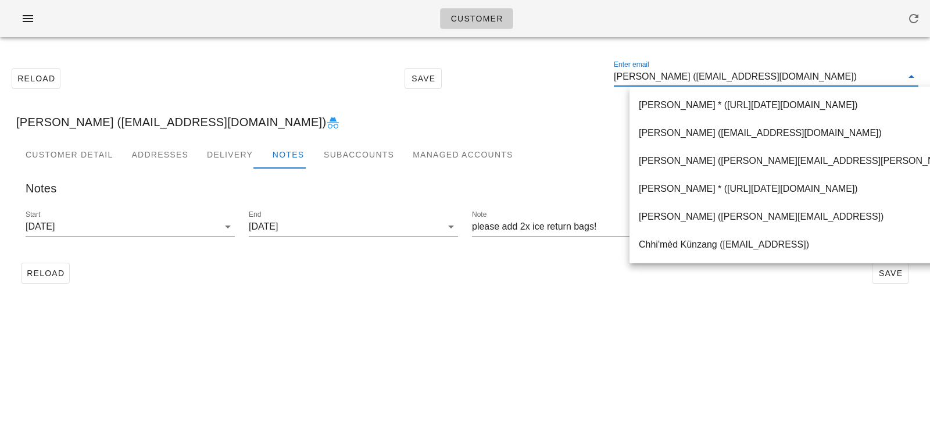
paste input "[PERSON_NAME]"
type input "[PERSON_NAME]"
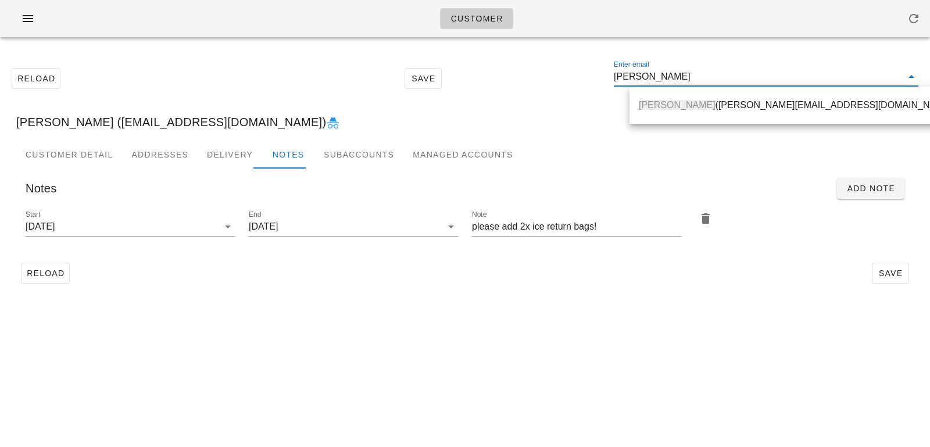
click at [772, 106] on div "[PERSON_NAME] ([PERSON_NAME][EMAIL_ADDRESS][DOMAIN_NAME])" at bounding box center [797, 104] width 317 height 11
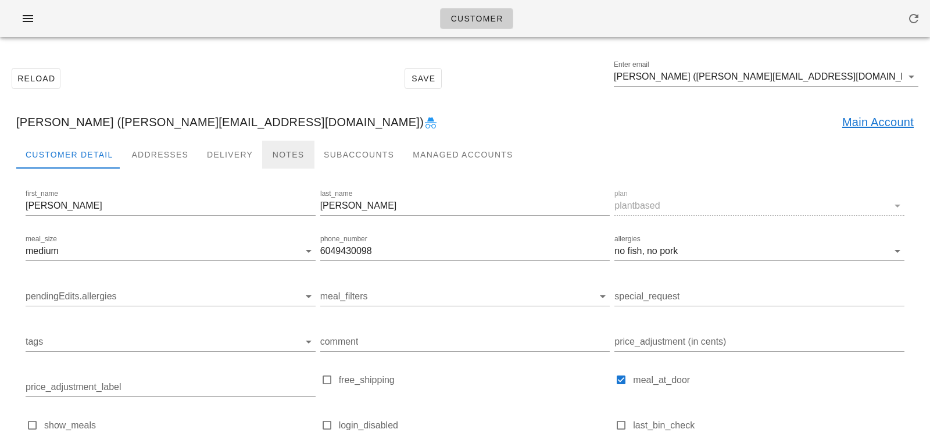
click at [271, 154] on div "Notes" at bounding box center [288, 155] width 52 height 28
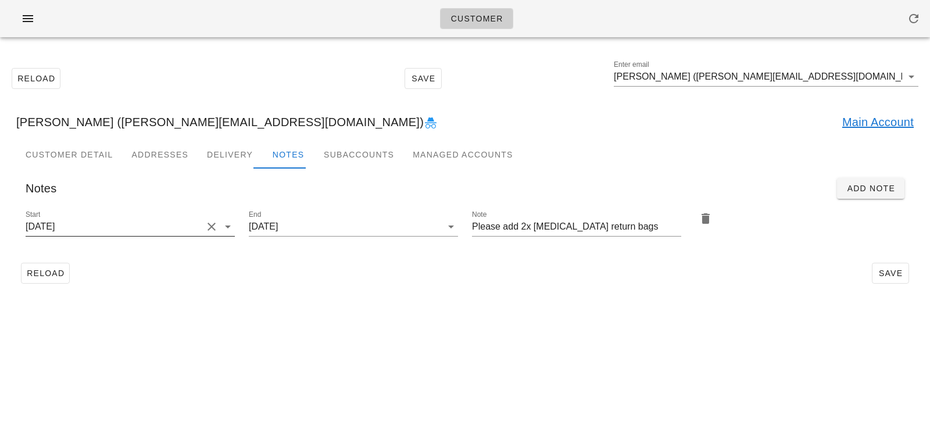
click at [208, 229] on button "Clear Start" at bounding box center [212, 227] width 14 height 14
click at [208, 229] on input "Start" at bounding box center [121, 226] width 191 height 19
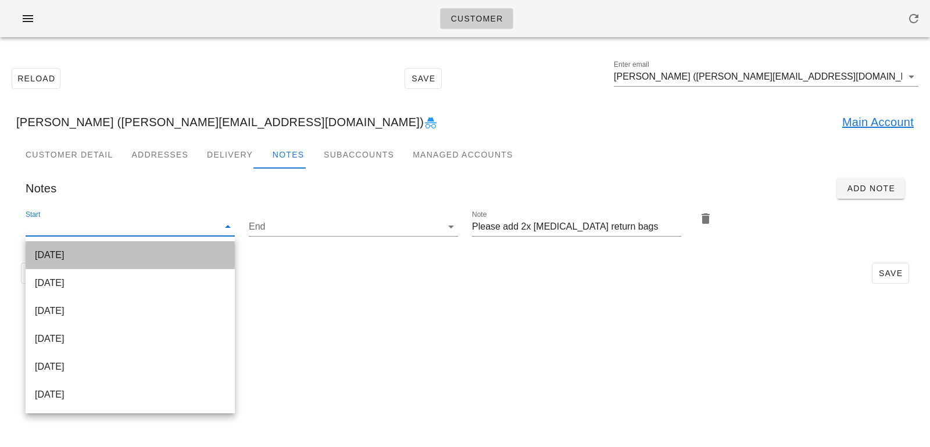
click at [207, 253] on div "[DATE]" at bounding box center [130, 254] width 191 height 11
type input "[DATE]"
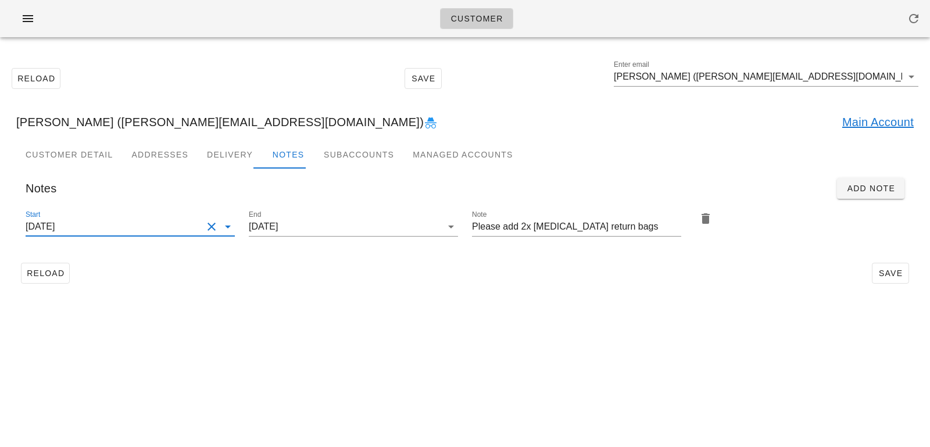
click at [445, 305] on div "Customer Reload Save Enter email Justin Goldson (justin@kimbodesign.ca) Justin …" at bounding box center [465, 223] width 930 height 447
click at [888, 278] on span "Save" at bounding box center [890, 272] width 27 height 9
click at [798, 78] on input "Justin Goldson (justin@kimbodesign.ca)" at bounding box center [758, 76] width 288 height 19
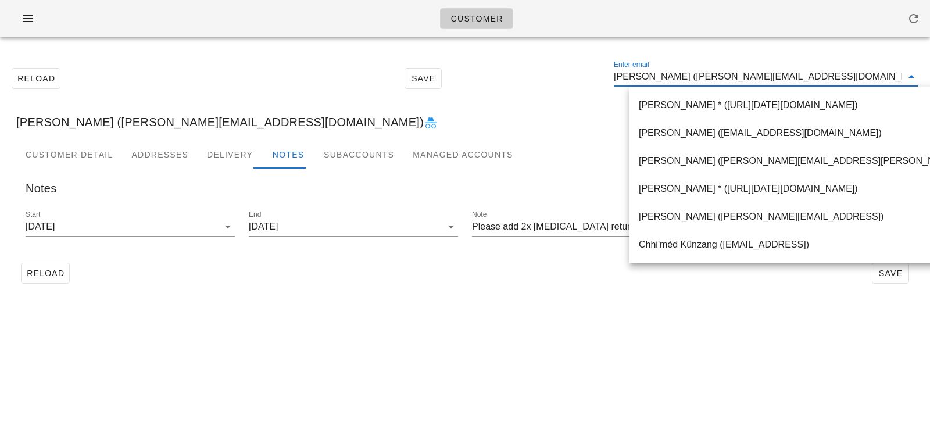
paste input "Kim Pickett"
type input "Kim Pickett"
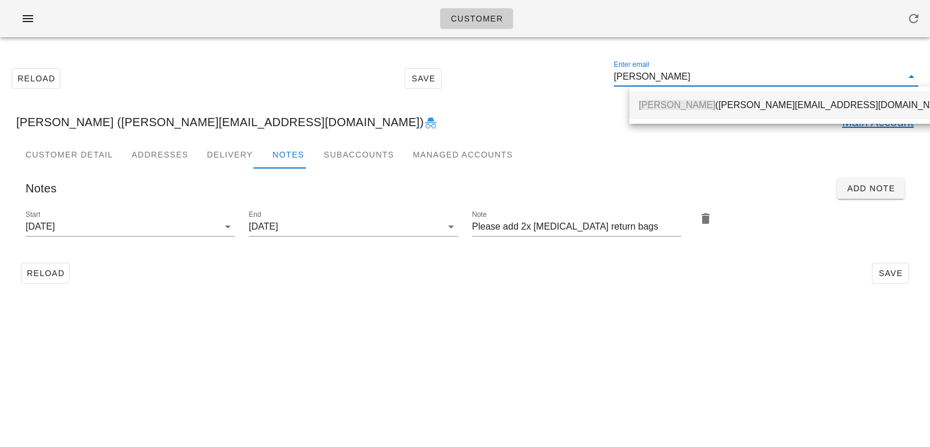
click at [762, 109] on div "Kim Pickett (kim@kimbodesign.ca)" at bounding box center [797, 104] width 317 height 11
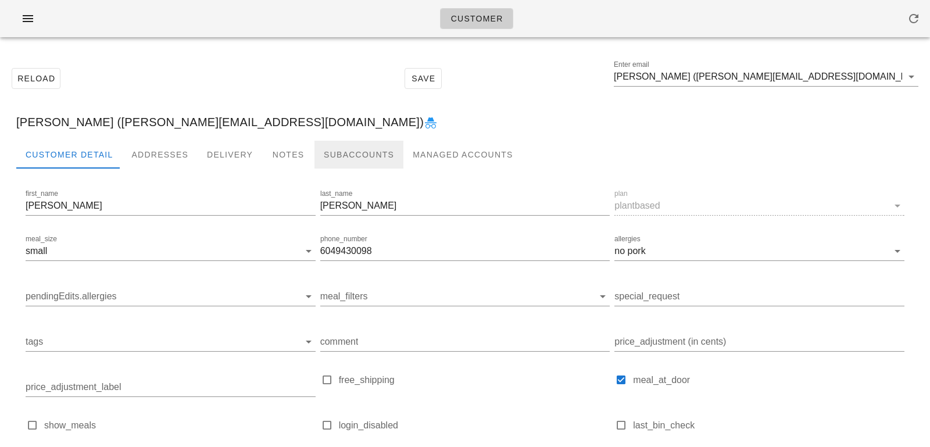
click at [314, 152] on div "Subaccounts" at bounding box center [358, 155] width 89 height 28
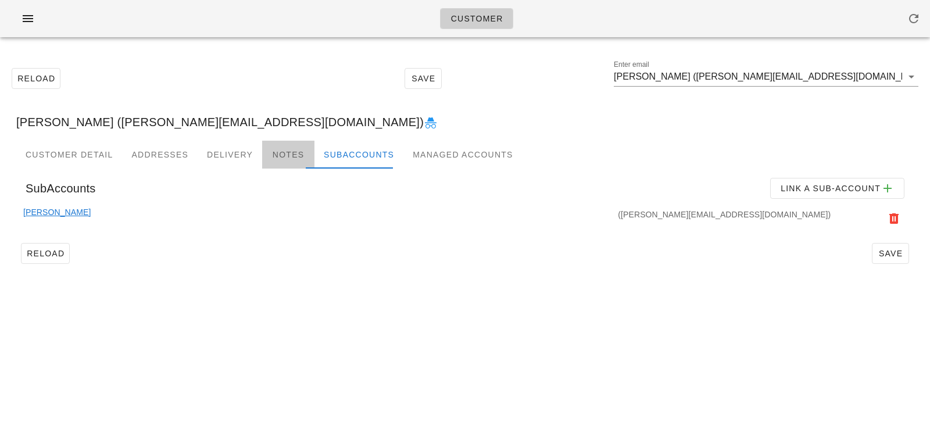
click at [284, 154] on div "Notes" at bounding box center [288, 155] width 52 height 28
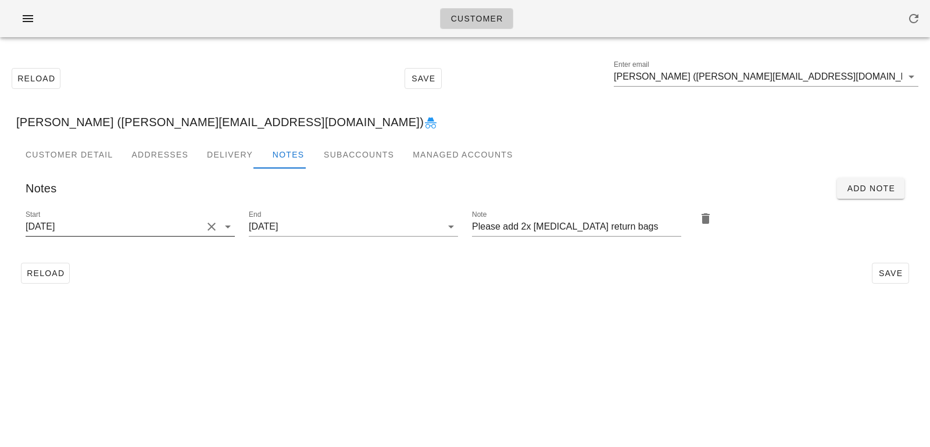
click at [210, 227] on button "Clear Start" at bounding box center [212, 227] width 14 height 14
click at [185, 229] on input "Start" at bounding box center [121, 226] width 191 height 19
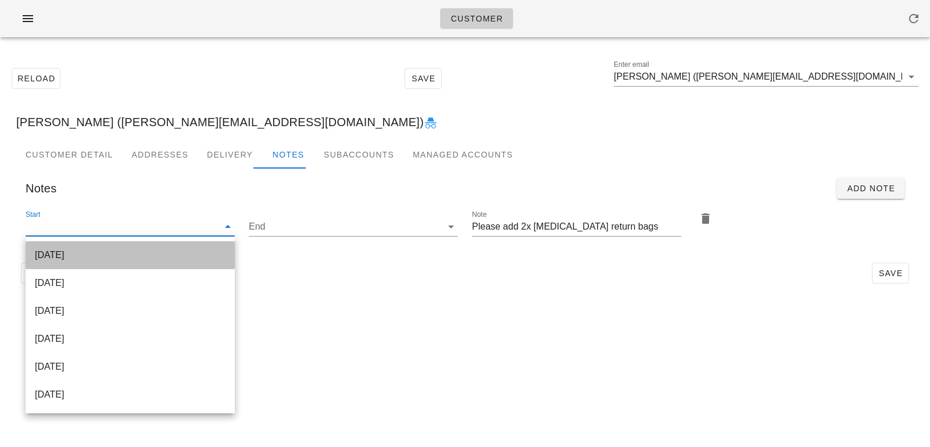
click at [174, 260] on div "[DATE]" at bounding box center [130, 254] width 191 height 11
type input "[DATE]"
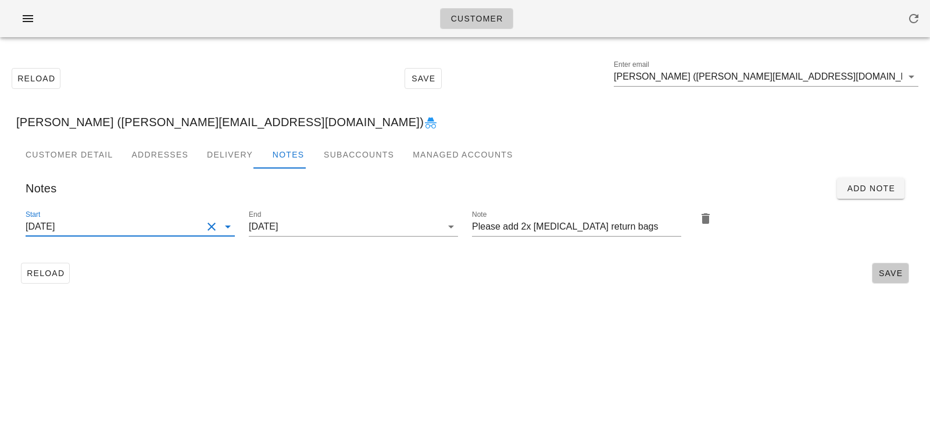
click at [902, 270] on span "Save" at bounding box center [890, 272] width 27 height 9
click at [783, 82] on input "Kim Pickett (kim@kimbodesign.ca)" at bounding box center [758, 76] width 288 height 19
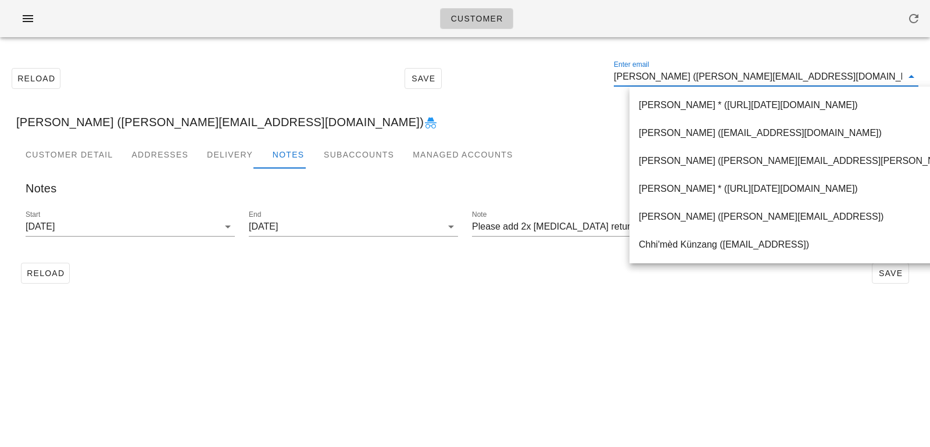
paste input "Ema Fortunova"
type input "Ema Fortunova"
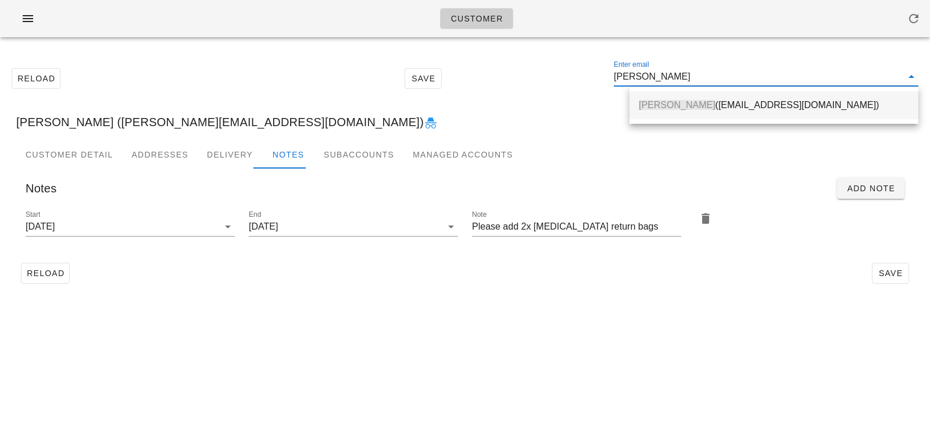
click at [723, 98] on div "Ema Fortunova (ema.fortunova@gmail.com)" at bounding box center [774, 104] width 270 height 25
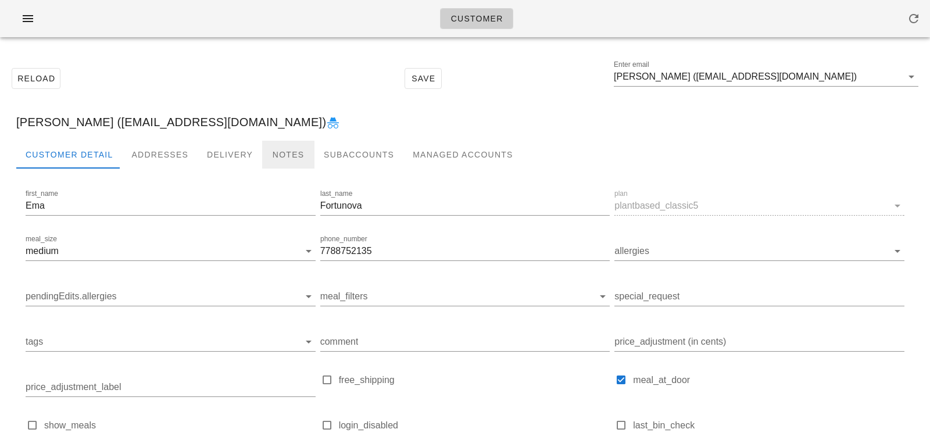
click at [278, 152] on div "Notes" at bounding box center [288, 155] width 52 height 28
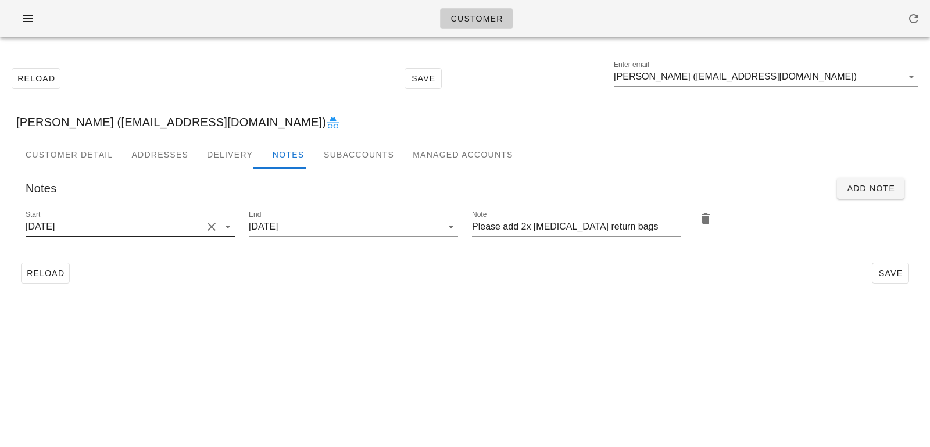
click at [163, 227] on input "[DATE]" at bounding box center [114, 226] width 177 height 19
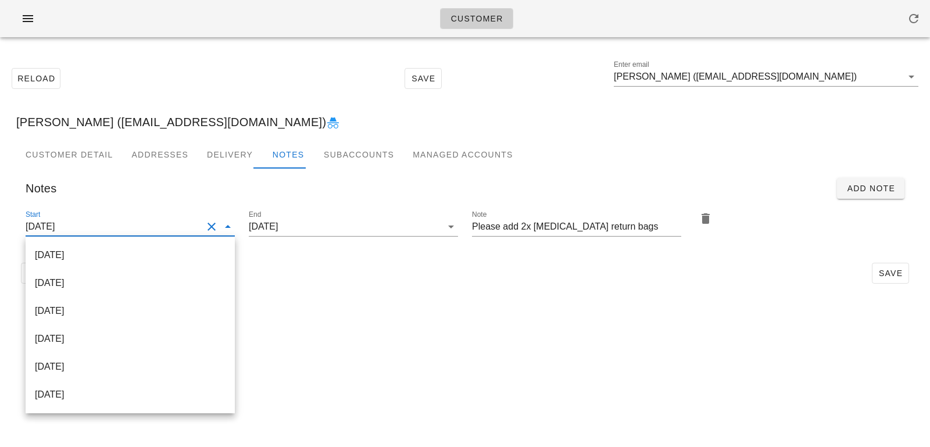
scroll to position [1, 0]
click at [165, 261] on div "[DATE]" at bounding box center [130, 254] width 191 height 25
type input "[DATE]"
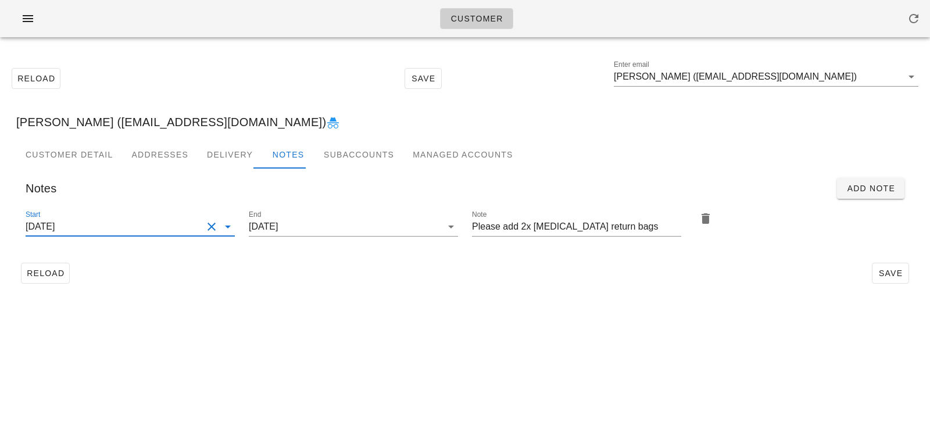
scroll to position [0, 0]
click at [358, 296] on div "Customer Detail Addresses Delivery Notes Subaccounts Managed Accounts first_nam…" at bounding box center [465, 219] width 916 height 157
click at [894, 268] on span "Save" at bounding box center [890, 272] width 27 height 9
click at [837, 77] on input "Ema Fortunova (ema.fortunova@gmail.com)" at bounding box center [758, 76] width 288 height 19
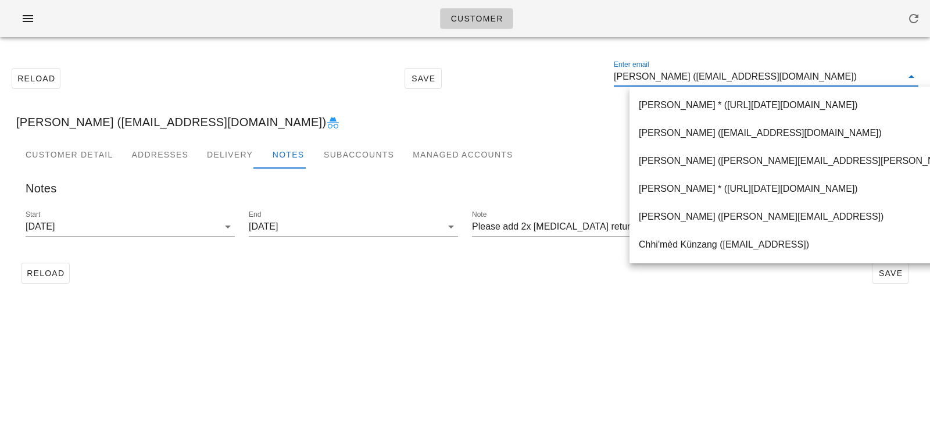
paste input "Robbie Victoria"
type input "Robbie Victoria"
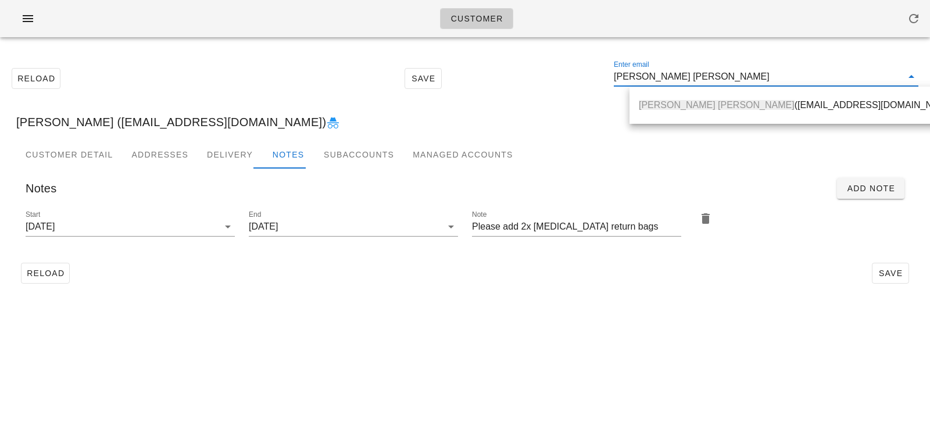
click at [723, 105] on div "Robbie Victoria (emafortunova@gmail.com)" at bounding box center [798, 104] width 319 height 11
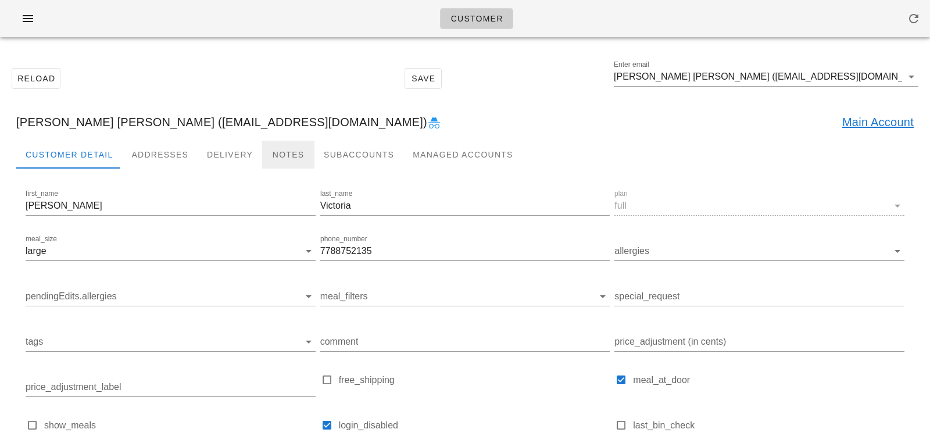
click at [279, 159] on div "Notes" at bounding box center [288, 155] width 52 height 28
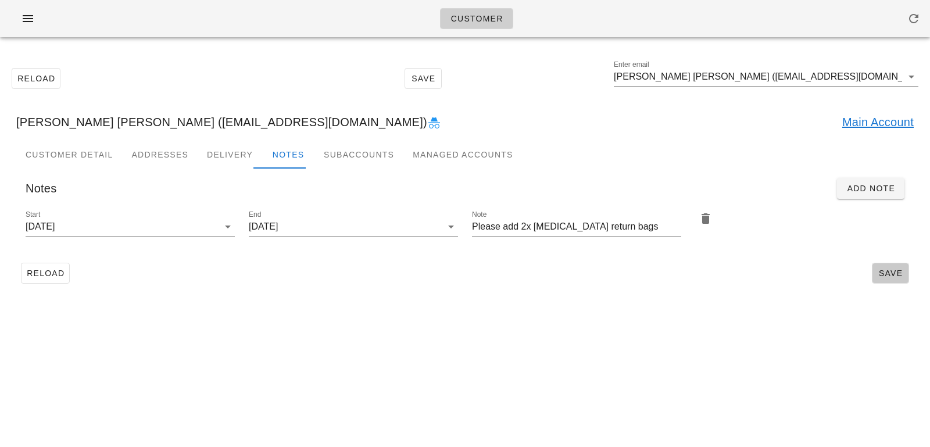
click at [882, 274] on span "Save" at bounding box center [890, 272] width 27 height 9
click at [828, 76] on input "Robbie Victoria (emafortunova@gmail.com)" at bounding box center [758, 76] width 288 height 19
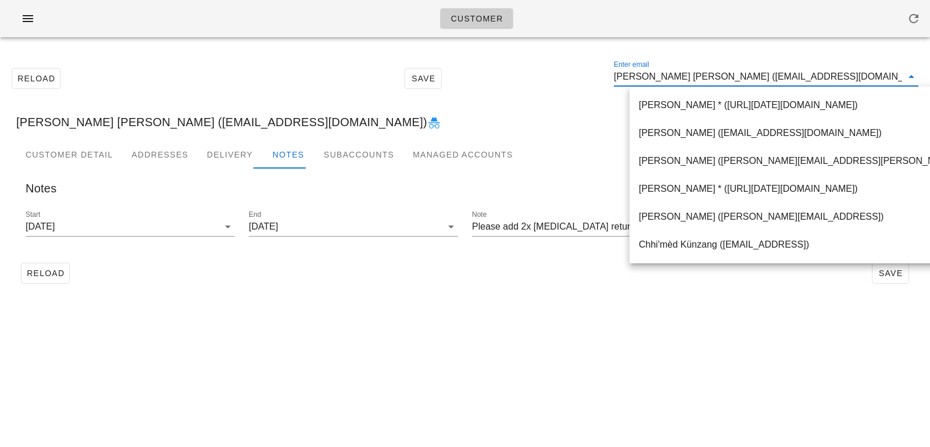
paste input "Arundhati Jaswal"
type input "Arundhati Jaswal"
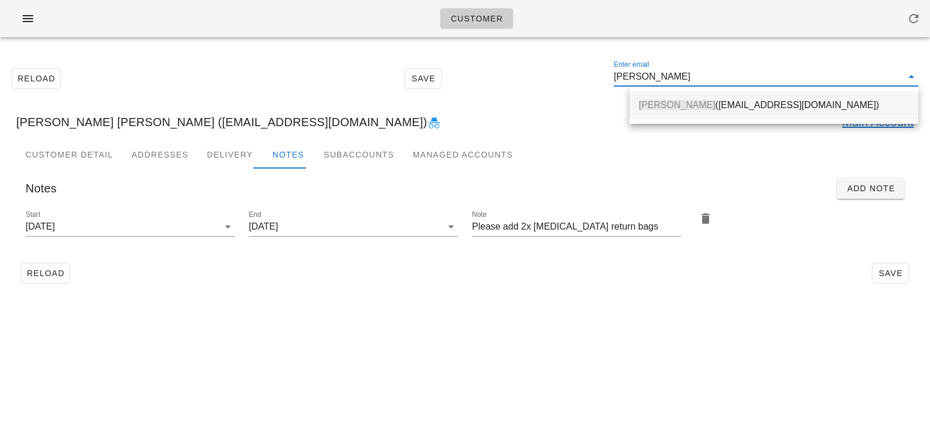
click at [759, 105] on div "Arundhati Jaswal (arundhatijaswal@gmail.com)" at bounding box center [774, 104] width 270 height 11
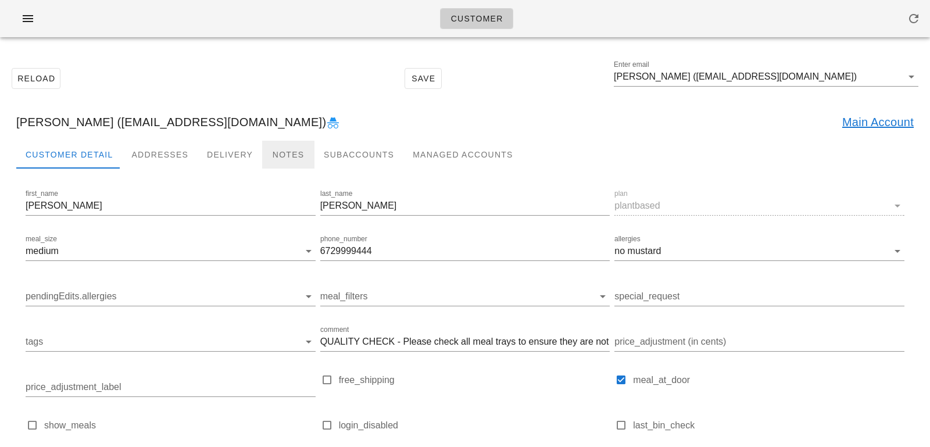
click at [276, 162] on div "Notes" at bounding box center [288, 155] width 52 height 28
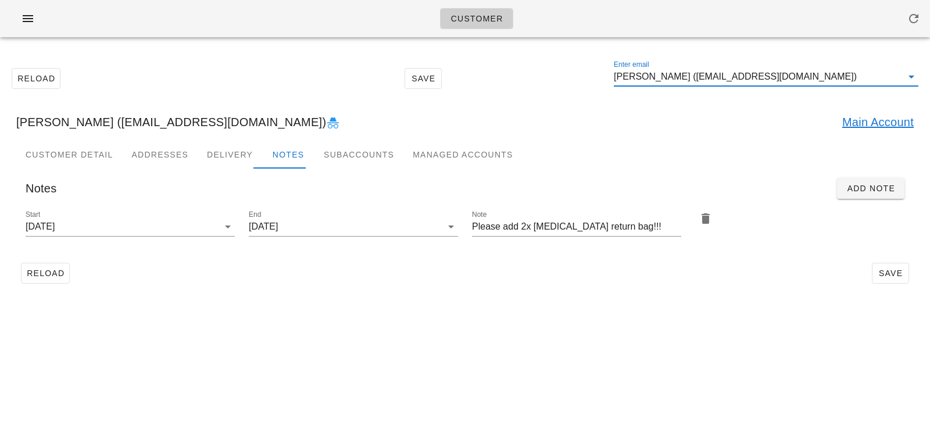
click at [835, 76] on input "Arundhati Jaswal (arundhatijaswal@gmail.com)" at bounding box center [758, 76] width 288 height 19
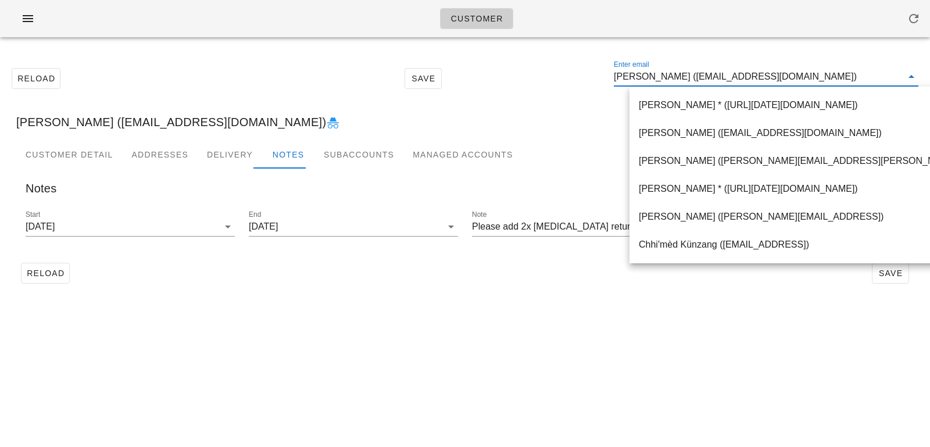
paste input "Rishav Bhowmick"
type input "Rishav Bhowmick"
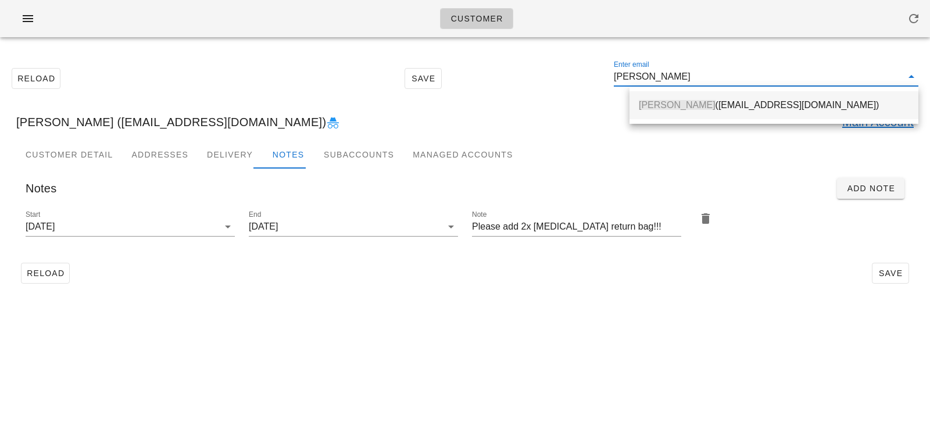
click at [764, 107] on div "Rishav Bhowmick (jasmick19@gmail.com)" at bounding box center [774, 104] width 270 height 11
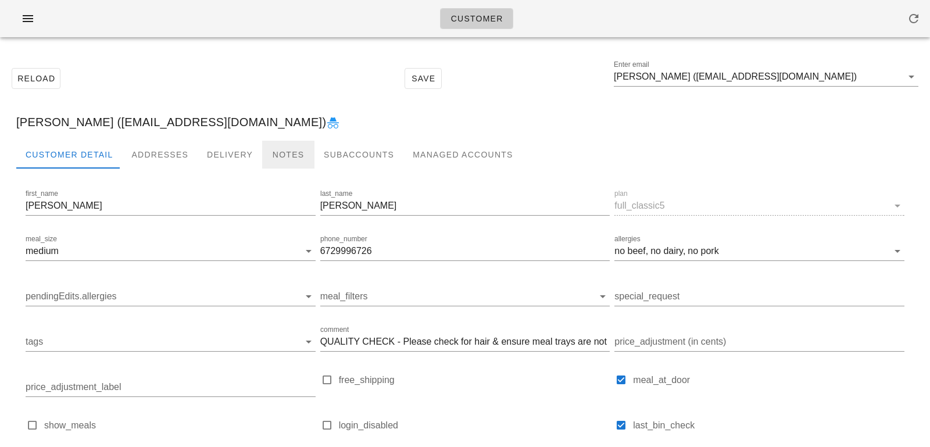
click at [263, 150] on div "Notes" at bounding box center [288, 155] width 52 height 28
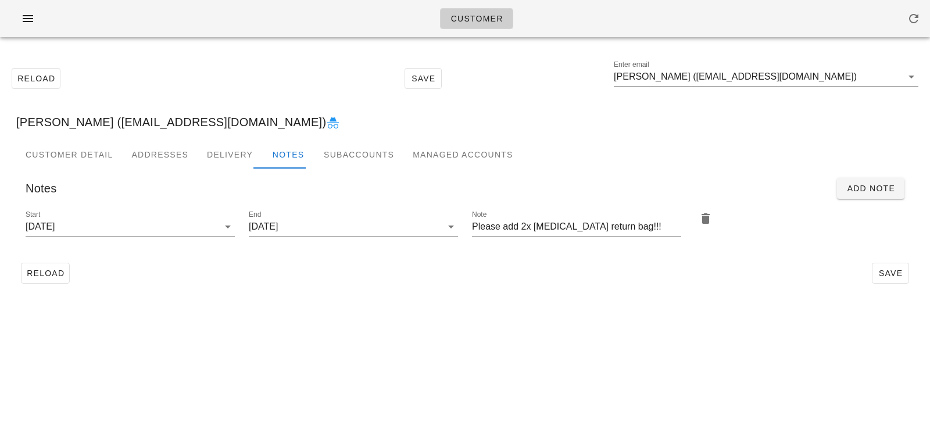
click at [409, 299] on div "Reload Save Enter email Rishav Bhowmick (jasmick19@gmail.com) Rishav Bhowmick (…" at bounding box center [465, 175] width 930 height 258
click at [818, 77] on input "Rishav Bhowmick (jasmick19@gmail.com)" at bounding box center [758, 76] width 288 height 19
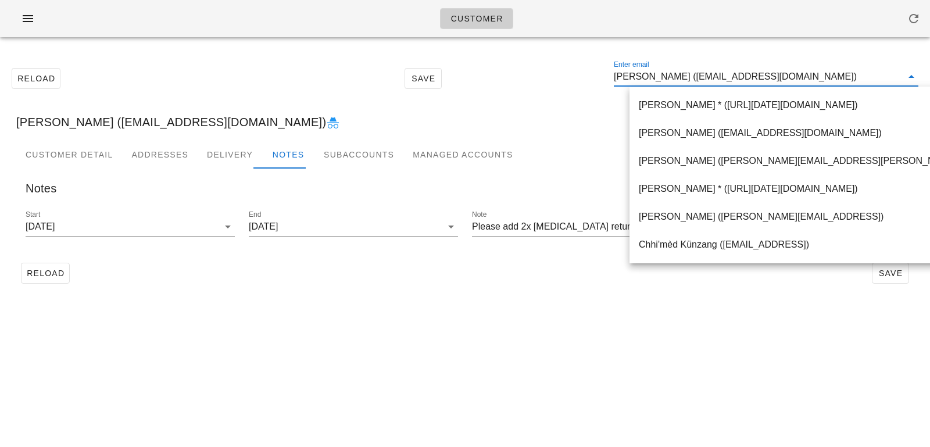
paste input "John Adams"
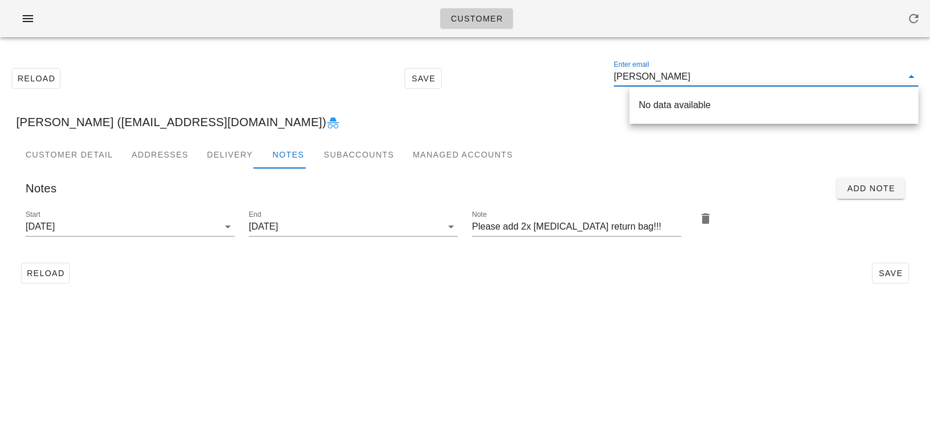
click at [633, 77] on input "John Adams" at bounding box center [758, 76] width 288 height 19
type input "John Adams"
click at [689, 103] on span "John Adams" at bounding box center [677, 105] width 77 height 10
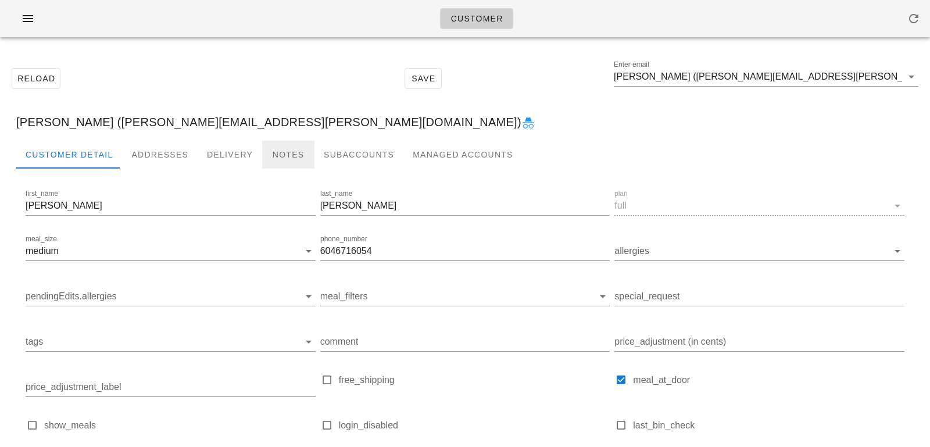
click at [278, 146] on div "Notes" at bounding box center [288, 155] width 52 height 28
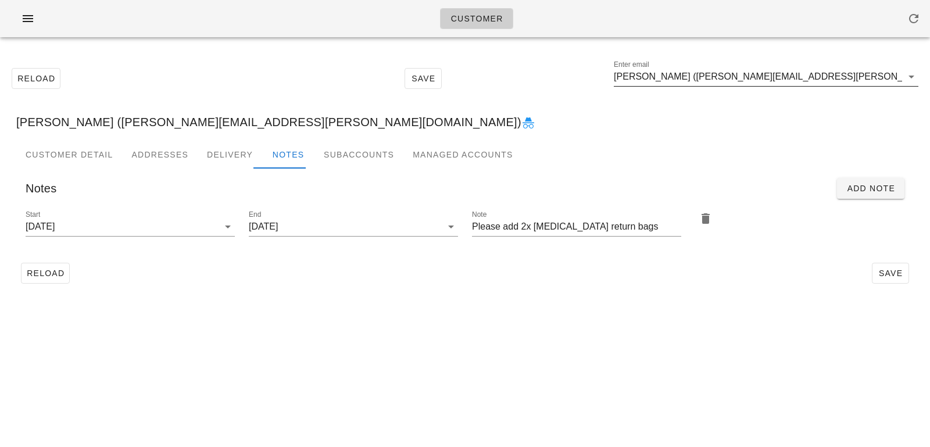
click at [819, 79] on input "John Adams (john.adams.ns@gmail.com)" at bounding box center [758, 76] width 288 height 19
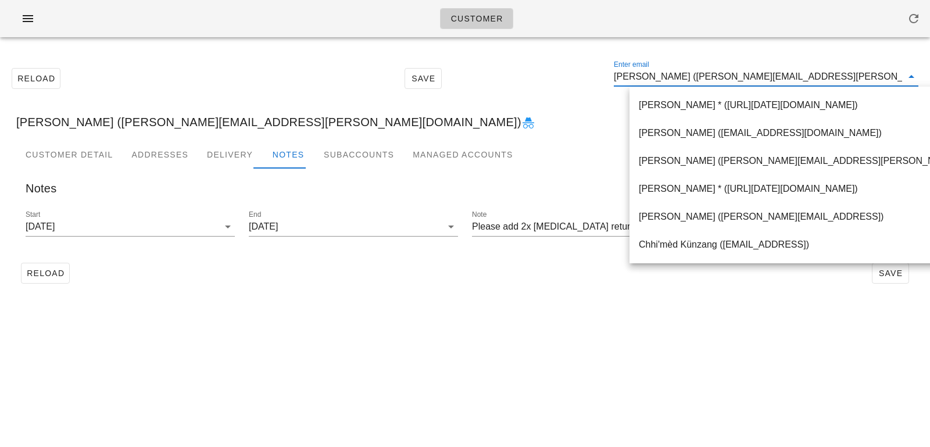
paste input "[EMAIL_ADDRESS][DOMAIN_NAME]"
type input "[EMAIL_ADDRESS][DOMAIN_NAME]"
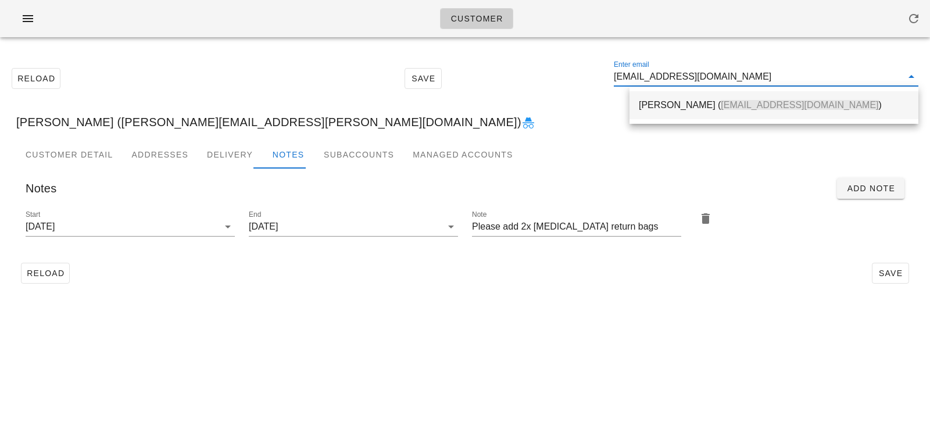
click at [690, 103] on div "Rob Peterson ( Perersonrob92@gmail.com )" at bounding box center [774, 104] width 270 height 11
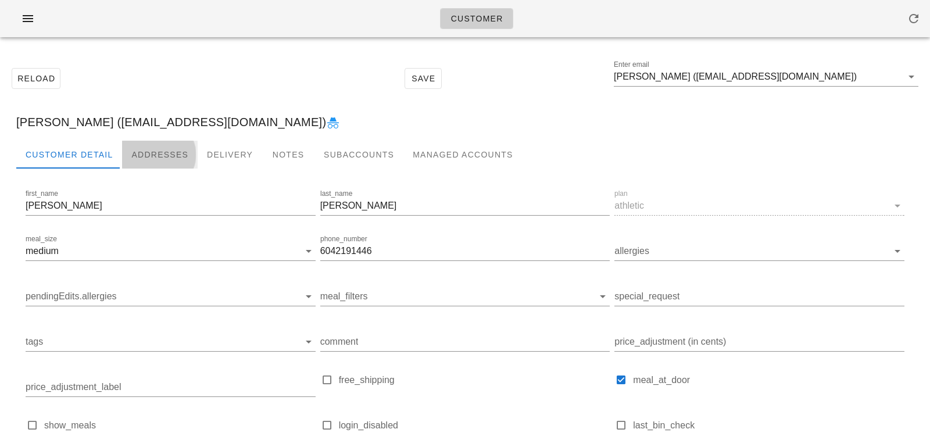
click at [188, 143] on div "Addresses" at bounding box center [160, 155] width 76 height 28
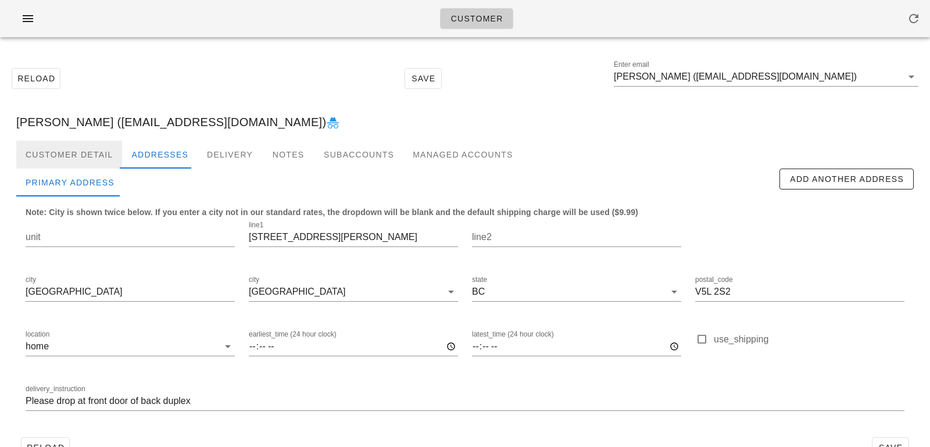
click at [82, 153] on div "Customer Detail" at bounding box center [69, 155] width 106 height 28
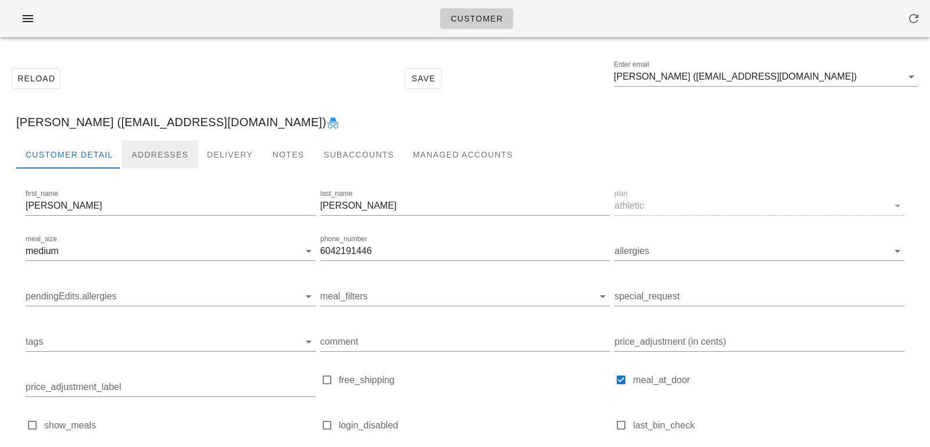
click at [157, 154] on div "Addresses" at bounding box center [160, 155] width 76 height 28
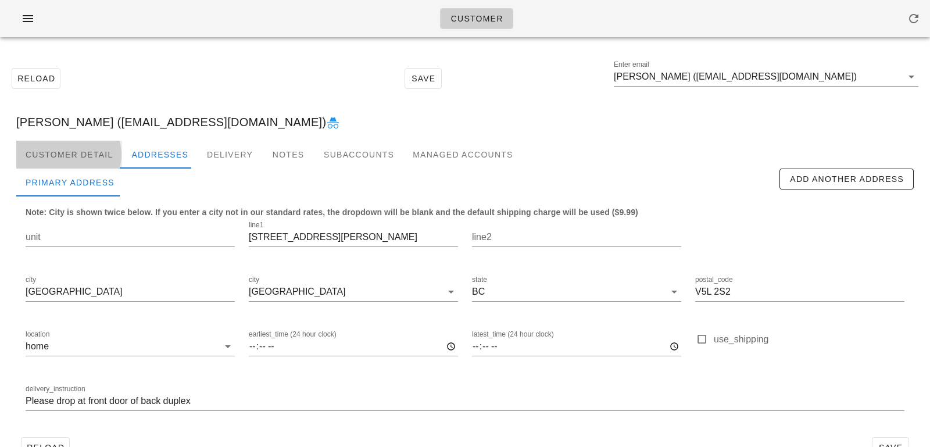
click at [91, 163] on div "Customer Detail" at bounding box center [69, 155] width 106 height 28
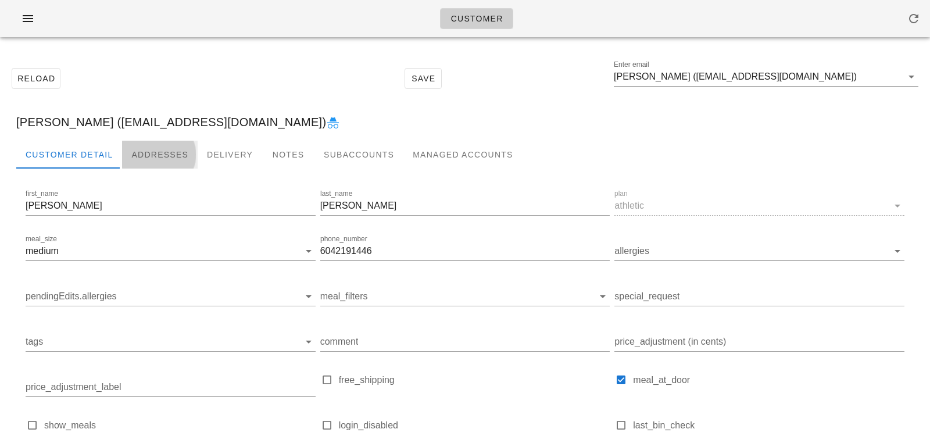
click at [145, 160] on div "Addresses" at bounding box center [160, 155] width 76 height 28
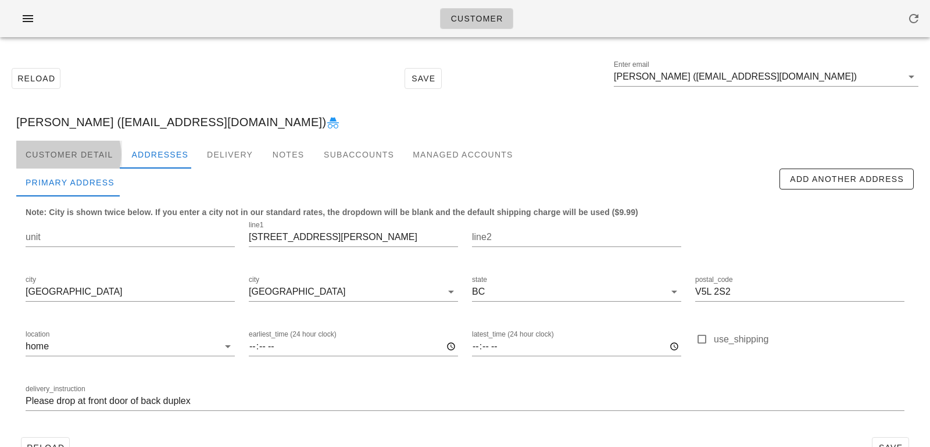
click at [60, 144] on div "Customer Detail" at bounding box center [69, 155] width 106 height 28
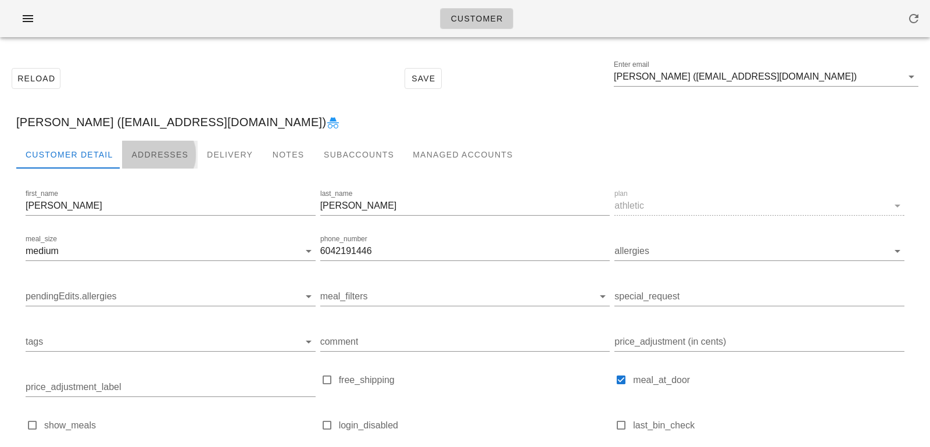
click at [162, 160] on div "Addresses" at bounding box center [160, 155] width 76 height 28
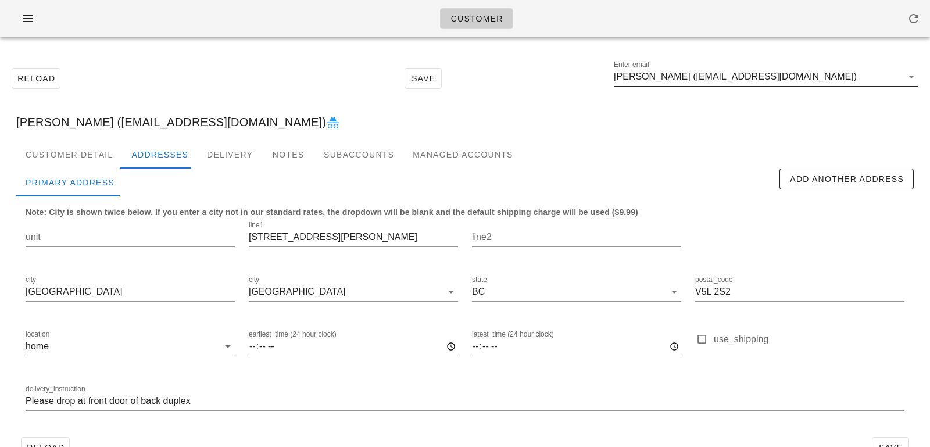
click at [680, 81] on input "[PERSON_NAME] ([EMAIL_ADDRESS][DOMAIN_NAME])" at bounding box center [758, 76] width 288 height 19
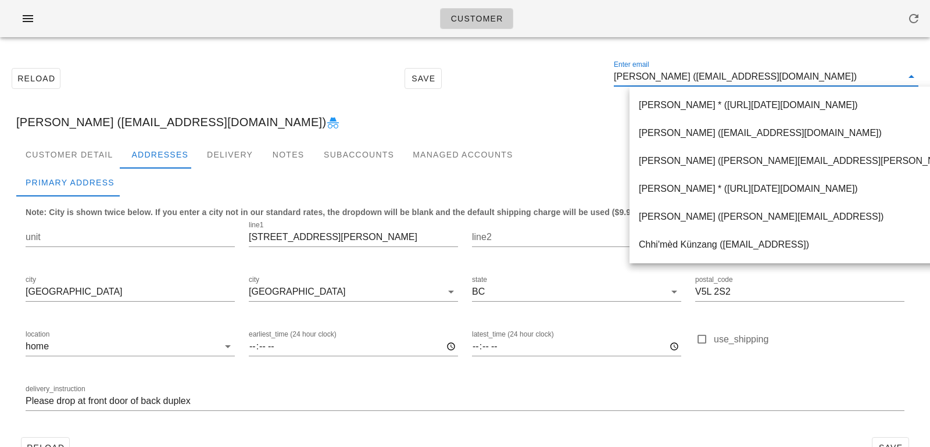
click at [687, 79] on input "[PERSON_NAME] ([EMAIL_ADDRESS][DOMAIN_NAME])" at bounding box center [758, 76] width 288 height 19
drag, startPoint x: 685, startPoint y: 78, endPoint x: 908, endPoint y: 84, distance: 223.2
click at [908, 84] on div "Enter email Rob Peterson (Perersonrob92@gmail.com)" at bounding box center [766, 76] width 304 height 19
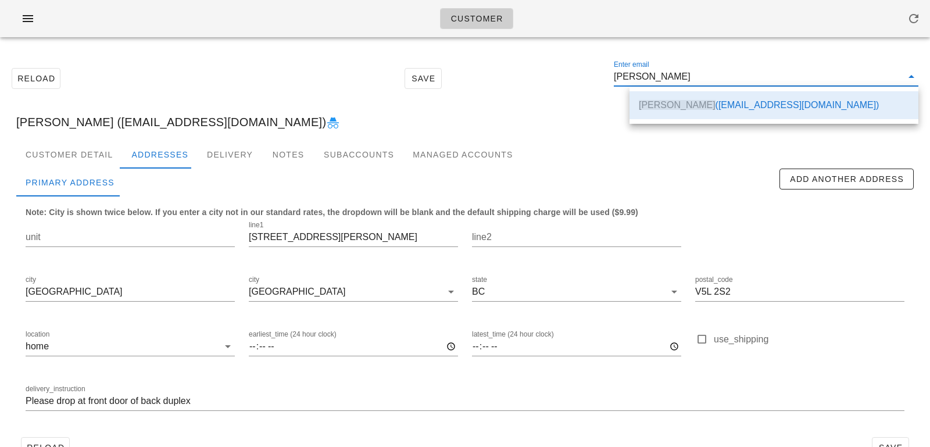
click at [507, 114] on div "[PERSON_NAME] ([EMAIL_ADDRESS][DOMAIN_NAME])" at bounding box center [465, 121] width 916 height 37
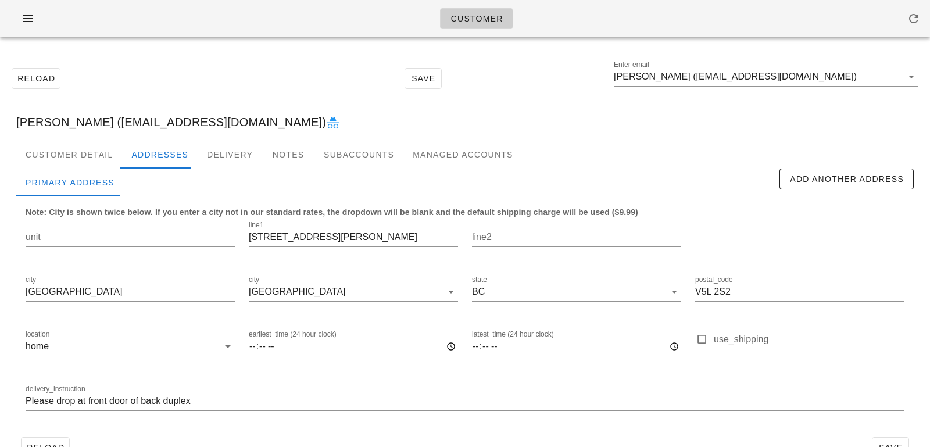
scroll to position [0, 0]
click at [842, 81] on input "[PERSON_NAME] ([EMAIL_ADDRESS][DOMAIN_NAME])" at bounding box center [758, 76] width 288 height 19
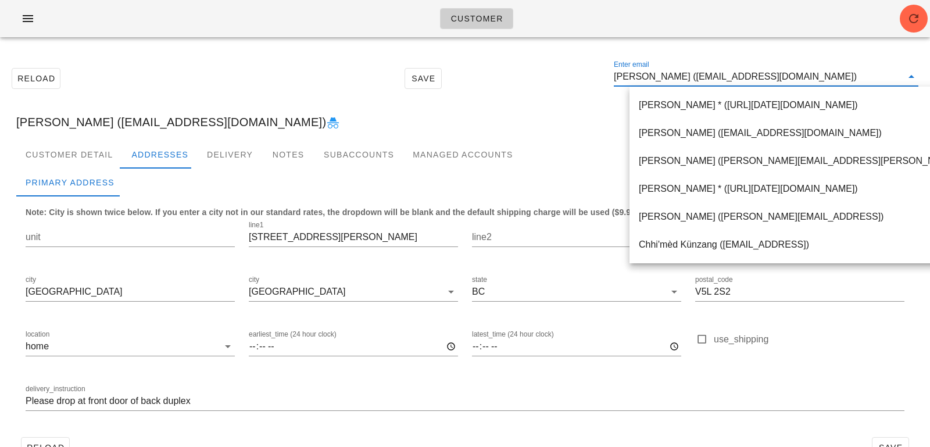
paste input "[EMAIL_ADDRESS][PERSON_NAME][DOMAIN_NAME]"
type input "[EMAIL_ADDRESS][PERSON_NAME][DOMAIN_NAME]"
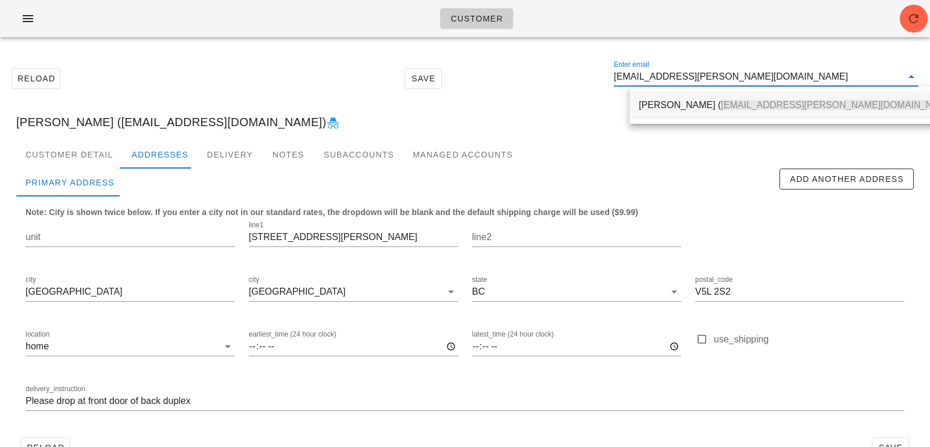
click at [740, 102] on span "[EMAIL_ADDRESS][PERSON_NAME][DOMAIN_NAME]" at bounding box center [838, 105] width 234 height 10
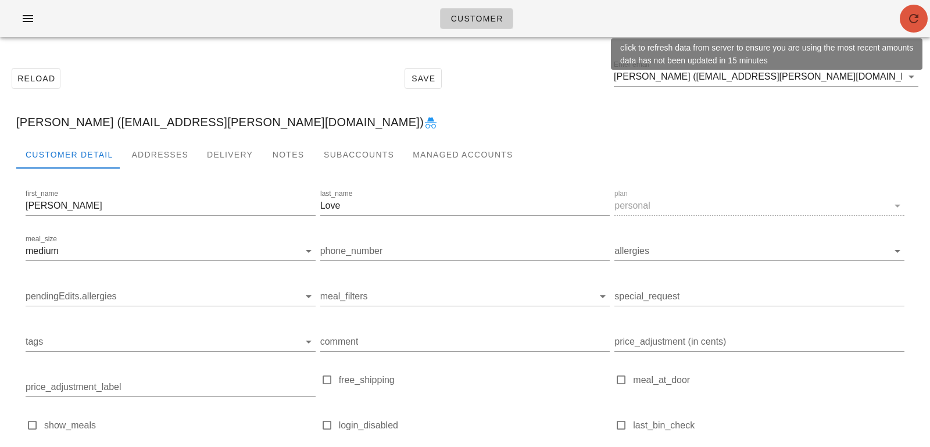
click at [921, 15] on span "button" at bounding box center [914, 19] width 28 height 14
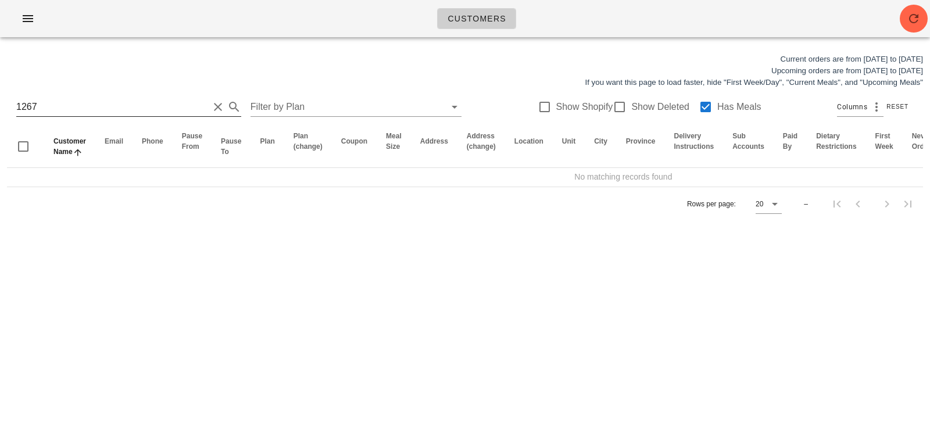
click at [211, 106] on button "Clear Search for customer" at bounding box center [218, 107] width 14 height 14
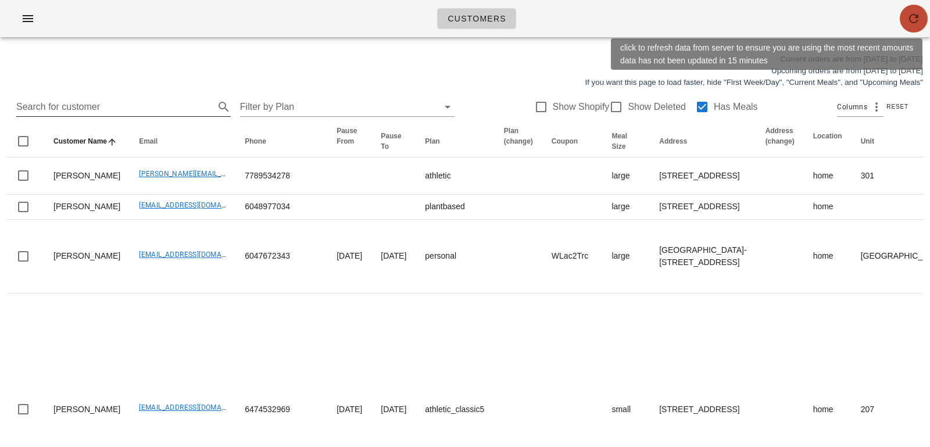
click at [918, 16] on icon "button" at bounding box center [913, 19] width 14 height 14
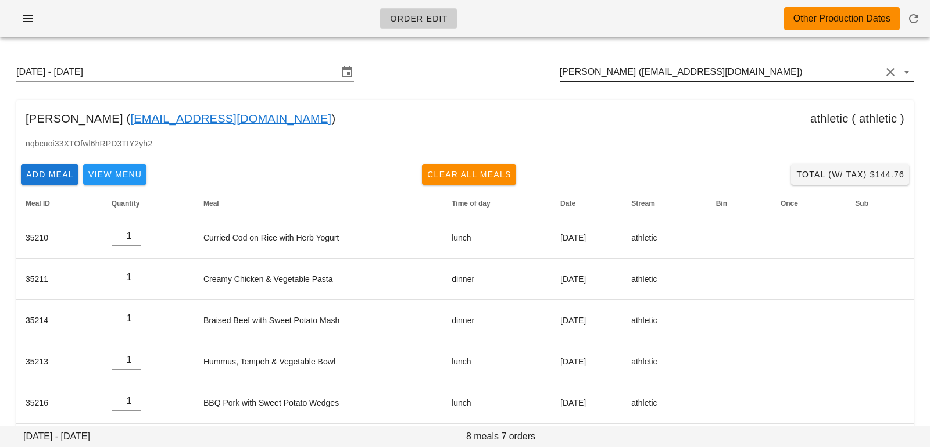
click at [798, 64] on input "Rob Peterson (Perersonrob92@gmail.com)" at bounding box center [720, 72] width 321 height 19
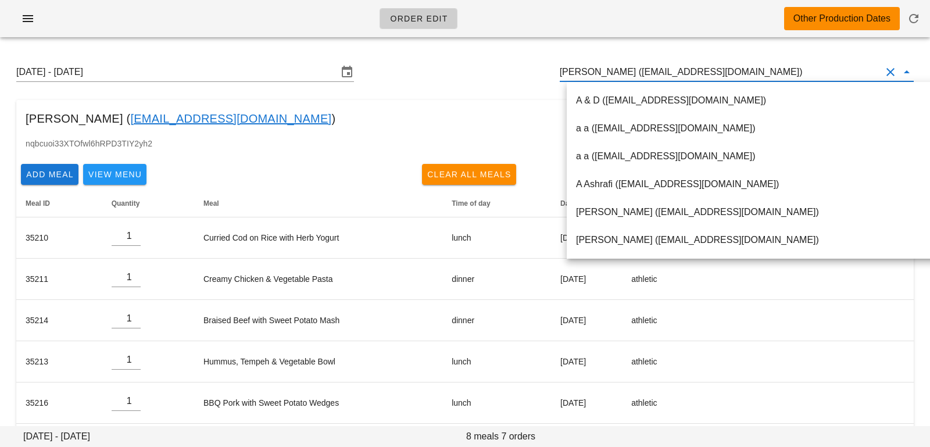
drag, startPoint x: 776, startPoint y: 80, endPoint x: 536, endPoint y: 53, distance: 241.5
click at [536, 53] on div "Sunday August 24 - Saturday August 30 Rob Peterson (Perersonrob92@gmail.com)" at bounding box center [465, 71] width 916 height 37
paste input "bcfamily@shaw.ca"
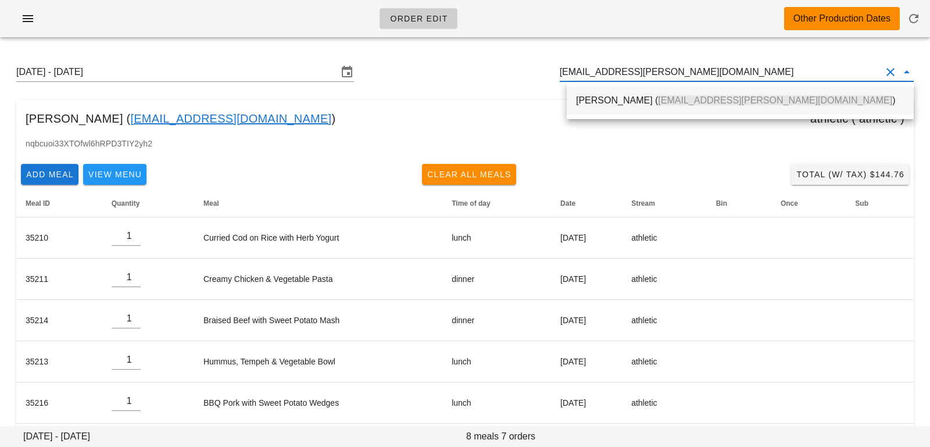
click at [604, 95] on div "Kim Love ( bcfamily@shaw.ca )" at bounding box center [740, 100] width 328 height 11
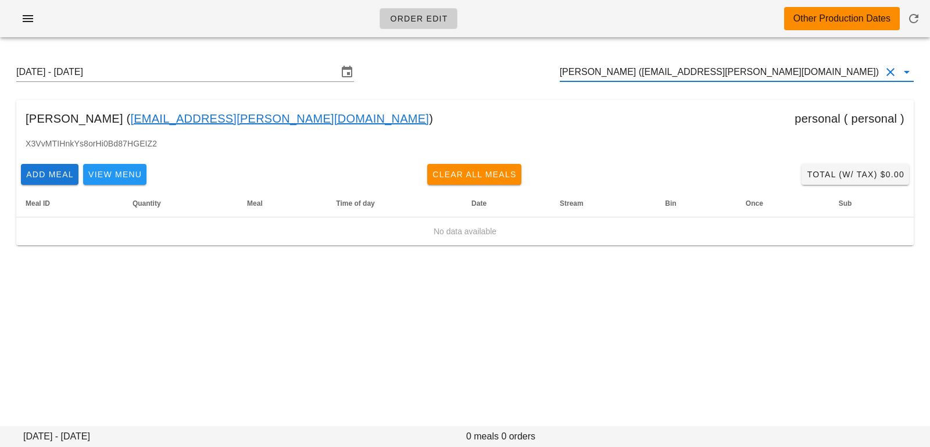
drag, startPoint x: 701, startPoint y: 71, endPoint x: 456, endPoint y: 63, distance: 245.3
click at [461, 64] on div "Sunday August 24 - Saturday August 30 Kim Love (bcfamily@shaw.ca)" at bounding box center [465, 71] width 916 height 37
paste input "desiree_earl@hotmail.com"
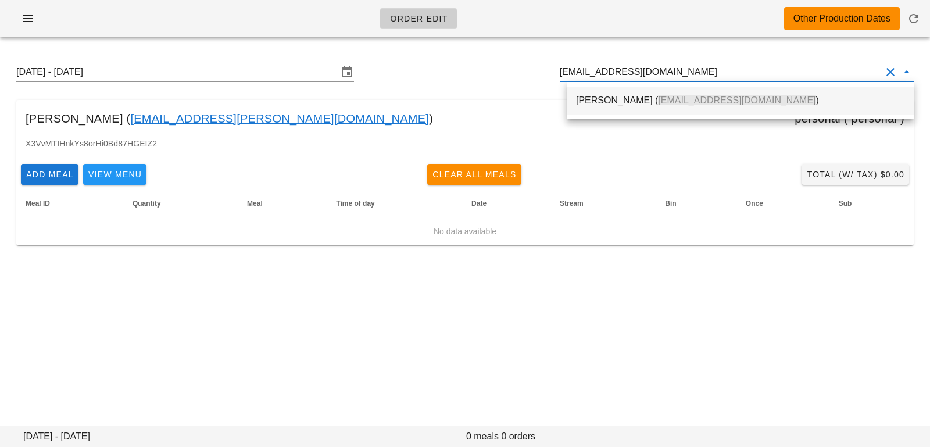
click at [608, 91] on div "Desiree Earl ( desiree_earl@hotmail.com )" at bounding box center [740, 100] width 328 height 25
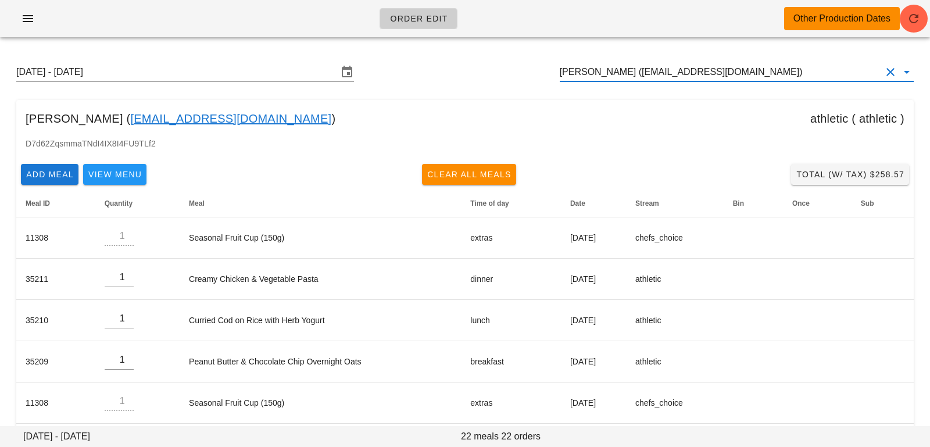
type input "Desiree Earl (desiree_earl@hotmail.com)"
click at [902, 23] on span "button" at bounding box center [914, 19] width 28 height 14
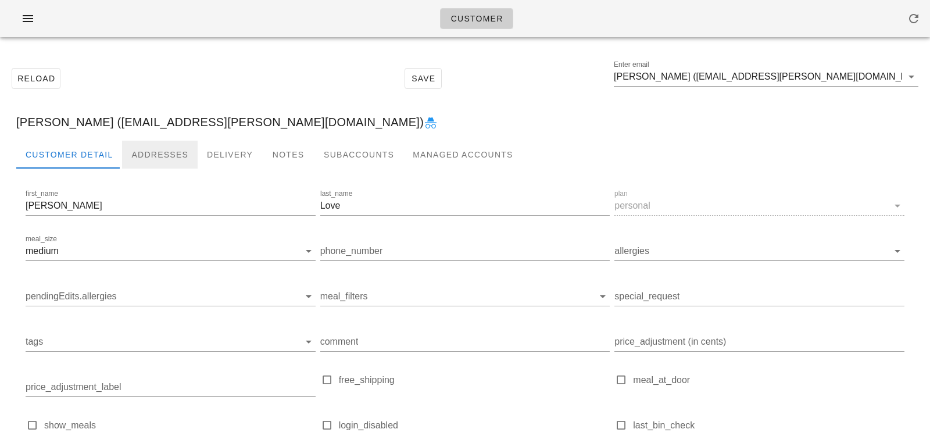
click at [149, 145] on div "Addresses" at bounding box center [160, 155] width 76 height 28
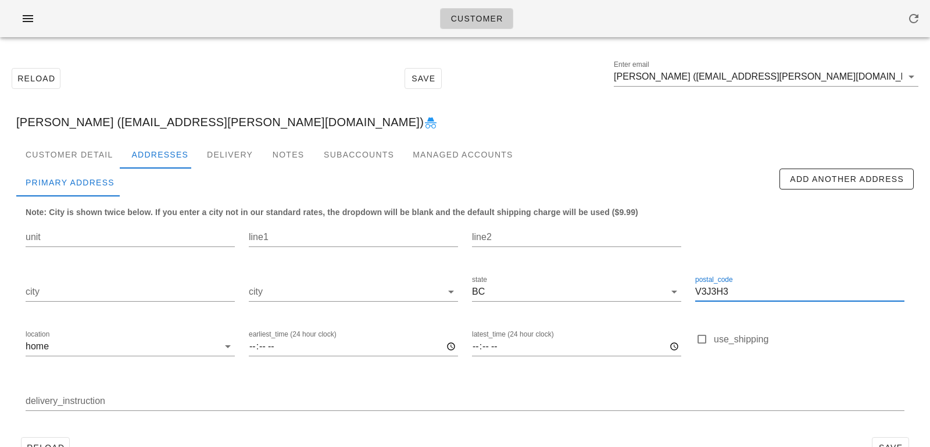
drag, startPoint x: 737, startPoint y: 288, endPoint x: 618, endPoint y: 266, distance: 121.1
click at [619, 267] on div "unit line1 line2 city city state [GEOGRAPHIC_DATA] postal_code V3J3H3 location …" at bounding box center [465, 321] width 893 height 218
click at [673, 81] on input "[PERSON_NAME] ([EMAIL_ADDRESS][PERSON_NAME][DOMAIN_NAME])" at bounding box center [758, 76] width 288 height 19
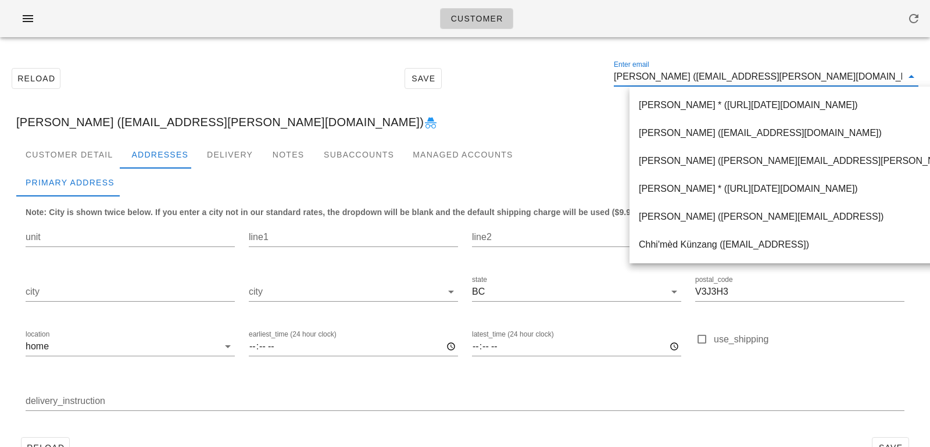
click at [671, 82] on input "[PERSON_NAME] ([EMAIL_ADDRESS][PERSON_NAME][DOMAIN_NAME])" at bounding box center [758, 76] width 288 height 19
drag, startPoint x: 665, startPoint y: 79, endPoint x: 776, endPoint y: 81, distance: 111.6
click at [776, 82] on input "[PERSON_NAME] ([EMAIL_ADDRESS][PERSON_NAME][DOMAIN_NAME])" at bounding box center [758, 76] width 288 height 19
click at [668, 78] on input "[PERSON_NAME] ([EMAIL_ADDRESS][PERSON_NAME][DOMAIN_NAME])" at bounding box center [758, 76] width 288 height 19
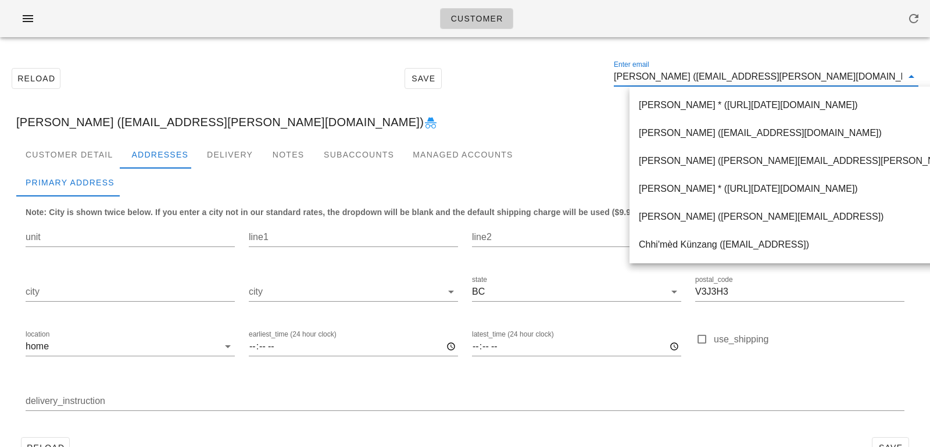
scroll to position [0, 0]
drag, startPoint x: 668, startPoint y: 78, endPoint x: 779, endPoint y: 73, distance: 111.1
click at [779, 73] on input "[PERSON_NAME] ([EMAIL_ADDRESS][PERSON_NAME][DOMAIN_NAME])" at bounding box center [758, 76] width 288 height 19
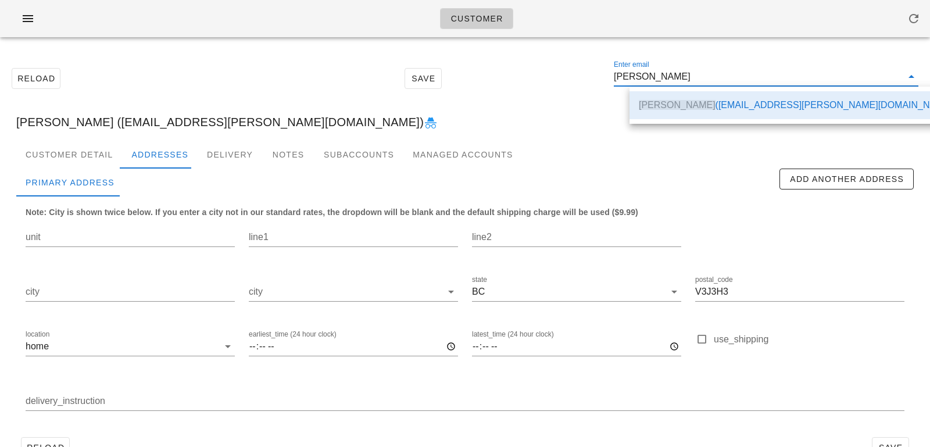
click at [497, 91] on div "Reload Save Enter email [PERSON_NAME]" at bounding box center [465, 78] width 916 height 50
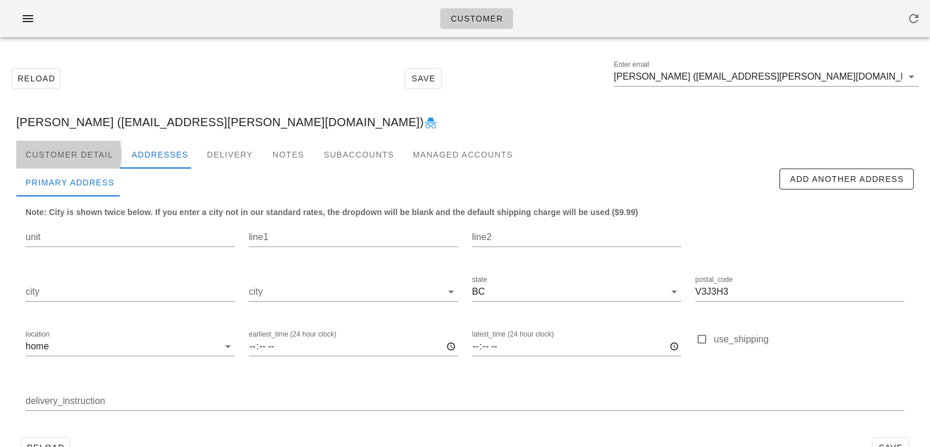
click at [69, 147] on div "Customer Detail" at bounding box center [69, 155] width 106 height 28
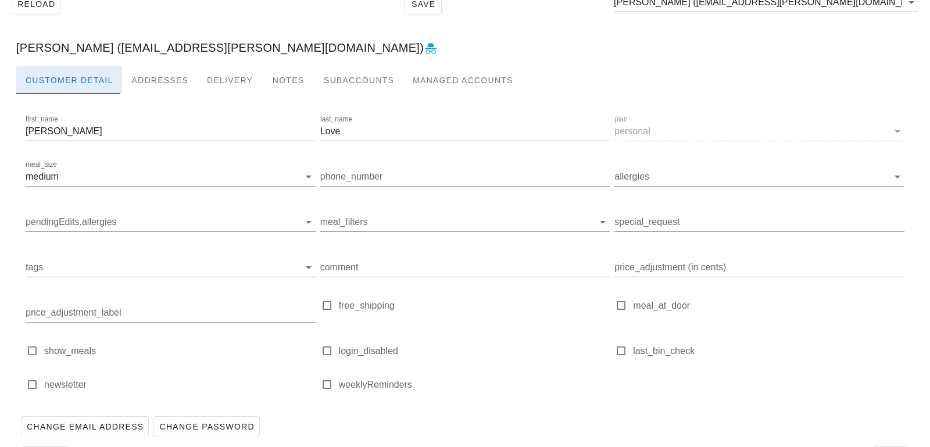
scroll to position [76, 0]
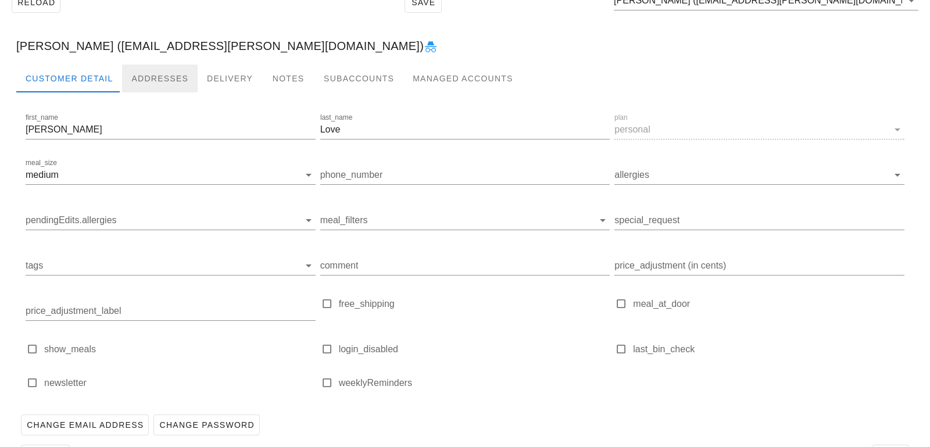
click at [149, 83] on div "Addresses" at bounding box center [160, 78] width 76 height 28
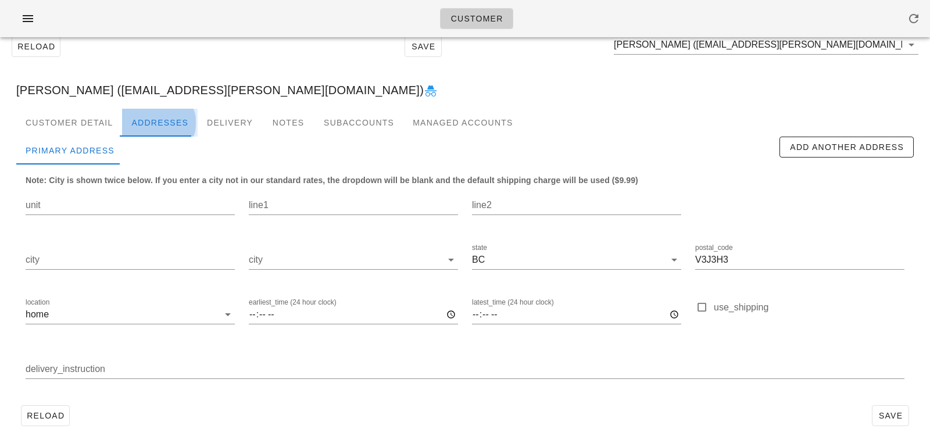
scroll to position [32, 0]
click at [761, 49] on input "Kim Love (bcfamily@shaw.ca)" at bounding box center [758, 44] width 288 height 19
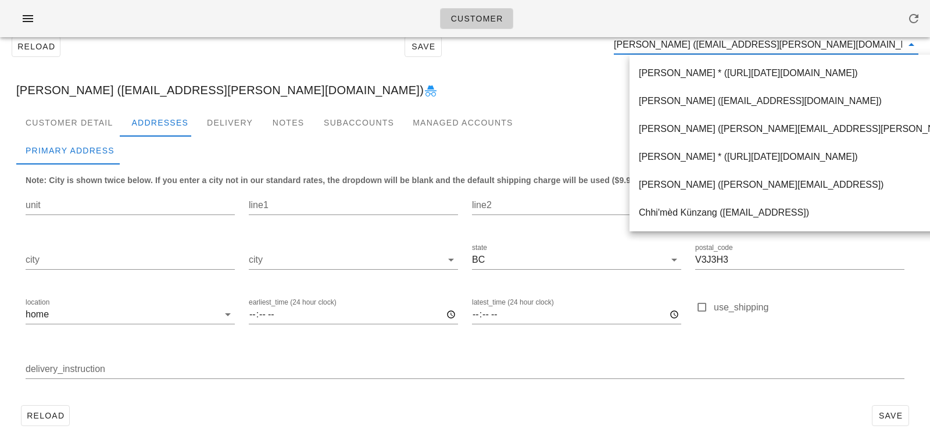
paste input "[EMAIL_ADDRESS][DOMAIN_NAME]"
type input "[EMAIL_ADDRESS][DOMAIN_NAME]"
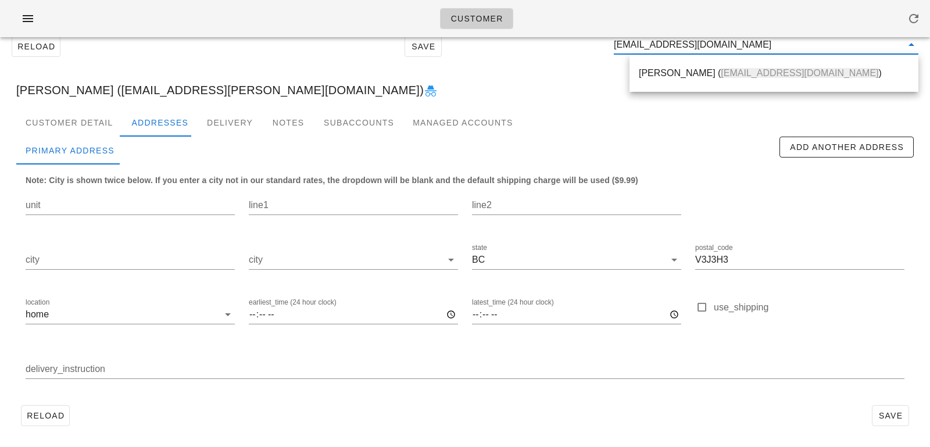
click at [651, 83] on div "Desiree Earl ( desiree_earl@hotmail.com )" at bounding box center [774, 72] width 270 height 25
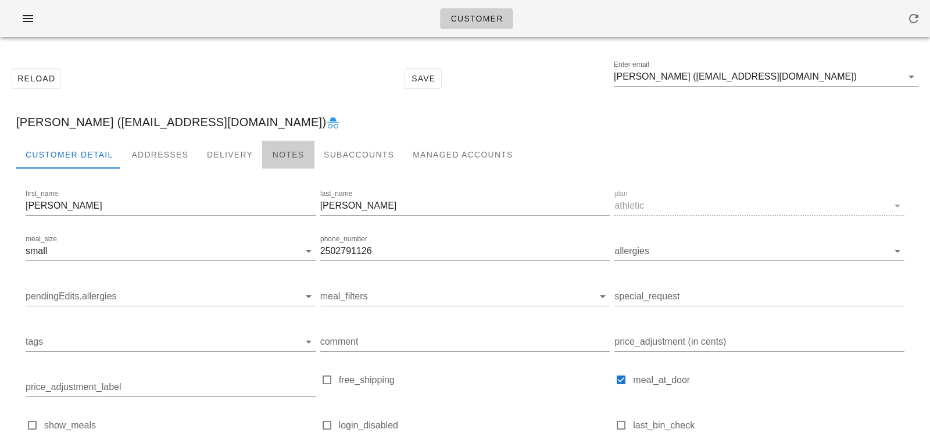
click at [304, 152] on div "Notes" at bounding box center [288, 155] width 52 height 28
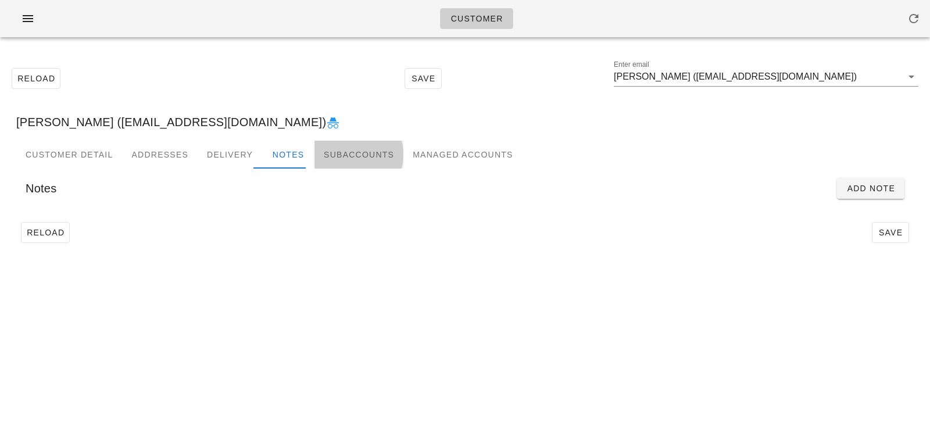
click at [343, 164] on div "Subaccounts" at bounding box center [358, 155] width 89 height 28
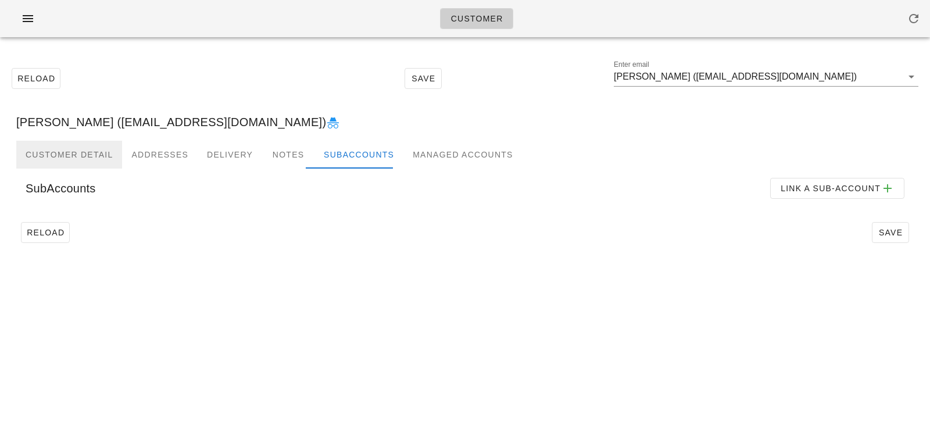
click at [103, 145] on div "Customer Detail" at bounding box center [69, 155] width 106 height 28
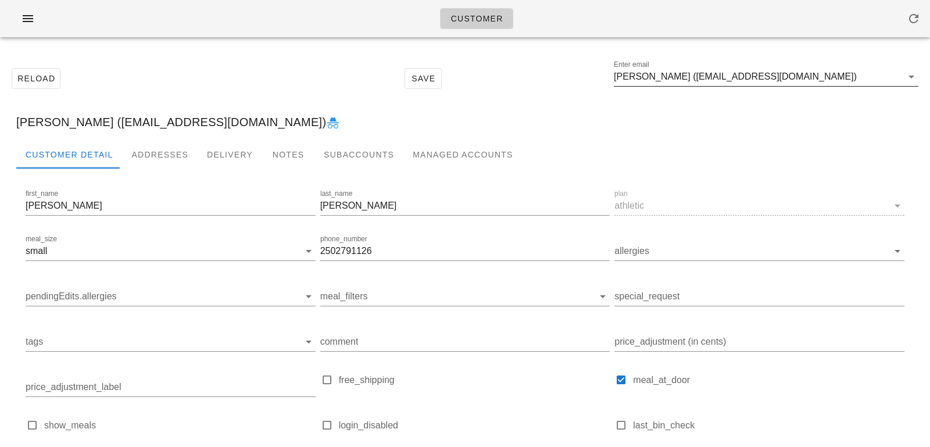
click at [690, 73] on input "[PERSON_NAME] ([EMAIL_ADDRESS][DOMAIN_NAME])" at bounding box center [758, 76] width 288 height 19
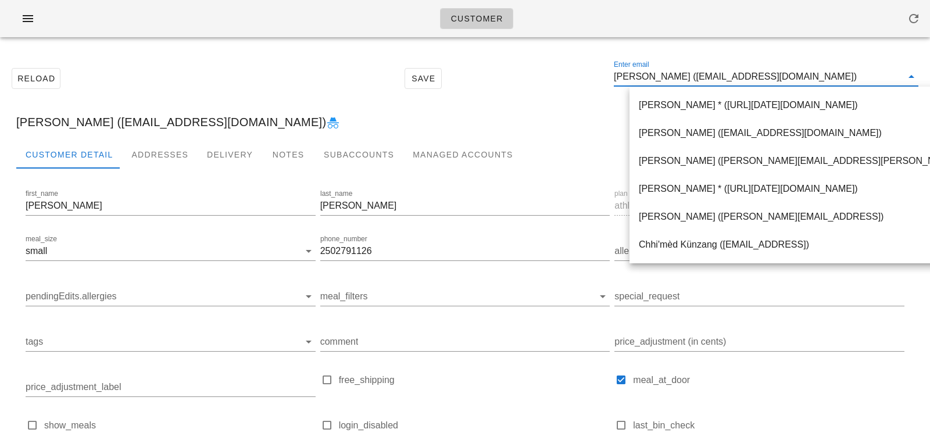
click at [680, 78] on input "[PERSON_NAME] ([EMAIL_ADDRESS][DOMAIN_NAME])" at bounding box center [758, 76] width 288 height 19
drag, startPoint x: 680, startPoint y: 78, endPoint x: 826, endPoint y: 76, distance: 146.4
click at [827, 77] on input "Desiree Earl (desiree_earl@hotmail.com)" at bounding box center [758, 76] width 288 height 19
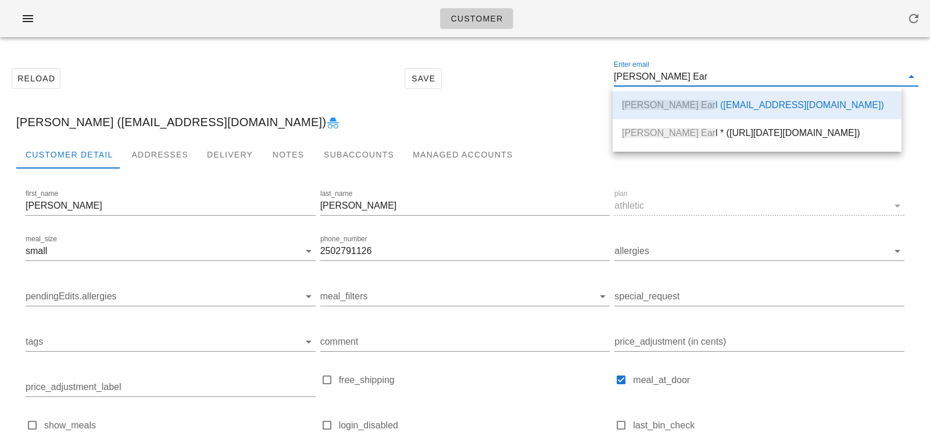
click at [320, 74] on div "Reload Save Enter email Desiree Ear" at bounding box center [465, 78] width 916 height 50
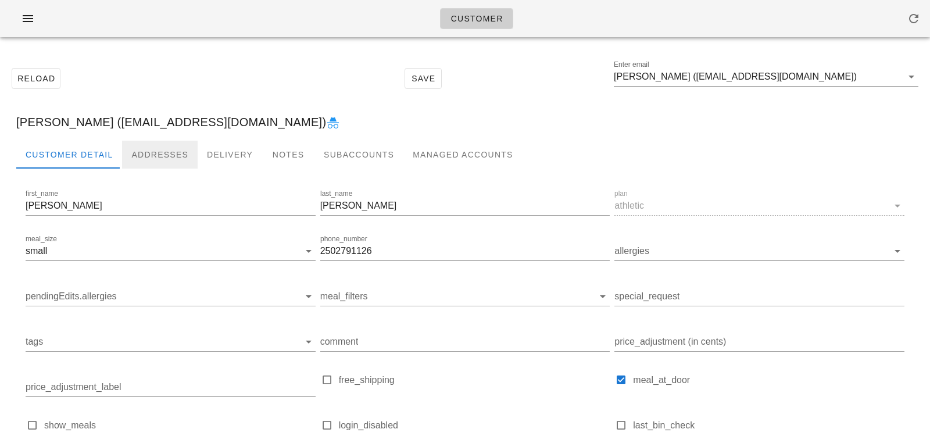
click at [164, 145] on div "Addresses" at bounding box center [160, 155] width 76 height 28
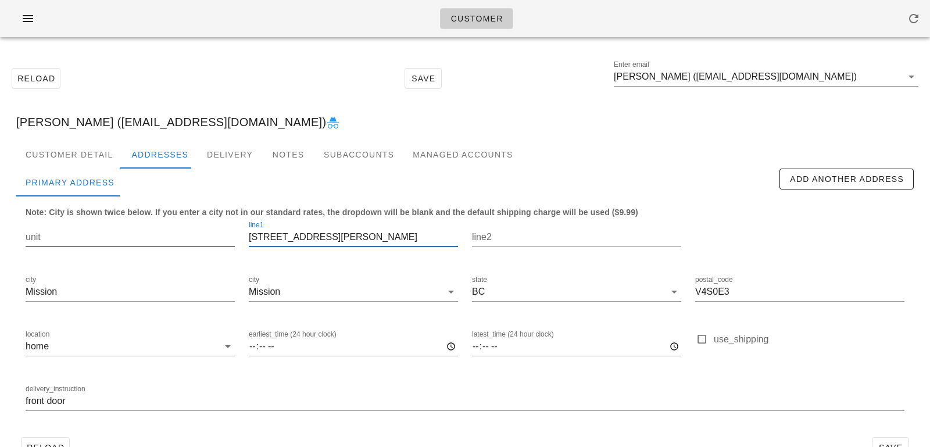
scroll to position [1, 0]
drag, startPoint x: 338, startPoint y: 242, endPoint x: 211, endPoint y: 235, distance: 126.8
click at [211, 235] on div "unit line1 8698 Machell Street line2 city Mission city Mission state BC postal_…" at bounding box center [465, 321] width 893 height 218
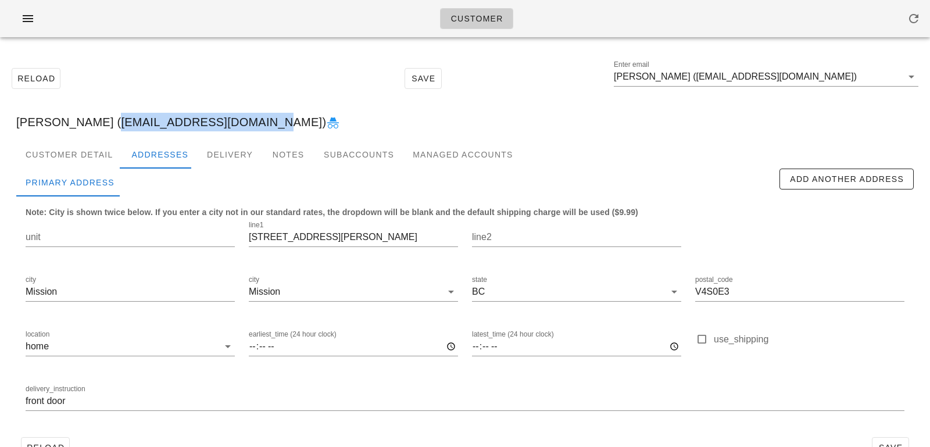
drag, startPoint x: 89, startPoint y: 120, endPoint x: 224, endPoint y: 120, distance: 134.2
click at [226, 121] on div "Desiree Earl (desiree_earl@hotmail.com)" at bounding box center [465, 121] width 916 height 37
copy div "desiree_earl@hotmail.com"
click at [82, 153] on div "Customer Detail" at bounding box center [69, 155] width 106 height 28
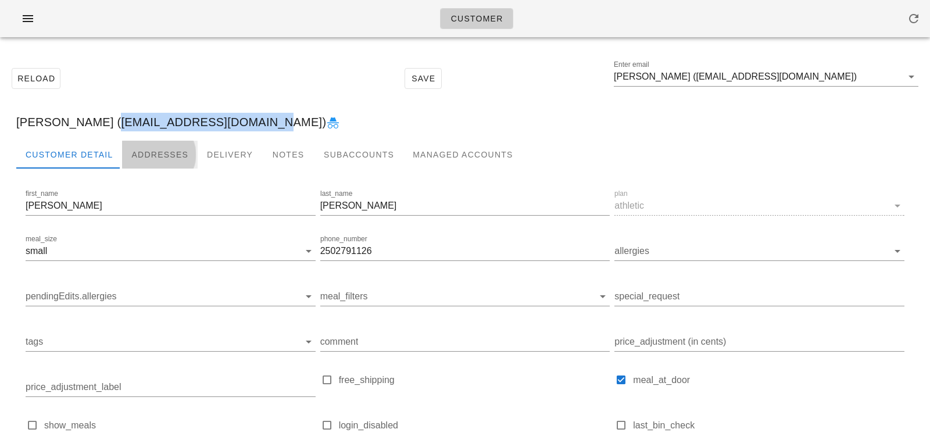
click at [148, 142] on div "Addresses" at bounding box center [160, 155] width 76 height 28
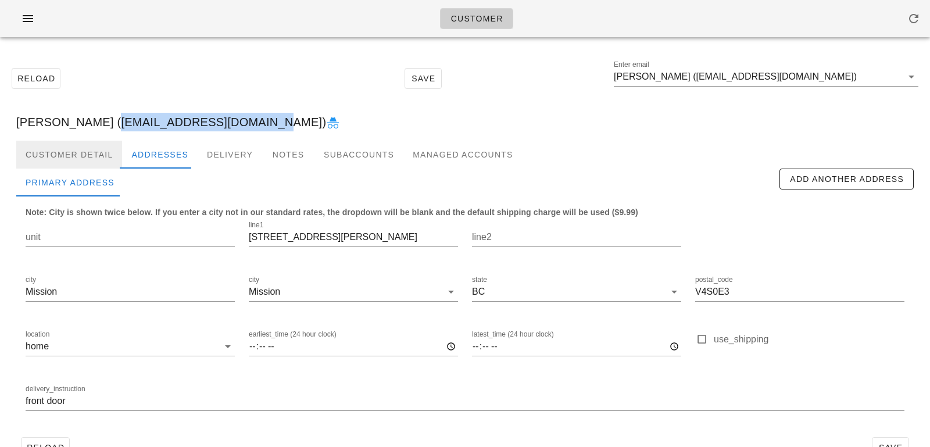
click at [82, 155] on div "Customer Detail" at bounding box center [69, 155] width 106 height 28
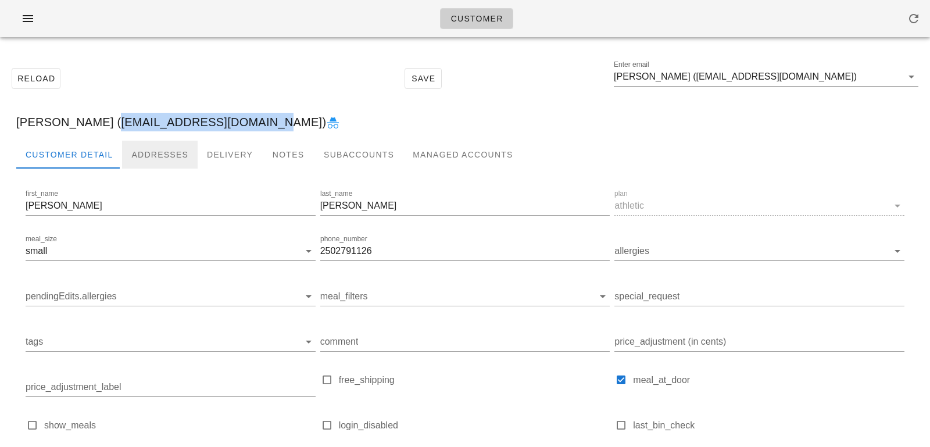
click at [149, 158] on div "Addresses" at bounding box center [160, 155] width 76 height 28
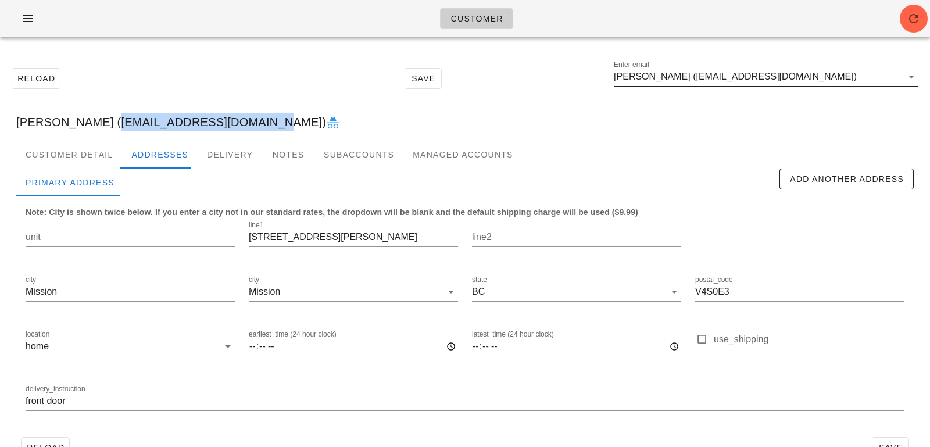
click at [814, 77] on input "Desiree Earl (desiree_earl@hotmail.com)" at bounding box center [758, 76] width 288 height 19
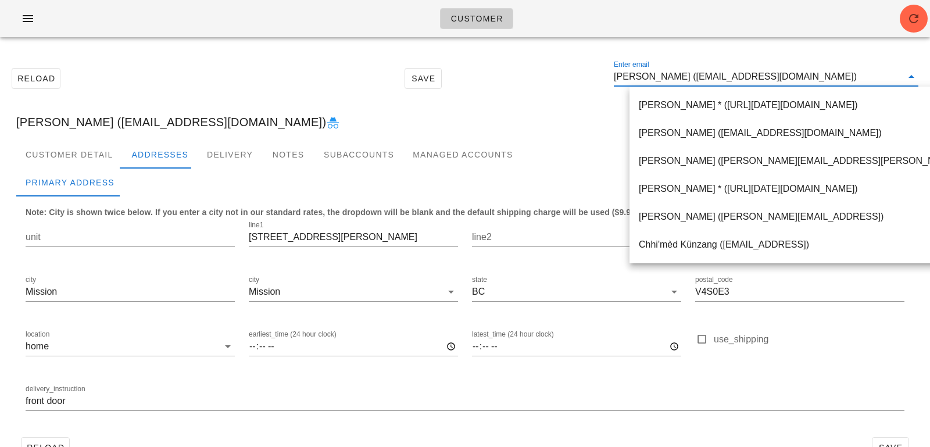
paste input "ireneml3548@gmail.com"
type input "ireneml3548@gmail.com"
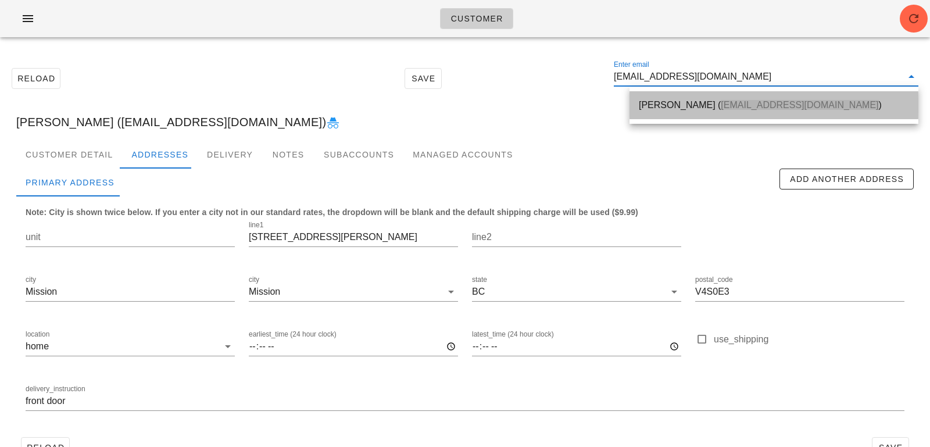
click at [766, 99] on div "Irene Lozada ( ireneml3548@gmail.com )" at bounding box center [774, 104] width 270 height 25
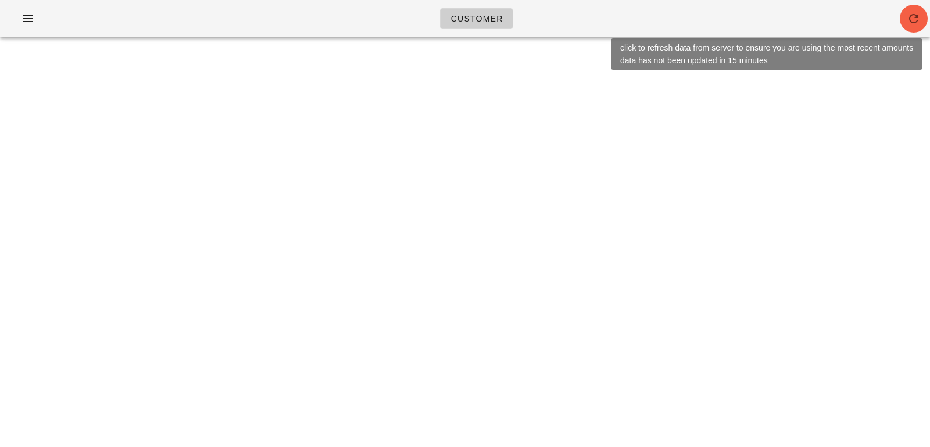
click at [911, 29] on button "button" at bounding box center [914, 19] width 28 height 28
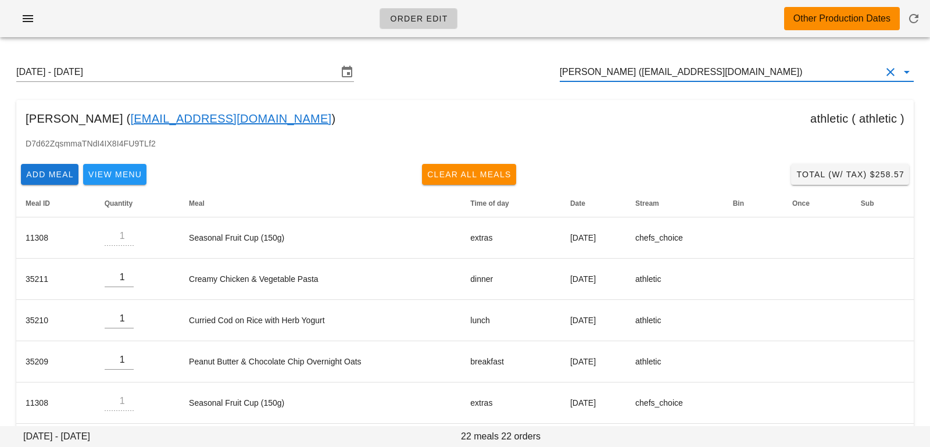
scroll to position [1, 0]
click at [765, 76] on input "[PERSON_NAME] ([EMAIL_ADDRESS][DOMAIN_NAME])" at bounding box center [720, 72] width 321 height 19
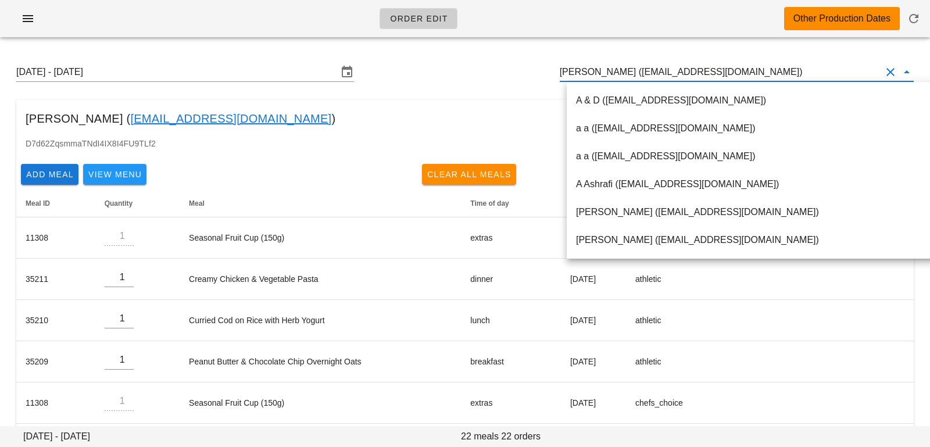
paste input "[EMAIL_ADDRESS][DOMAIN_NAME]"
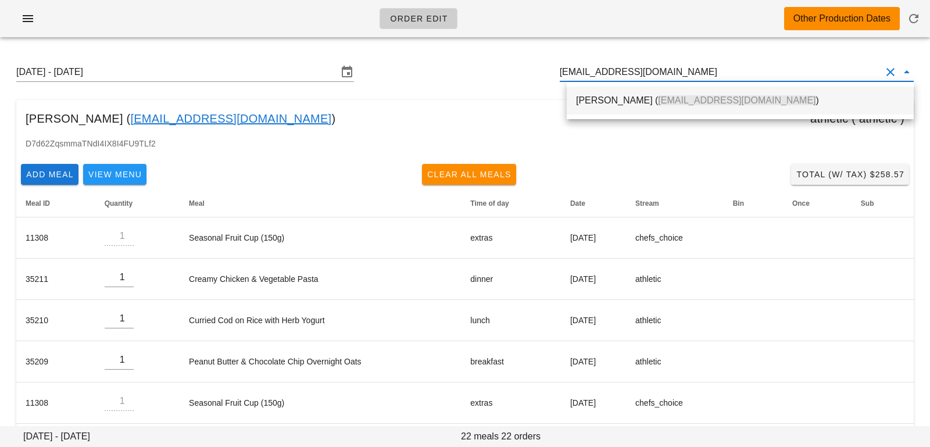
click at [751, 99] on span "[EMAIL_ADDRESS][DOMAIN_NAME]" at bounding box center [736, 100] width 157 height 10
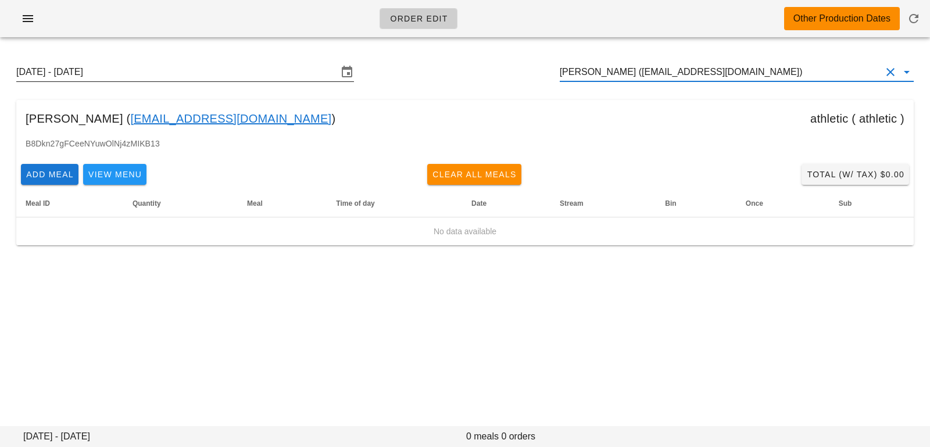
type input "[PERSON_NAME] ([EMAIL_ADDRESS][DOMAIN_NAME])"
click at [300, 65] on input "[DATE] - [DATE]" at bounding box center [176, 72] width 321 height 19
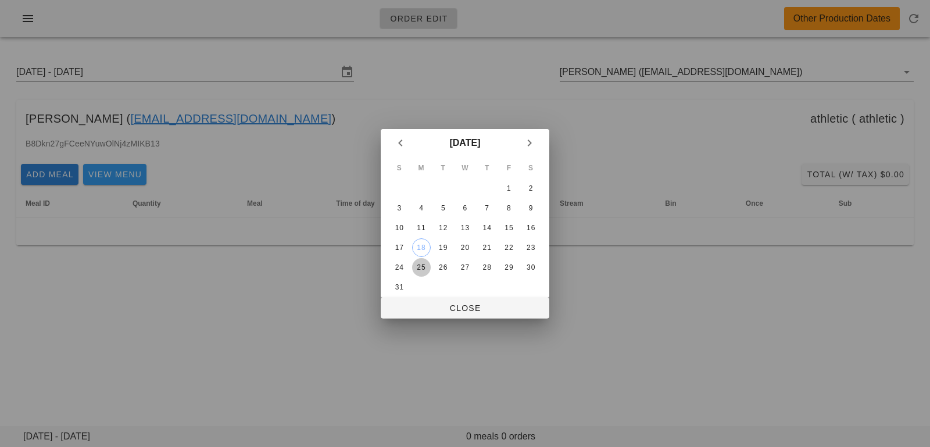
click at [418, 269] on div "25" at bounding box center [421, 267] width 19 height 8
click at [531, 139] on icon "Next month" at bounding box center [529, 143] width 14 height 14
click at [428, 189] on div "1" at bounding box center [421, 188] width 19 height 8
click at [400, 144] on icon "Previous month" at bounding box center [400, 143] width 14 height 14
click at [436, 246] on div "19" at bounding box center [442, 247] width 19 height 8
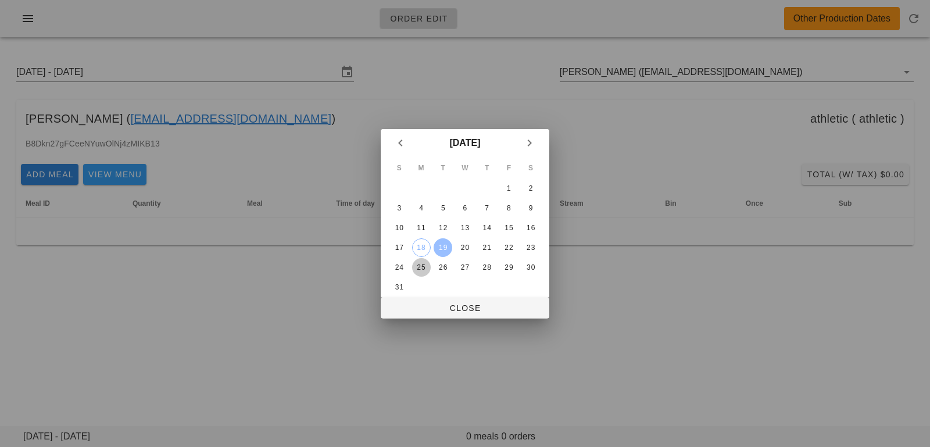
click at [420, 270] on div "25" at bounding box center [421, 267] width 19 height 8
click at [426, 296] on div "S M T W T F S 1 2 3 4 5 6 7 8 9 10 11 12 13 14 15 16 17 18 19 20 21 22 23 24 25…" at bounding box center [465, 227] width 169 height 141
drag, startPoint x: 425, startPoint y: 312, endPoint x: 379, endPoint y: 223, distance: 100.3
click at [425, 313] on span "Close" at bounding box center [465, 307] width 150 height 9
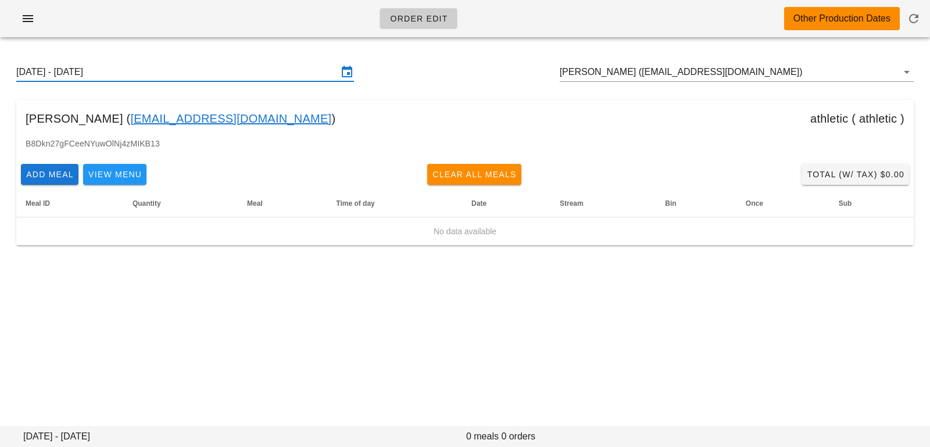
click at [318, 76] on input "[DATE] - [DATE]" at bounding box center [176, 72] width 321 height 19
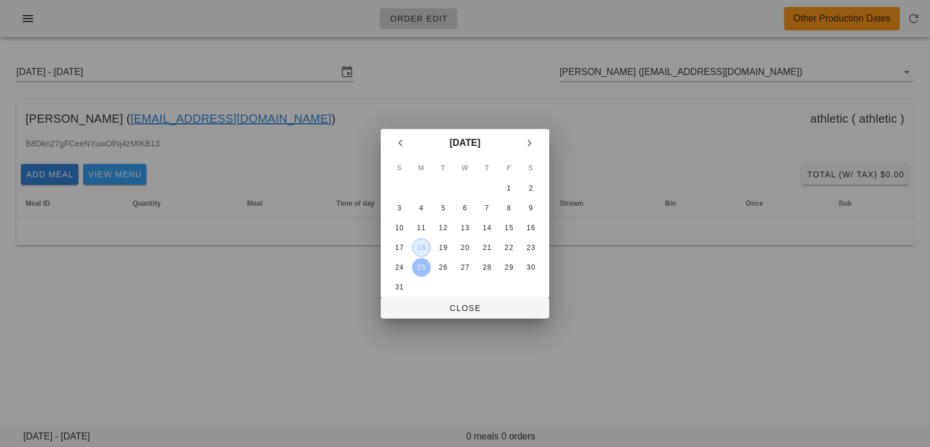
click at [422, 245] on div "18" at bounding box center [421, 247] width 17 height 8
click at [440, 309] on span "Close" at bounding box center [465, 307] width 150 height 9
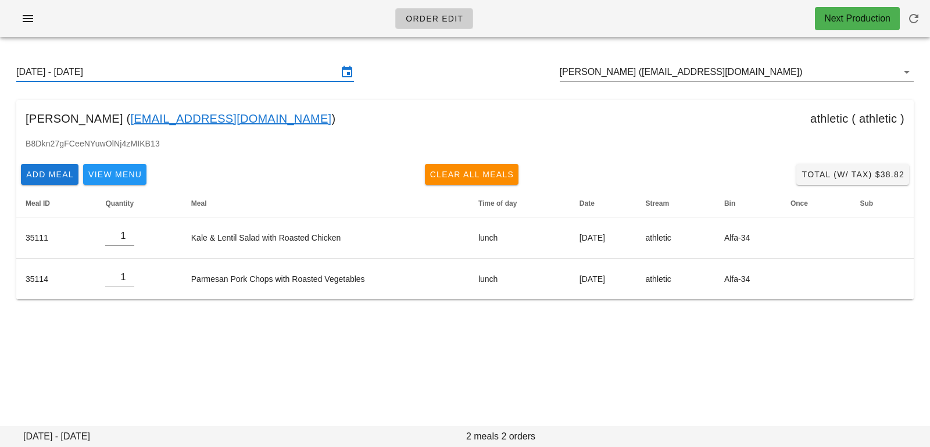
click at [282, 71] on input "[DATE] - [DATE]" at bounding box center [176, 72] width 321 height 19
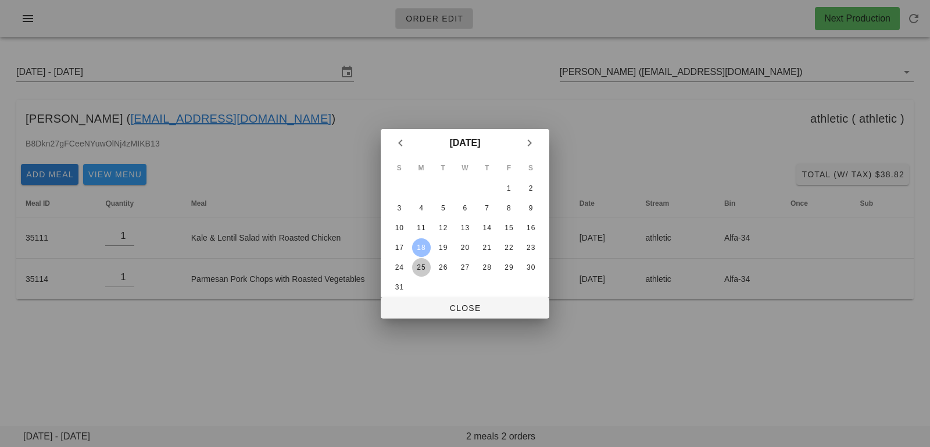
click at [420, 263] on div "25" at bounding box center [421, 267] width 19 height 8
drag, startPoint x: 428, startPoint y: 310, endPoint x: 421, endPoint y: 310, distance: 7.6
click at [428, 310] on span "Close" at bounding box center [465, 307] width 150 height 9
type input "[DATE] - [DATE]"
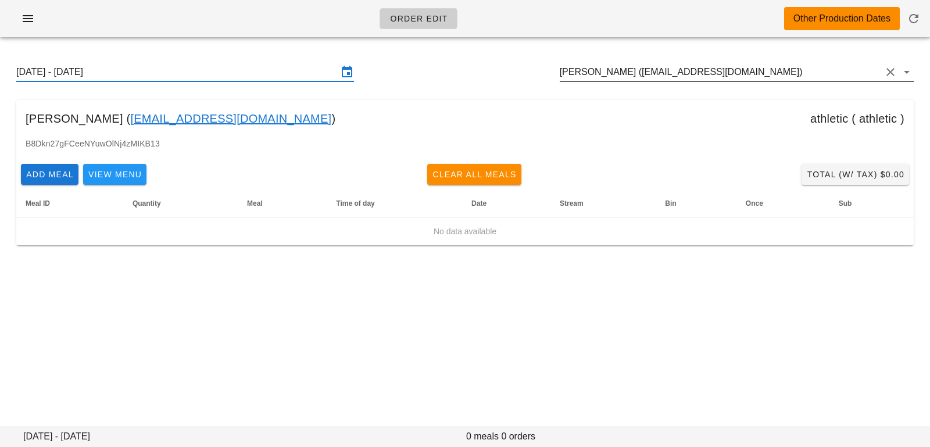
click at [801, 76] on input "[PERSON_NAME] ([EMAIL_ADDRESS][DOMAIN_NAME])" at bounding box center [720, 72] width 321 height 19
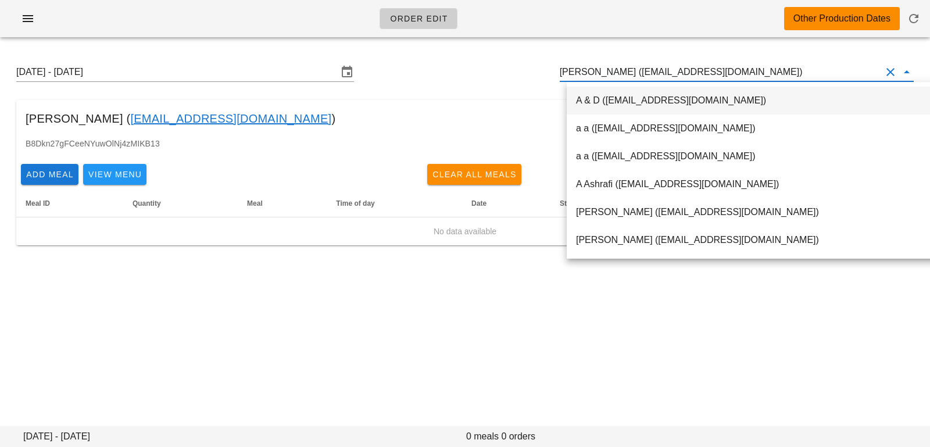
paste input "[EMAIL_ADDRESS][DOMAIN_NAME]"
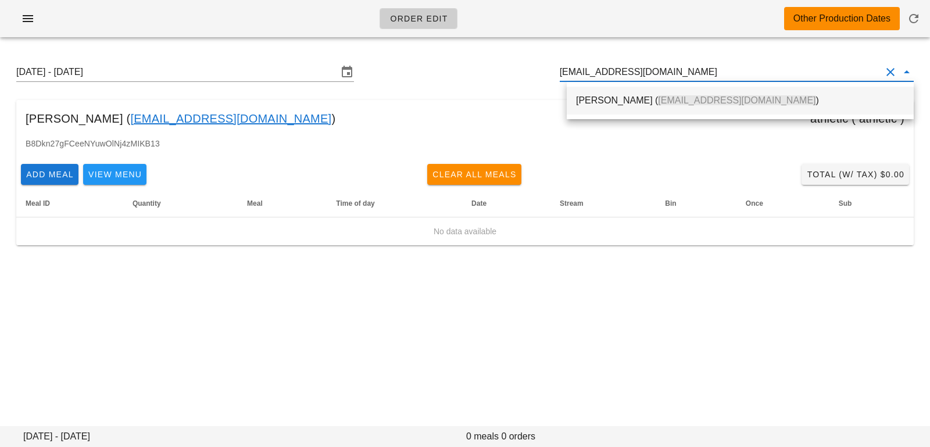
click at [770, 101] on div "[PERSON_NAME] ( [EMAIL_ADDRESS][DOMAIN_NAME] )" at bounding box center [740, 100] width 328 height 11
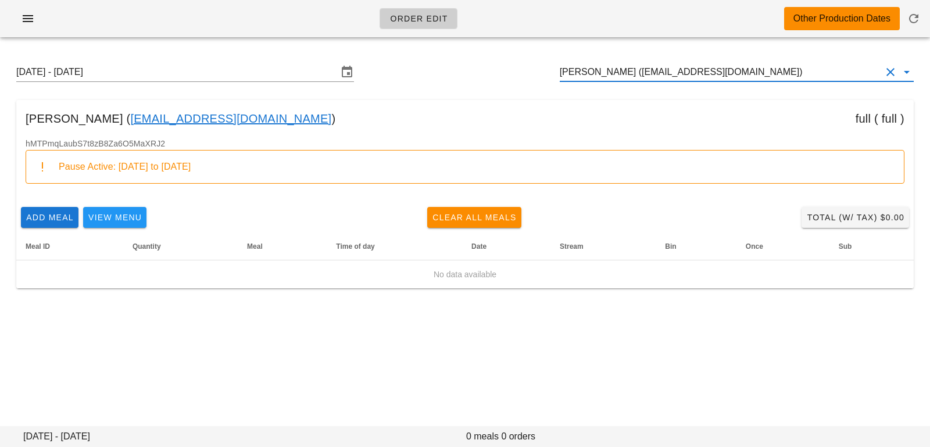
drag, startPoint x: 766, startPoint y: 74, endPoint x: 314, endPoint y: 20, distance: 455.9
click at [326, 25] on div "Order Edit Other Production Dates [DATE] - [DATE] [PERSON_NAME] ([EMAIL_ADDRESS…" at bounding box center [465, 223] width 930 height 447
paste input "[EMAIL_ADDRESS][DOMAIN_NAME]"
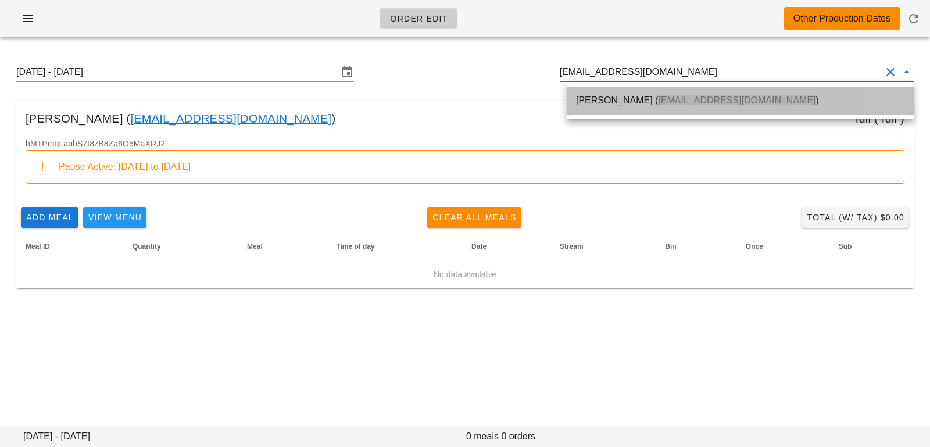
click at [582, 92] on div "[PERSON_NAME] ( [EMAIL_ADDRESS][DOMAIN_NAME] )" at bounding box center [740, 100] width 328 height 25
type input "[PERSON_NAME] ([EMAIL_ADDRESS][DOMAIN_NAME])"
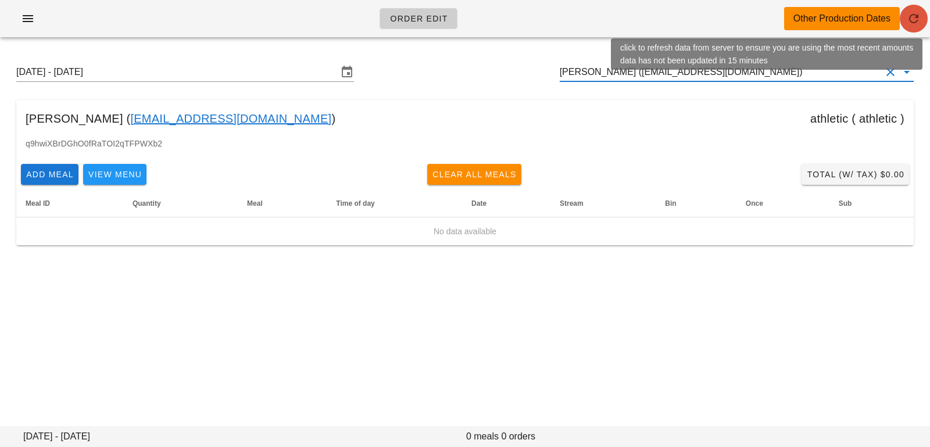
click at [911, 25] on button "button" at bounding box center [914, 19] width 28 height 28
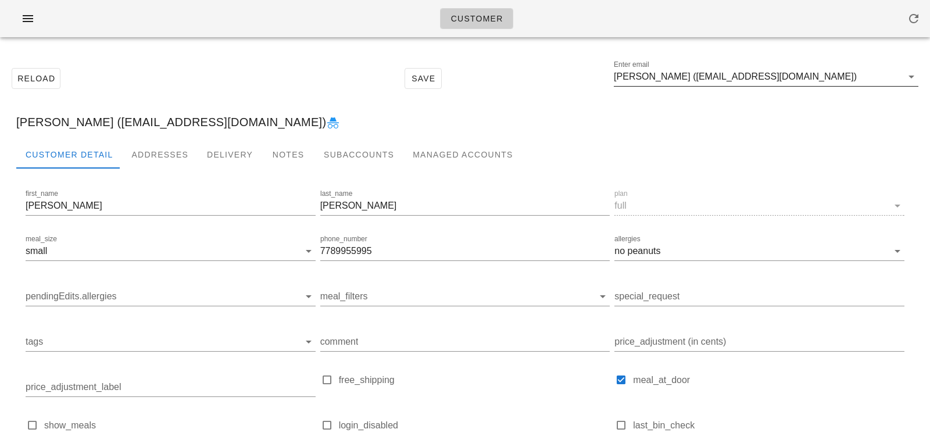
click at [689, 80] on input "[PERSON_NAME] ([EMAIL_ADDRESS][DOMAIN_NAME])" at bounding box center [758, 76] width 288 height 19
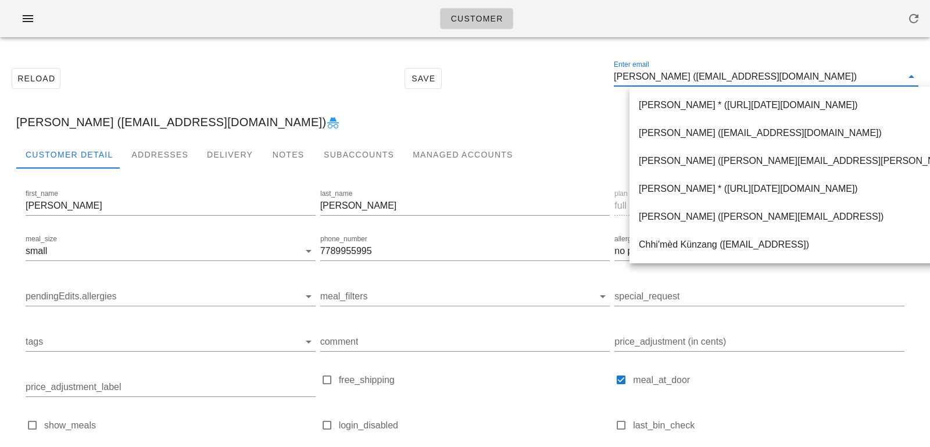
click at [687, 79] on input "[PERSON_NAME] ([EMAIL_ADDRESS][DOMAIN_NAME])" at bounding box center [758, 76] width 288 height 19
drag, startPoint x: 682, startPoint y: 77, endPoint x: 804, endPoint y: 82, distance: 121.5
click at [804, 83] on input "[PERSON_NAME] ([EMAIL_ADDRESS][DOMAIN_NAME])" at bounding box center [758, 76] width 288 height 19
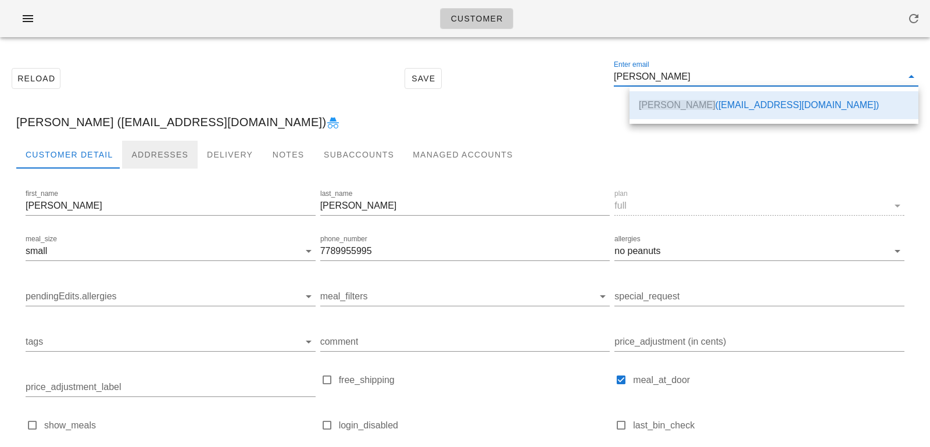
click at [172, 160] on div "Addresses" at bounding box center [160, 155] width 76 height 28
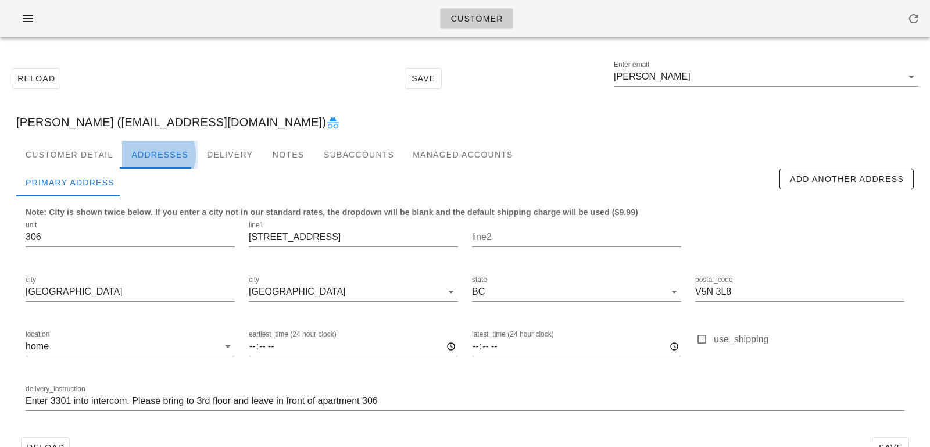
type input "[PERSON_NAME] ([EMAIL_ADDRESS][DOMAIN_NAME])"
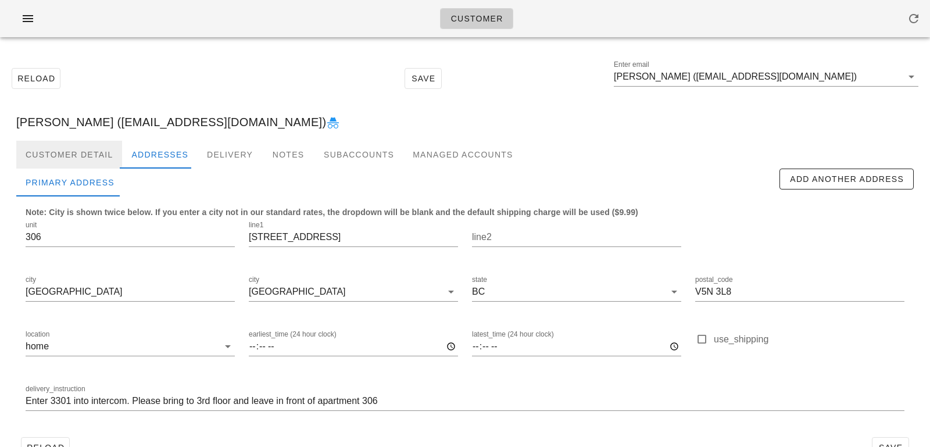
click at [90, 162] on div "Customer Detail" at bounding box center [69, 155] width 106 height 28
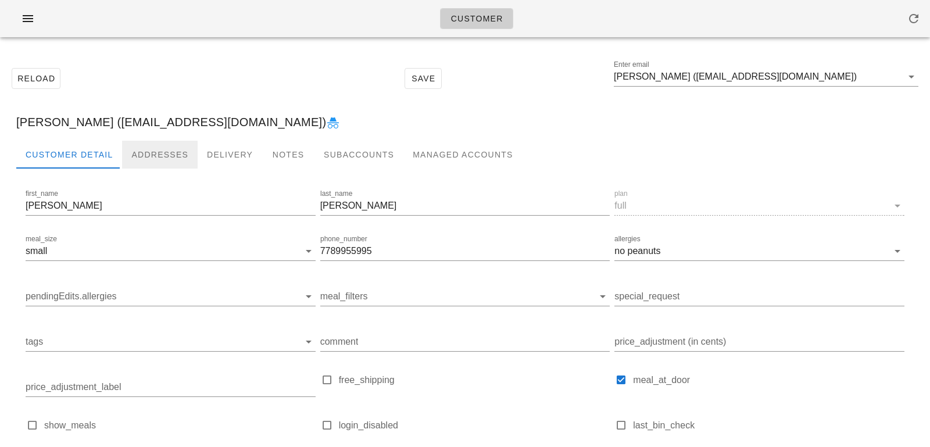
click at [149, 162] on div "Addresses" at bounding box center [160, 155] width 76 height 28
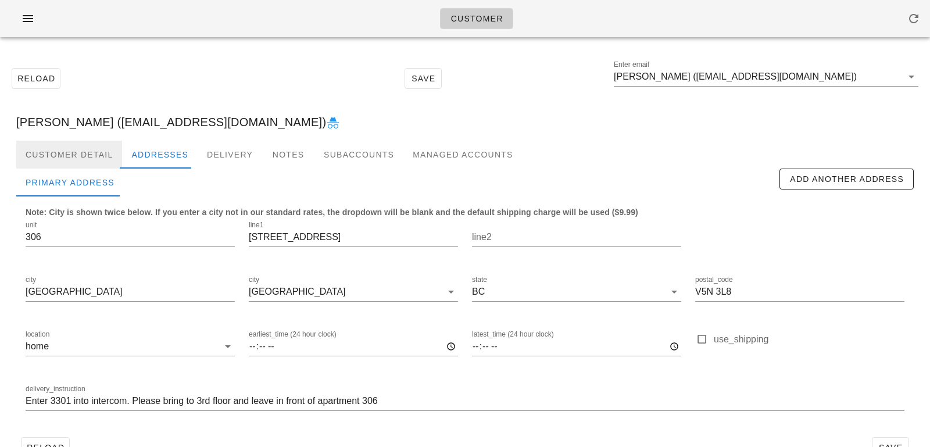
click at [101, 164] on div "Customer Detail" at bounding box center [69, 155] width 106 height 28
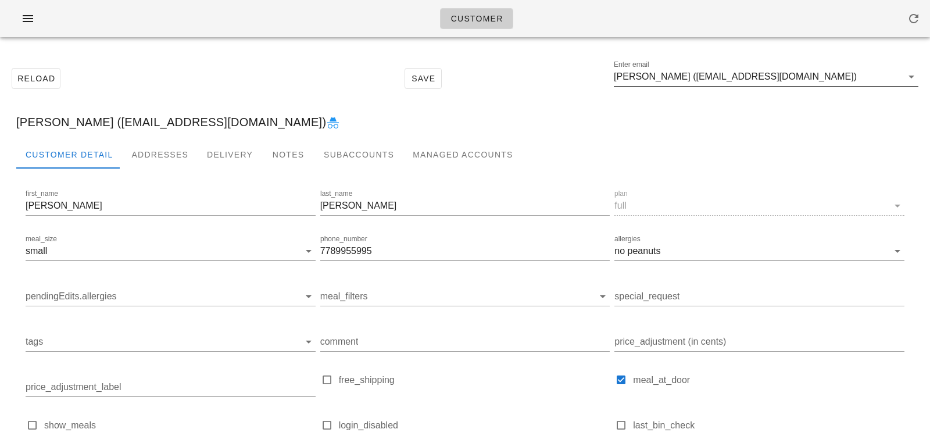
click at [680, 69] on input "[PERSON_NAME] ([EMAIL_ADDRESS][DOMAIN_NAME])" at bounding box center [758, 76] width 288 height 19
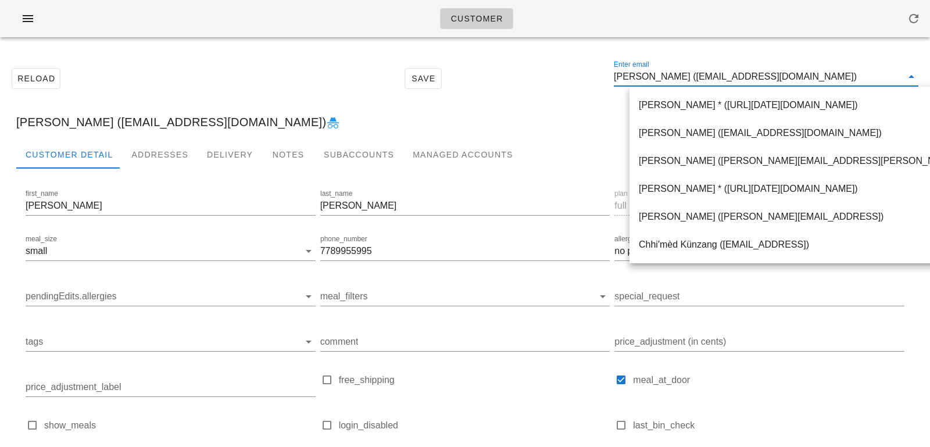
click at [686, 80] on input "[PERSON_NAME] ([EMAIL_ADDRESS][DOMAIN_NAME])" at bounding box center [758, 76] width 288 height 19
drag, startPoint x: 679, startPoint y: 77, endPoint x: 866, endPoint y: 90, distance: 187.0
click at [866, 90] on div "Customer Reload Save Enter email [PERSON_NAME] ([EMAIL_ADDRESS][DOMAIN_NAME]) […" at bounding box center [465, 281] width 930 height 562
drag, startPoint x: 683, startPoint y: 78, endPoint x: 863, endPoint y: 81, distance: 180.2
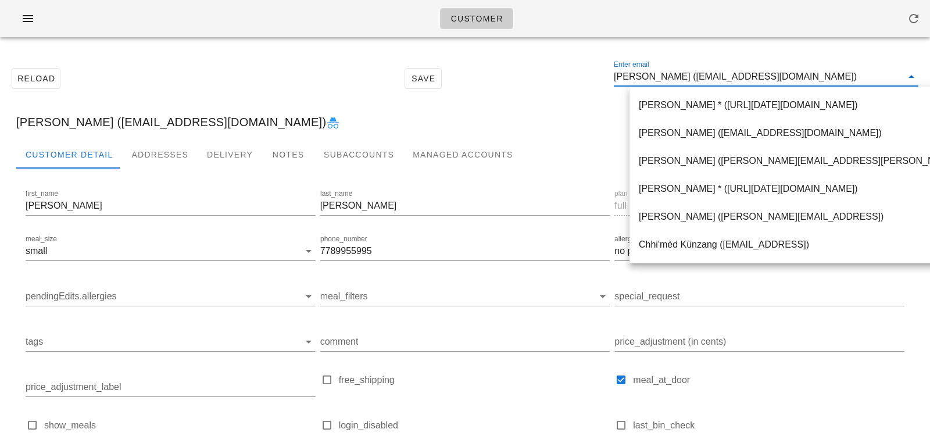
click at [864, 82] on input "[PERSON_NAME] ([EMAIL_ADDRESS][DOMAIN_NAME])" at bounding box center [758, 76] width 288 height 19
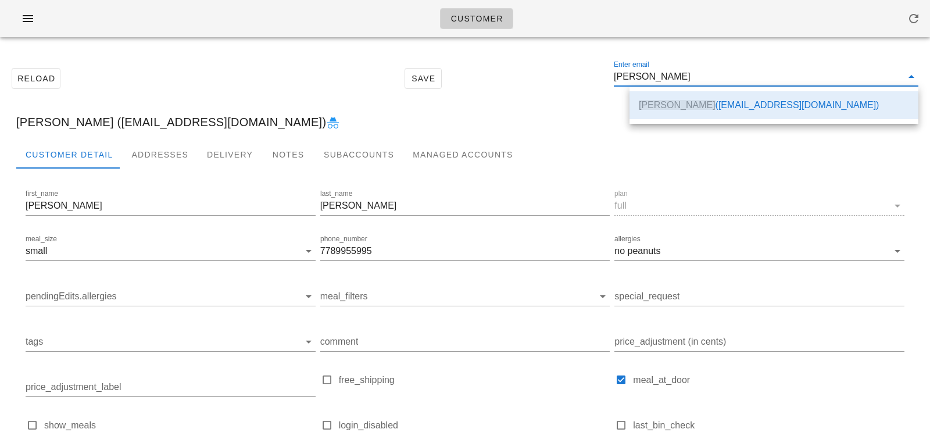
scroll to position [0, 0]
click at [431, 116] on div "[PERSON_NAME] ([EMAIL_ADDRESS][DOMAIN_NAME])" at bounding box center [465, 121] width 916 height 37
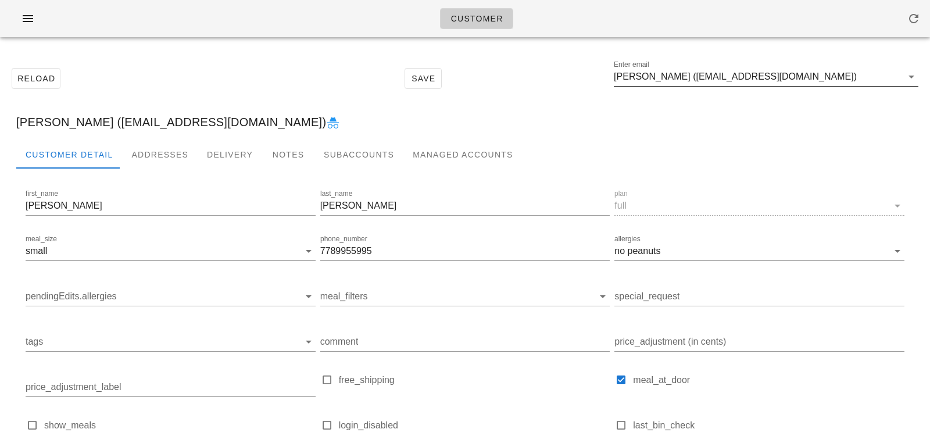
click at [808, 74] on input "[PERSON_NAME] ([EMAIL_ADDRESS][DOMAIN_NAME])" at bounding box center [758, 76] width 288 height 19
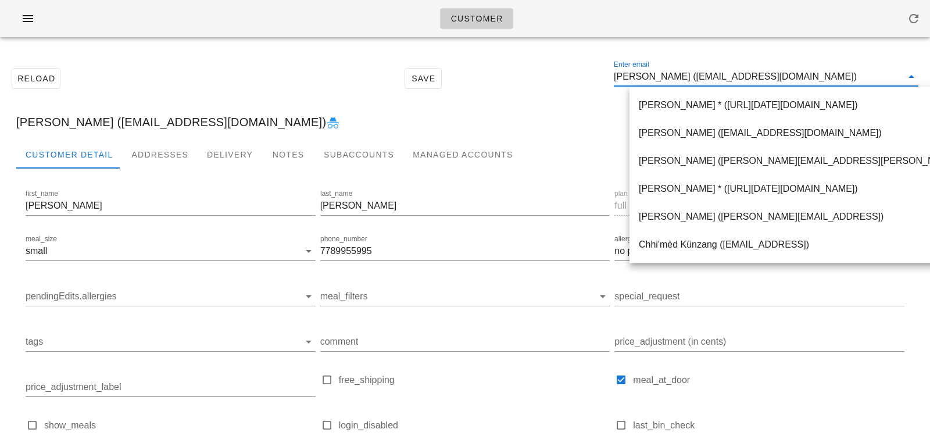
paste input "[EMAIL_ADDRESS][DOMAIN_NAME]"
type input "[EMAIL_ADDRESS][DOMAIN_NAME]"
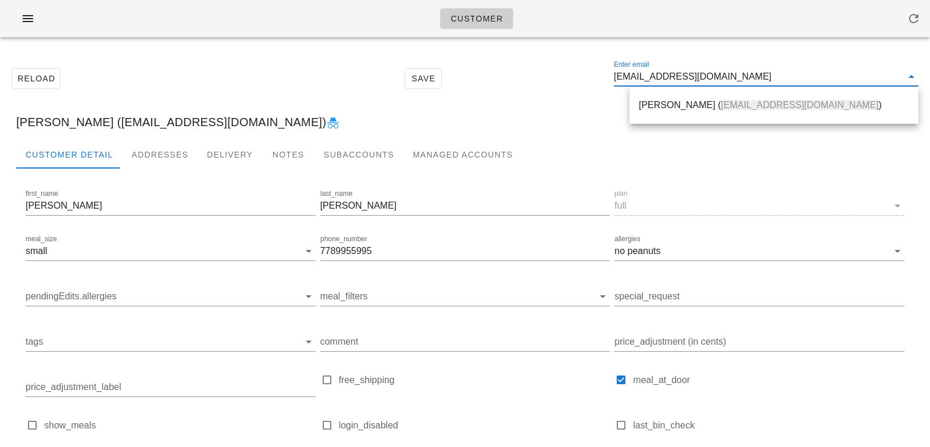
click at [761, 109] on span "[EMAIL_ADDRESS][DOMAIN_NAME]" at bounding box center [799, 105] width 157 height 10
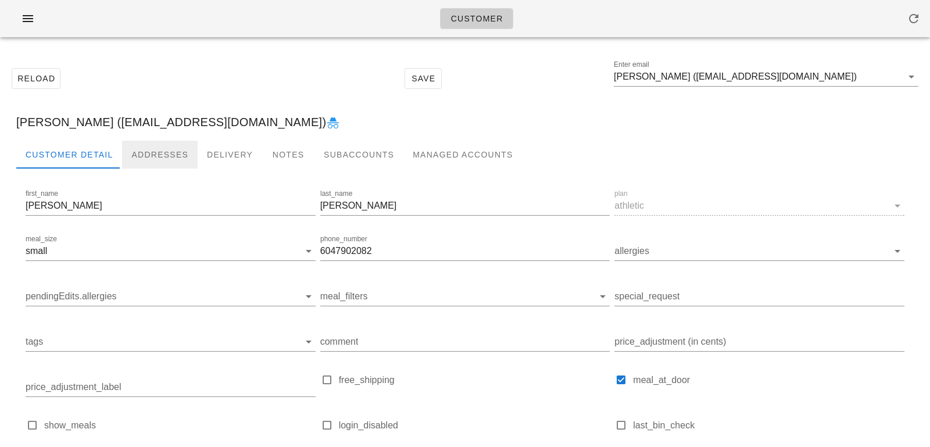
click at [147, 146] on div "Addresses" at bounding box center [160, 155] width 76 height 28
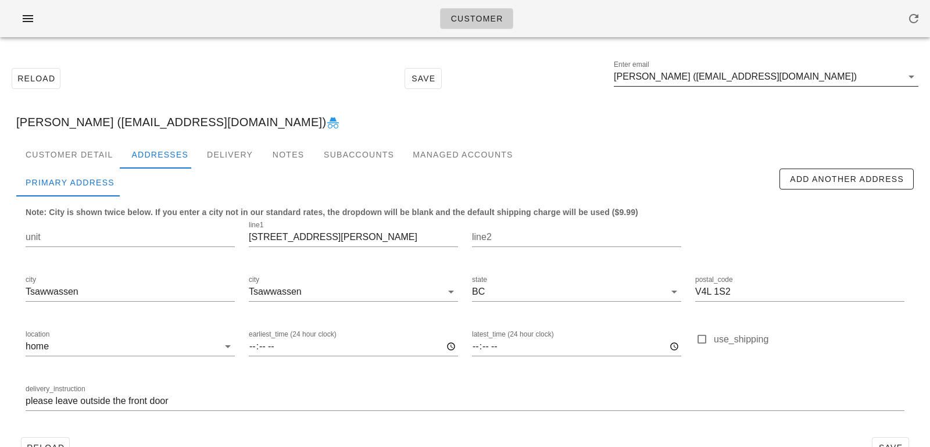
click at [700, 78] on input "[PERSON_NAME] ([EMAIL_ADDRESS][DOMAIN_NAME])" at bounding box center [758, 76] width 288 height 19
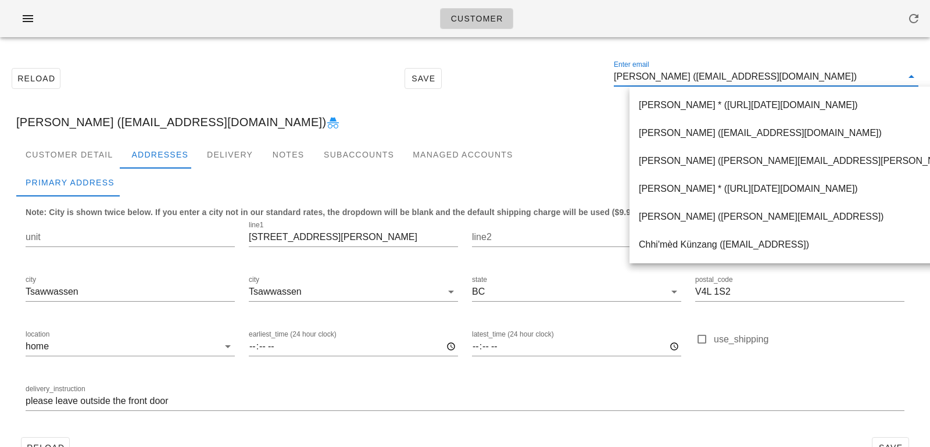
click at [703, 78] on input "[PERSON_NAME] ([EMAIL_ADDRESS][DOMAIN_NAME])" at bounding box center [758, 76] width 288 height 19
drag, startPoint x: 704, startPoint y: 78, endPoint x: 872, endPoint y: 80, distance: 167.9
click at [872, 80] on input "[PERSON_NAME] ([EMAIL_ADDRESS][DOMAIN_NAME])" at bounding box center [758, 76] width 288 height 19
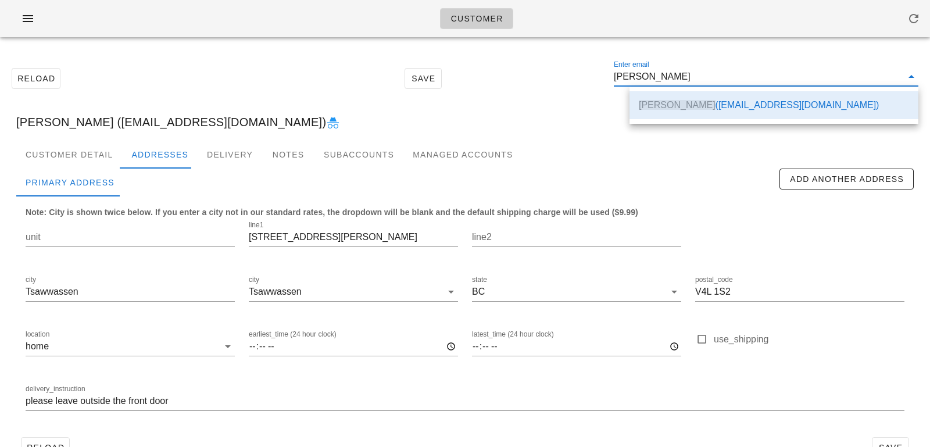
scroll to position [0, 0]
drag, startPoint x: 169, startPoint y: 56, endPoint x: 189, endPoint y: 49, distance: 20.8
click at [169, 56] on div "Reload Save Enter email Jodie Jones-Parry" at bounding box center [465, 78] width 916 height 50
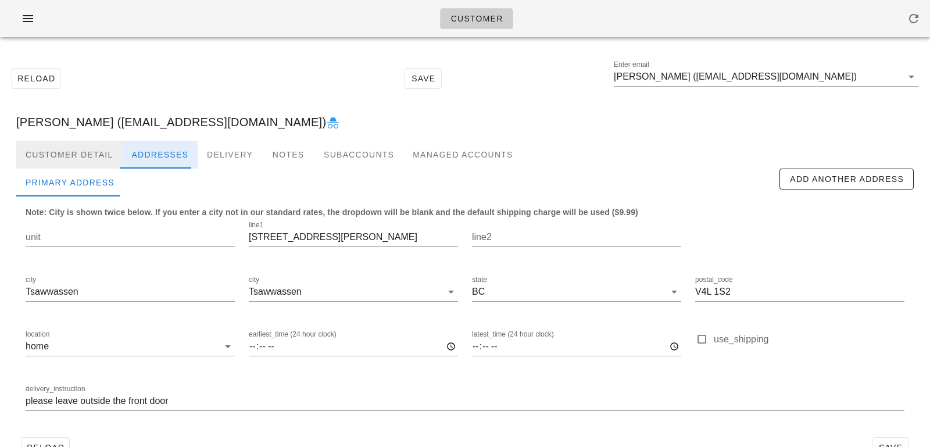
drag, startPoint x: 91, startPoint y: 159, endPoint x: 142, endPoint y: 156, distance: 50.7
click at [91, 159] on div "Customer Detail" at bounding box center [69, 155] width 106 height 28
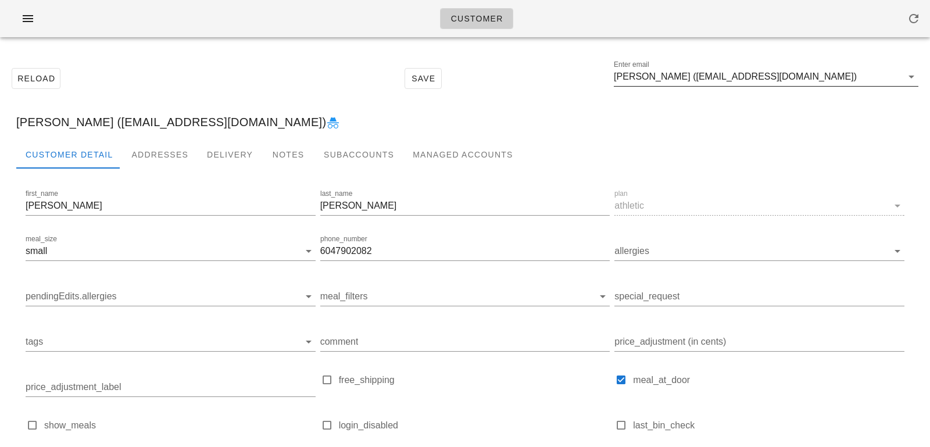
click at [857, 77] on input "[PERSON_NAME] ([EMAIL_ADDRESS][DOMAIN_NAME])" at bounding box center [758, 76] width 288 height 19
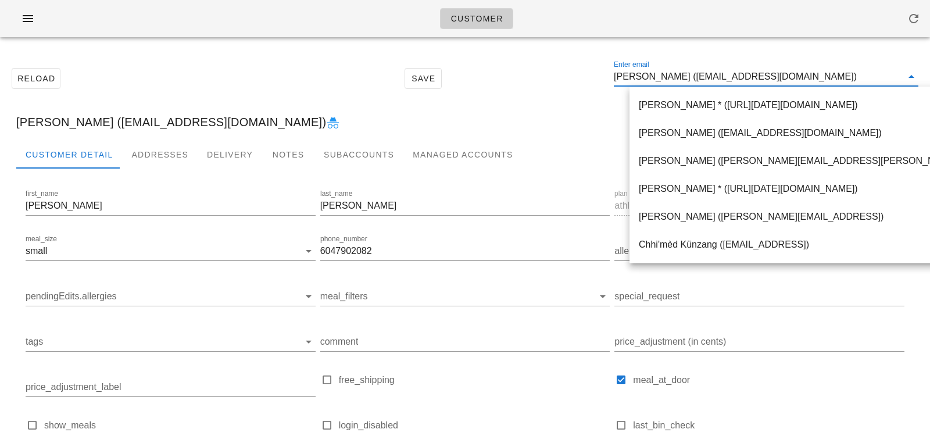
paste input "dv2yz@powerscrews.com"
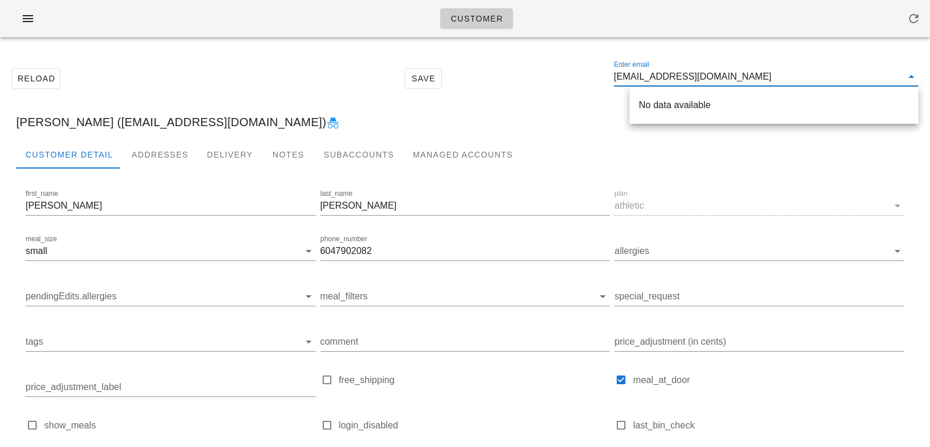
scroll to position [1, 0]
drag, startPoint x: 653, startPoint y: 77, endPoint x: 790, endPoint y: 76, distance: 137.7
click at [790, 76] on input "dv2yz@powerscrews.com" at bounding box center [758, 76] width 288 height 19
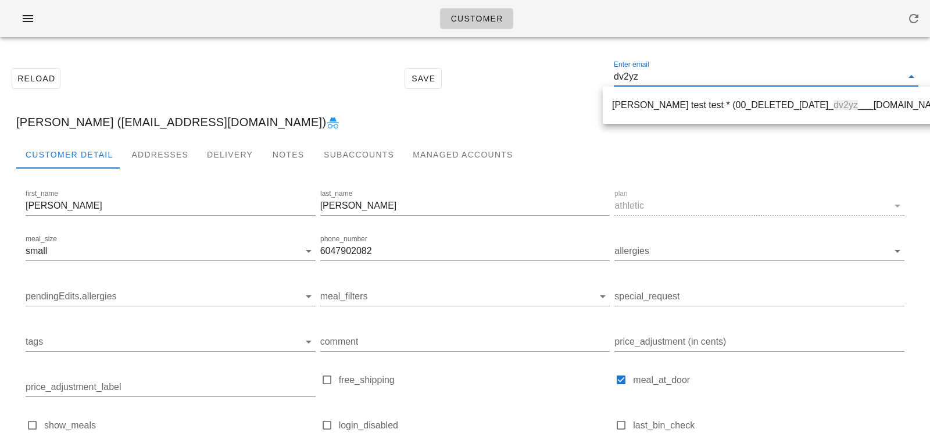
drag, startPoint x: 658, startPoint y: 76, endPoint x: 566, endPoint y: 65, distance: 92.4
click at [568, 66] on div "Reload Save Enter email dv2yz" at bounding box center [465, 78] width 916 height 50
paste input "[EMAIL_ADDRESS][DOMAIN_NAME]"
type input "[EMAIL_ADDRESS][DOMAIN_NAME]"
click at [658, 103] on div "David Zhao ( yingkai.zhao@outlook.com )" at bounding box center [774, 104] width 270 height 11
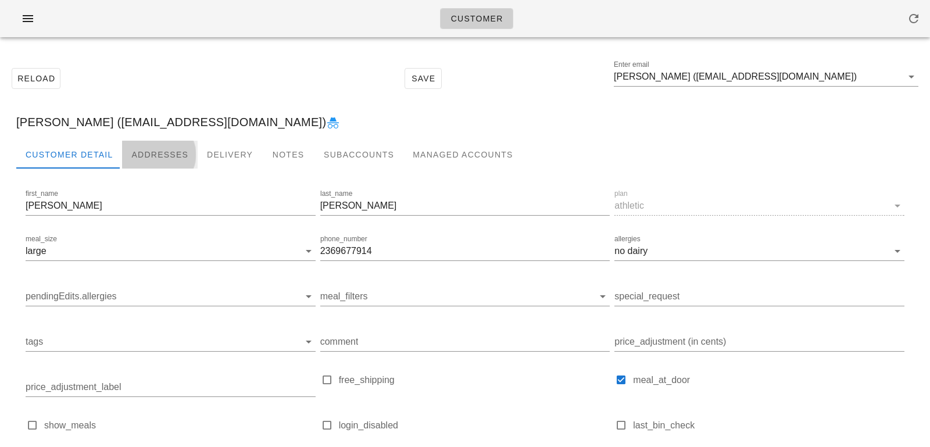
click at [148, 156] on div "Addresses" at bounding box center [160, 155] width 76 height 28
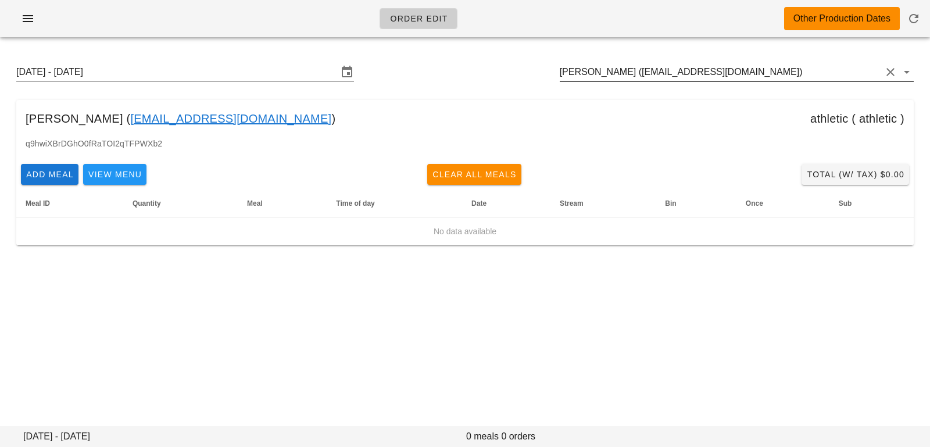
click at [784, 76] on input "[PERSON_NAME] ([EMAIL_ADDRESS][DOMAIN_NAME])" at bounding box center [720, 72] width 321 height 19
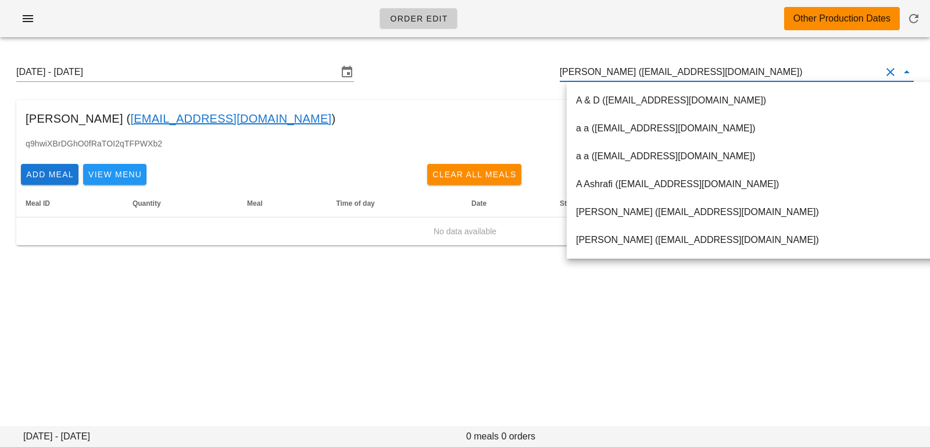
scroll to position [1, 0]
paste input "[EMAIL_ADDRESS][DOMAIN_NAME]"
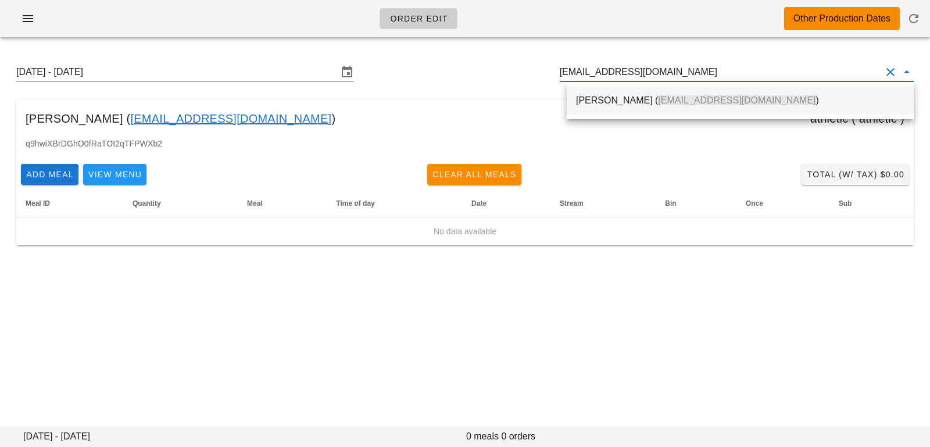
click at [700, 101] on span "[EMAIL_ADDRESS][DOMAIN_NAME]" at bounding box center [736, 100] width 157 height 10
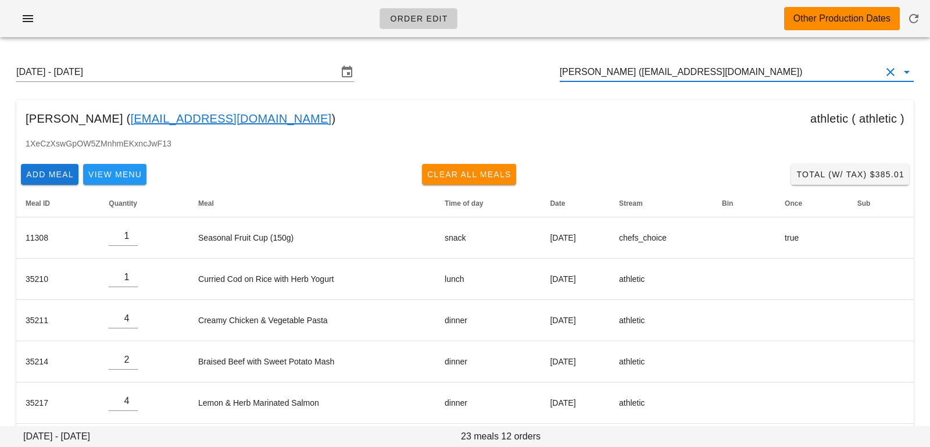
click at [643, 70] on input "[PERSON_NAME] ([EMAIL_ADDRESS][DOMAIN_NAME])" at bounding box center [720, 72] width 321 height 19
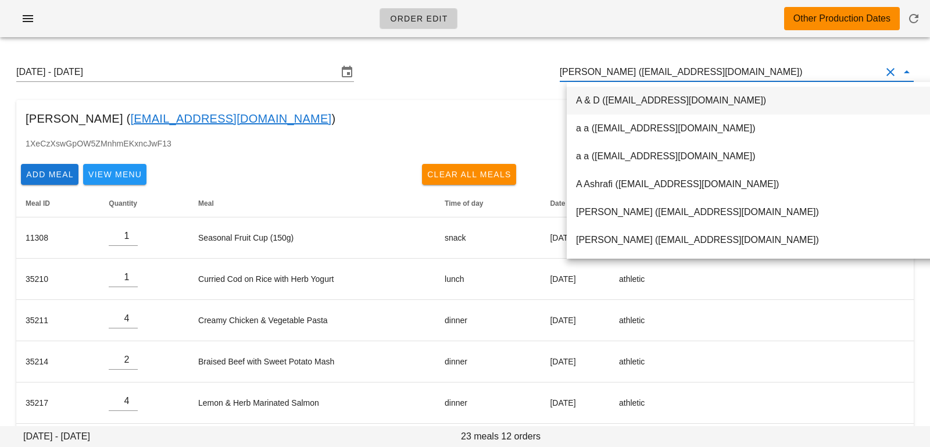
scroll to position [1, 0]
drag, startPoint x: 615, startPoint y: 71, endPoint x: 870, endPoint y: 74, distance: 254.5
click at [871, 76] on input "[PERSON_NAME] ([EMAIL_ADDRESS][DOMAIN_NAME])" at bounding box center [720, 72] width 321 height 19
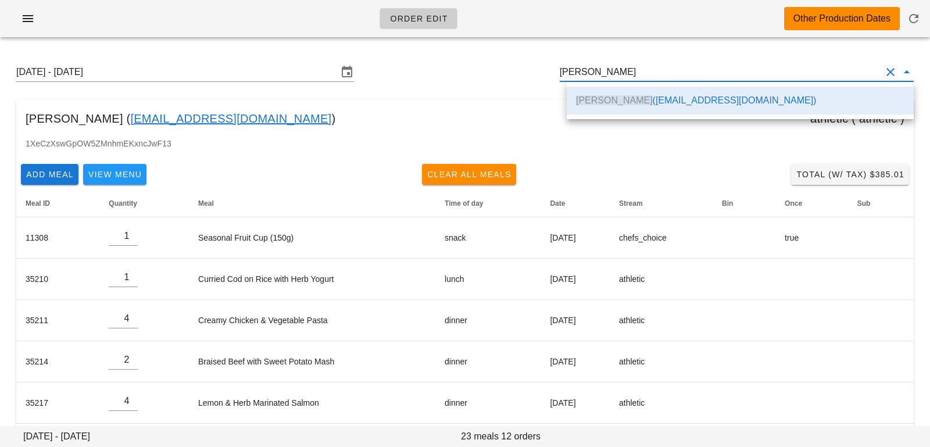
click at [454, 83] on div "[DATE] - [DATE] [PERSON_NAME]" at bounding box center [465, 71] width 916 height 37
type input "[PERSON_NAME] ([EMAIL_ADDRESS][DOMAIN_NAME])"
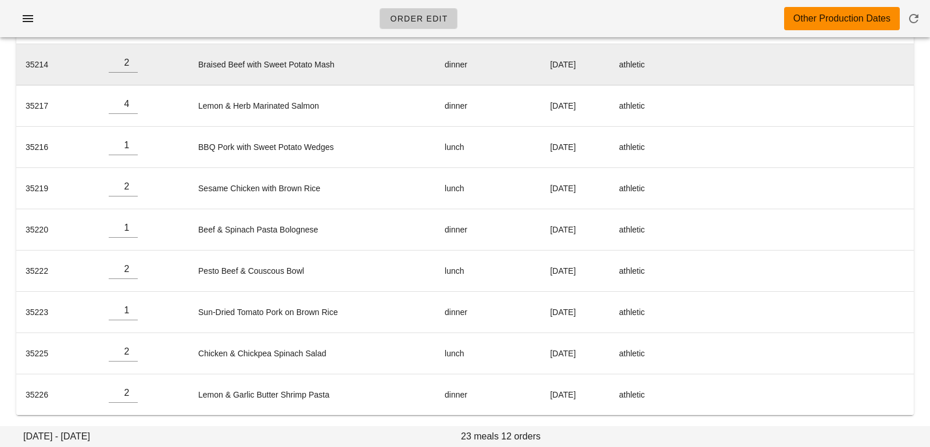
scroll to position [0, 0]
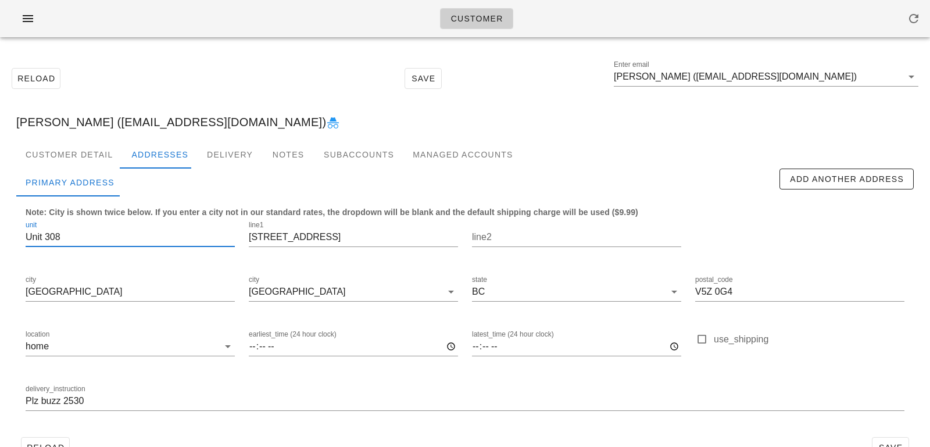
drag, startPoint x: 73, startPoint y: 237, endPoint x: 0, endPoint y: 232, distance: 73.4
click at [0, 232] on div "Reload Save Enter email David Zhao (yingkai.zhao@outlook.com) David Zhao (yingk…" at bounding box center [465, 262] width 930 height 432
click at [25, 401] on div "delivery_instruction Plz buzz 2530" at bounding box center [465, 402] width 893 height 55
click at [26, 401] on input "Plz buzz 2530" at bounding box center [465, 401] width 879 height 19
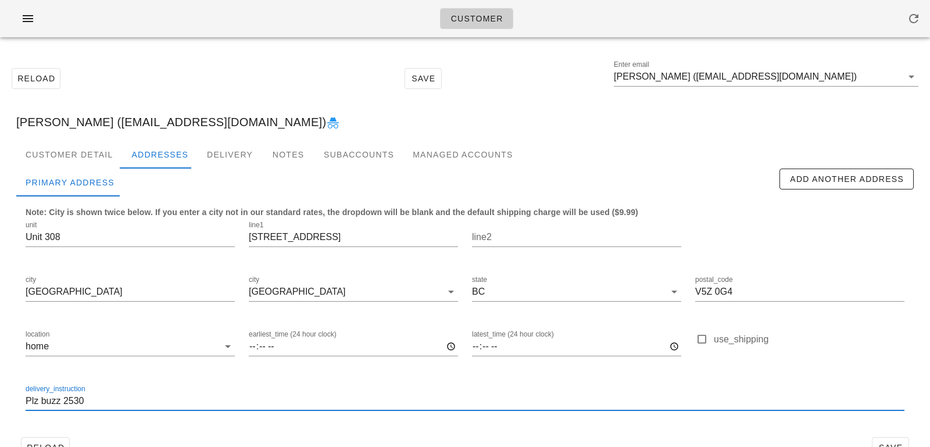
click at [26, 399] on input "Plz buzz 2530" at bounding box center [465, 401] width 879 height 19
paste input "Unit 308"
type input "Unit 308. Plz buzz 2530"
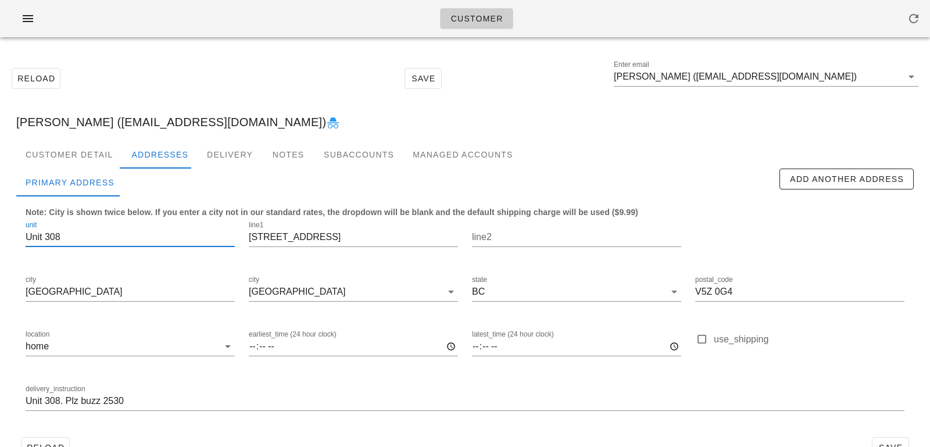
scroll to position [1, 0]
drag, startPoint x: 45, startPoint y: 238, endPoint x: 0, endPoint y: 232, distance: 45.2
click at [0, 238] on div "Reload Save Enter email David Zhao (yingkai.zhao@outlook.com) David Zhao (yingk…" at bounding box center [465, 262] width 930 height 432
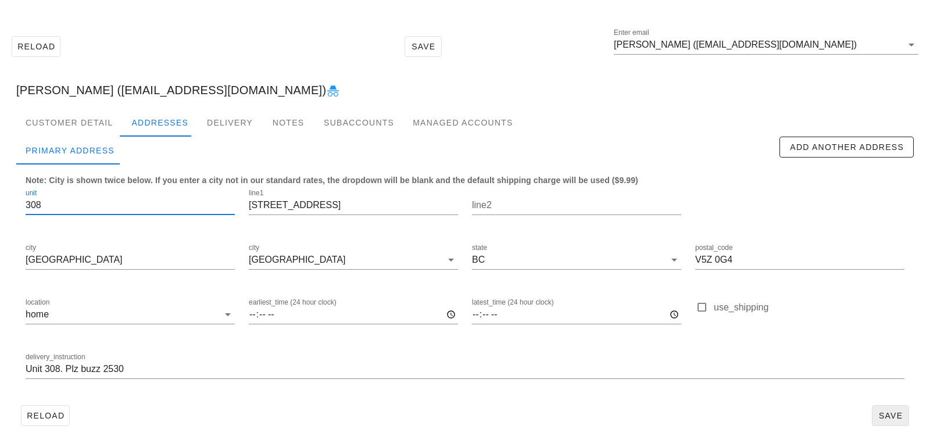
type input "308"
click at [894, 417] on span "Save" at bounding box center [890, 415] width 27 height 9
drag, startPoint x: 342, startPoint y: 202, endPoint x: 199, endPoint y: 192, distance: 143.3
click at [199, 192] on div "unit 308 line1 505 West 30th Ave line2 city Vancouver city Vancouver state BC p…" at bounding box center [465, 289] width 893 height 218
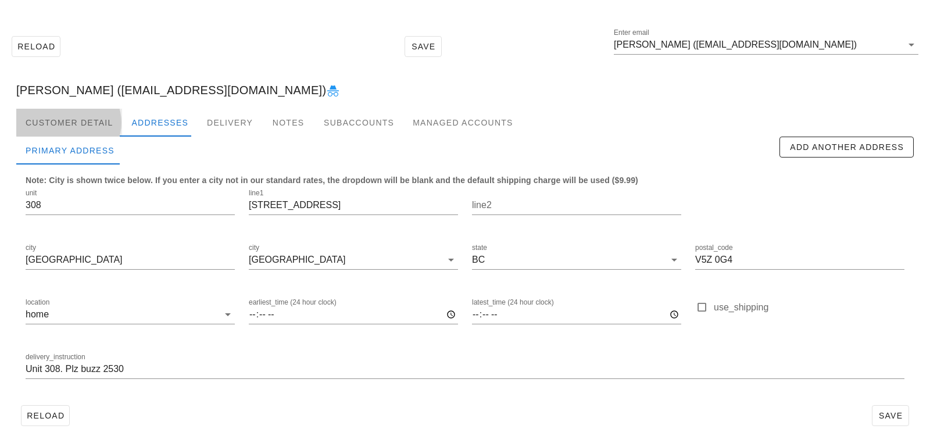
click at [104, 120] on div "Customer Detail" at bounding box center [69, 123] width 106 height 28
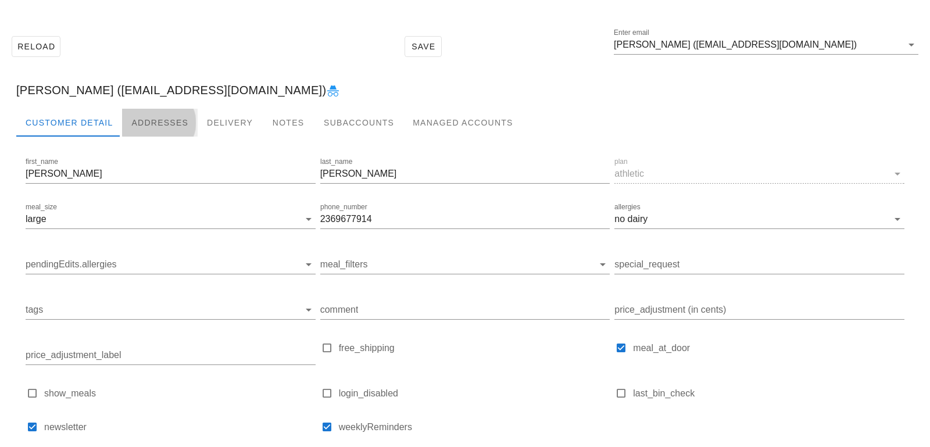
click at [164, 132] on div "Addresses" at bounding box center [160, 123] width 76 height 28
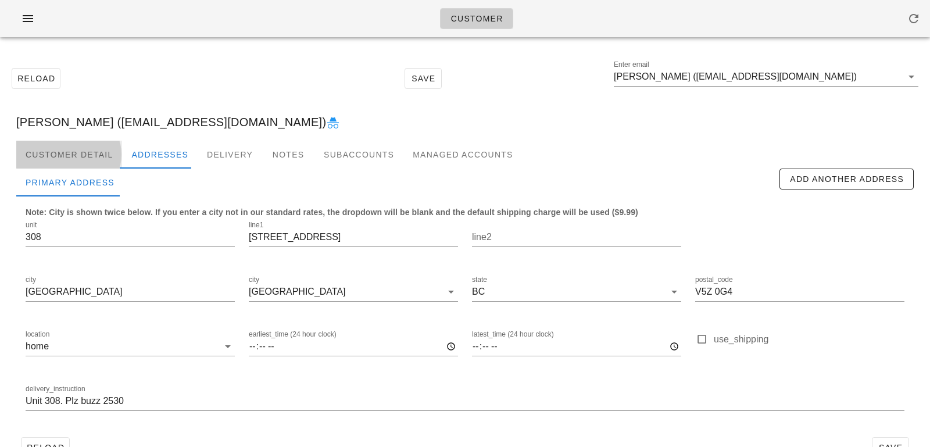
click at [97, 156] on div "Customer Detail" at bounding box center [69, 155] width 106 height 28
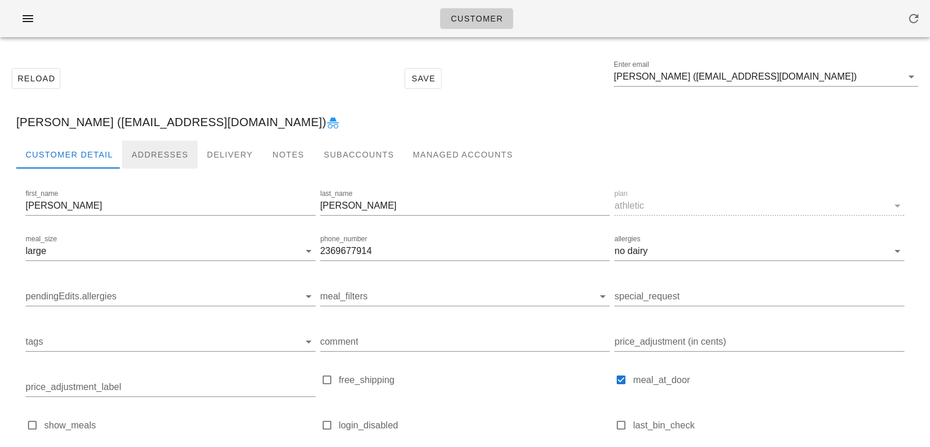
click at [149, 156] on div "Addresses" at bounding box center [160, 155] width 76 height 28
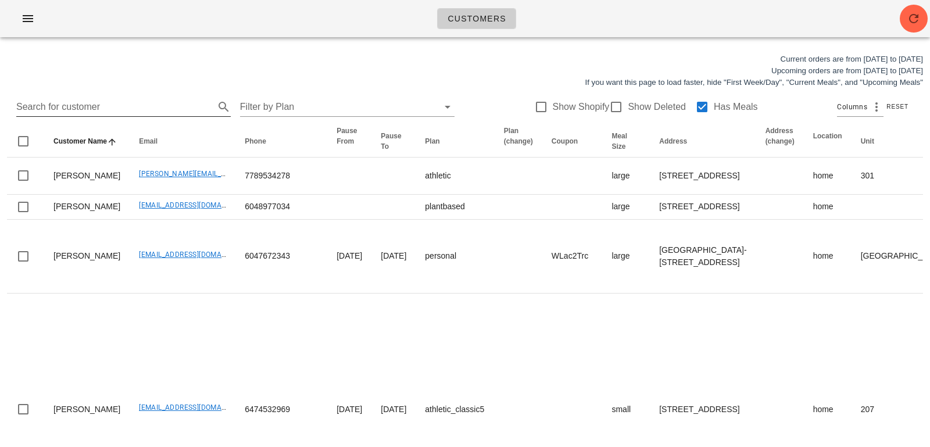
click at [101, 102] on input "Search for customer" at bounding box center [114, 107] width 196 height 19
type input "v6b"
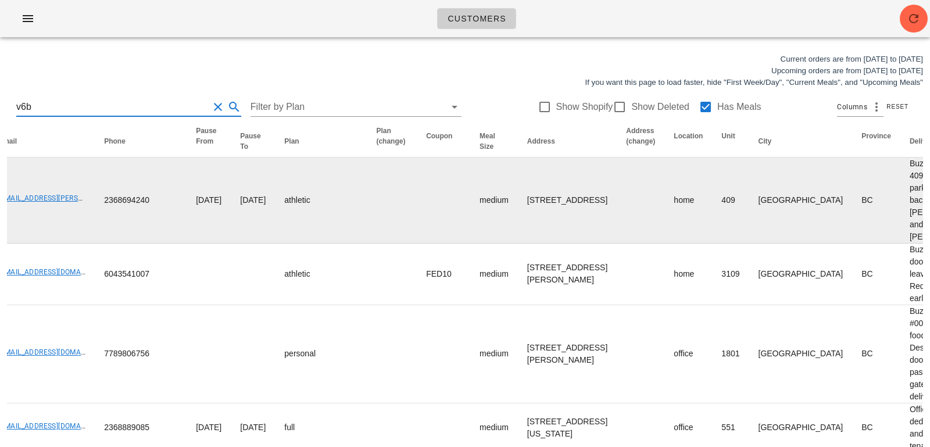
scroll to position [0, 133]
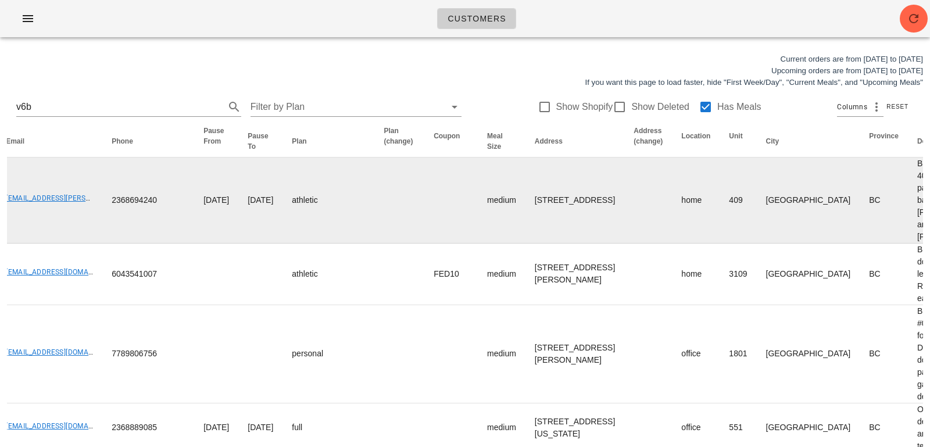
drag, startPoint x: 506, startPoint y: 248, endPoint x: 465, endPoint y: 247, distance: 40.1
click at [525, 243] on td "[STREET_ADDRESS]" at bounding box center [574, 200] width 99 height 86
copy td "V6B0K1"
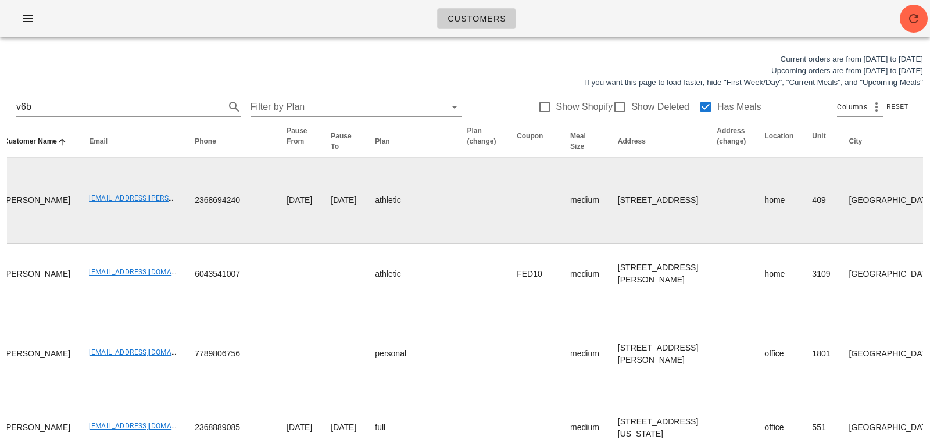
scroll to position [0, 0]
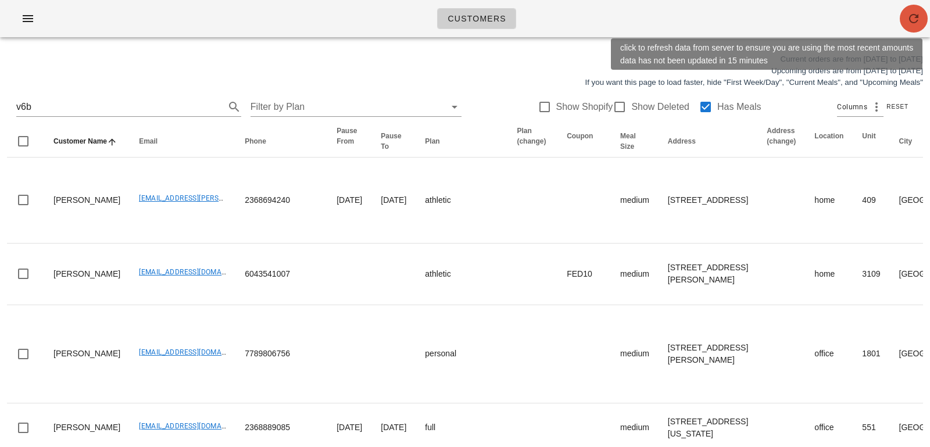
click at [913, 22] on icon "button" at bounding box center [913, 19] width 14 height 14
